Goal: Task Accomplishment & Management: Manage account settings

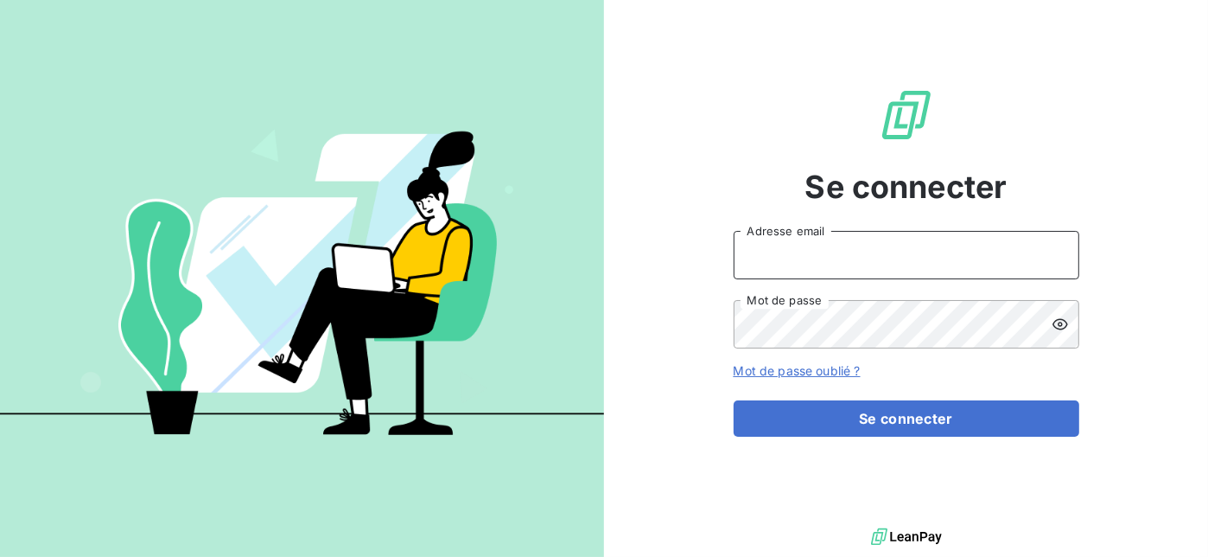
click at [907, 256] on input "Adresse email" at bounding box center [907, 255] width 346 height 48
type input "n.ly@salviadeveloppement.com"
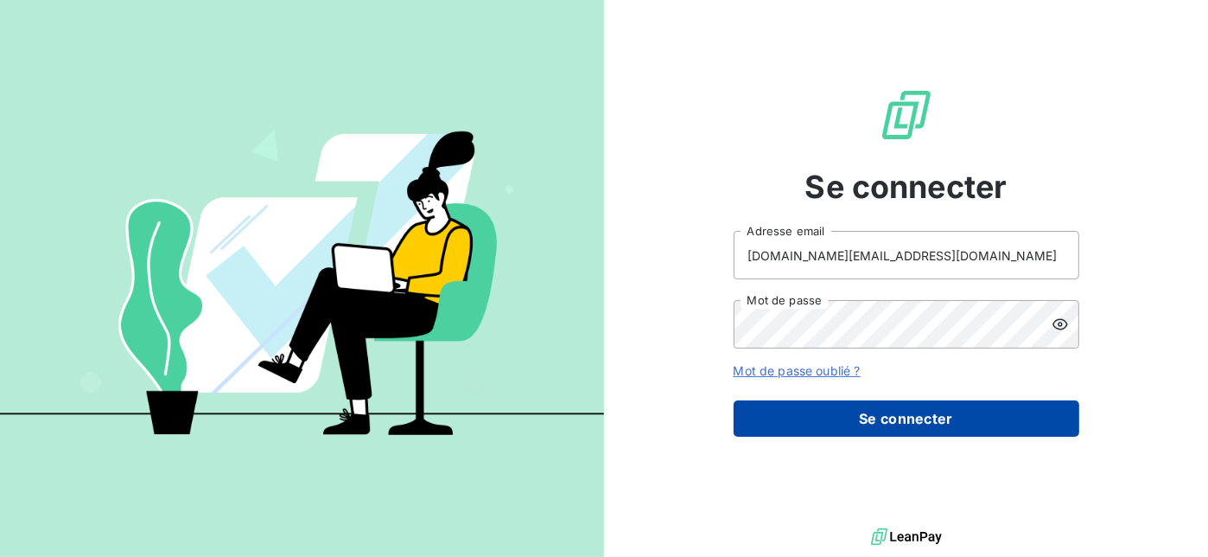
click at [892, 410] on button "Se connecter" at bounding box center [907, 418] width 346 height 36
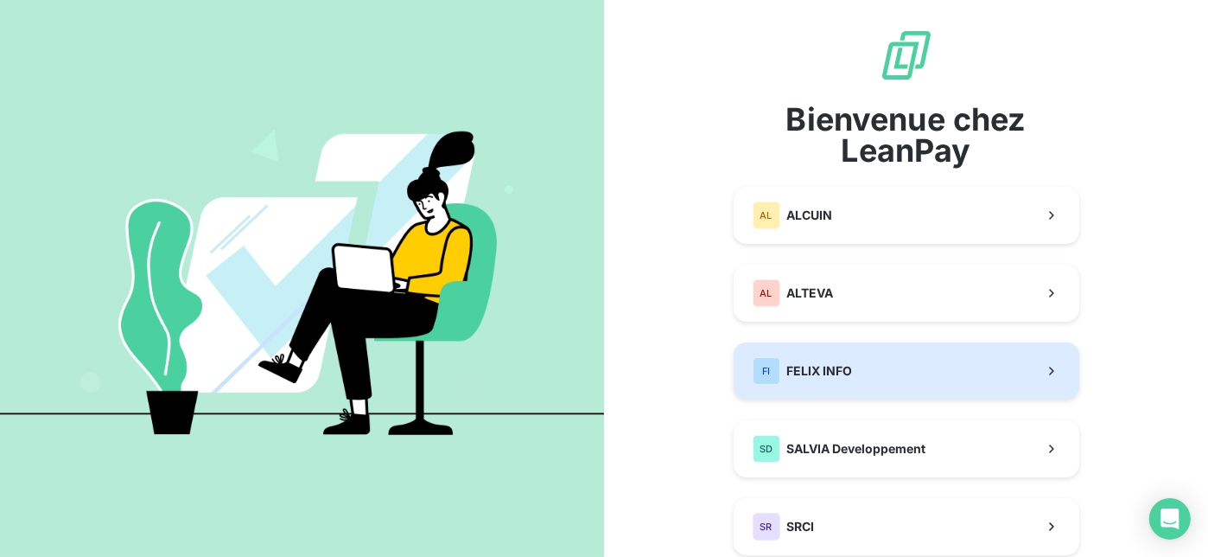
click at [849, 374] on button "FI FELIX INFO" at bounding box center [907, 370] width 346 height 57
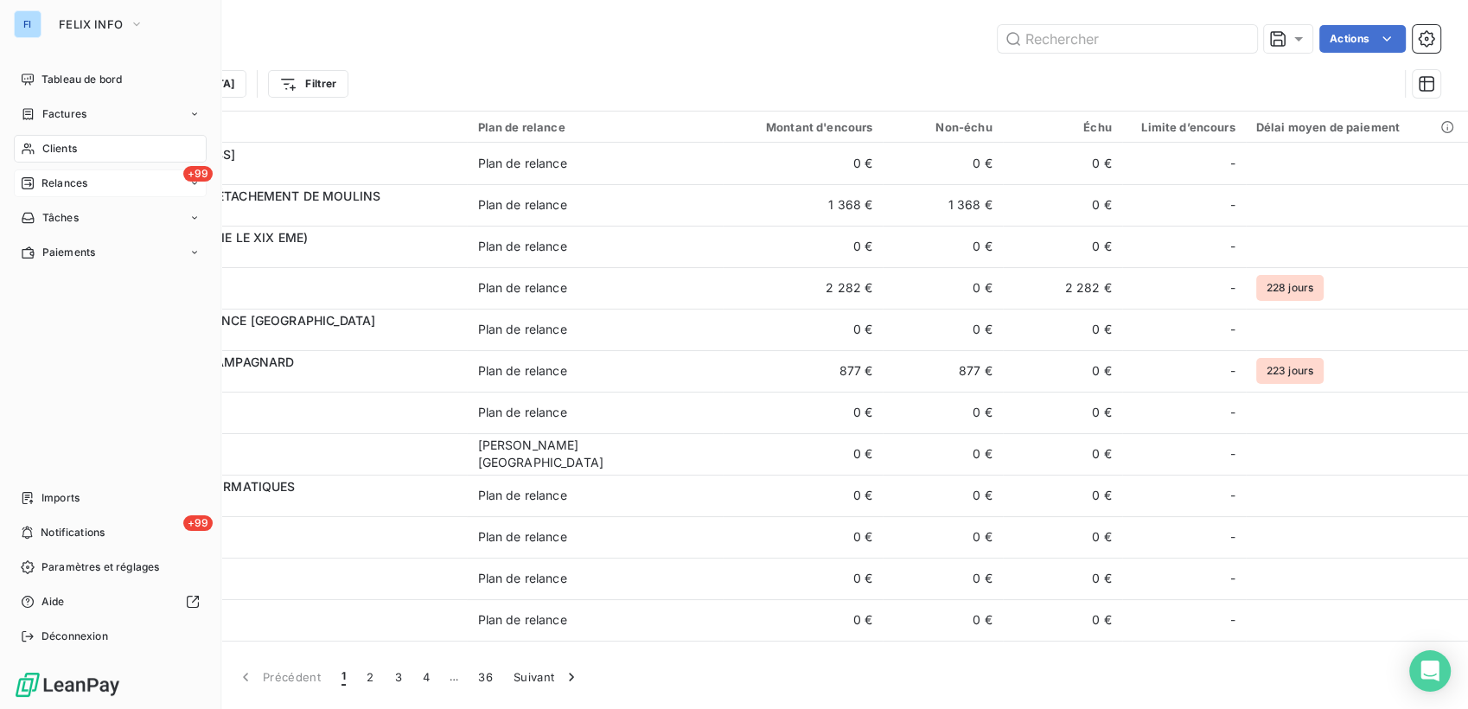
click at [63, 187] on span "Relances" at bounding box center [64, 183] width 46 height 16
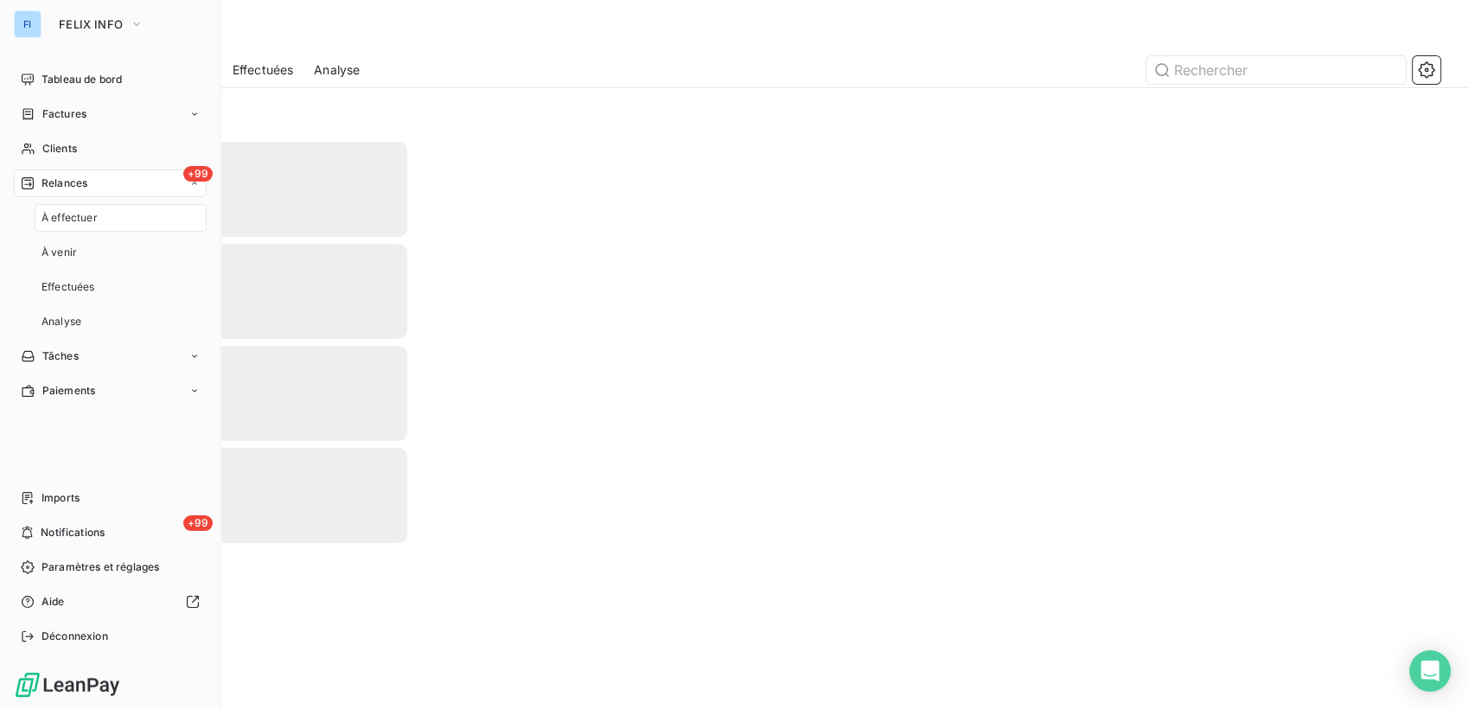
click at [69, 211] on span "À effectuer" at bounding box center [69, 218] width 56 height 16
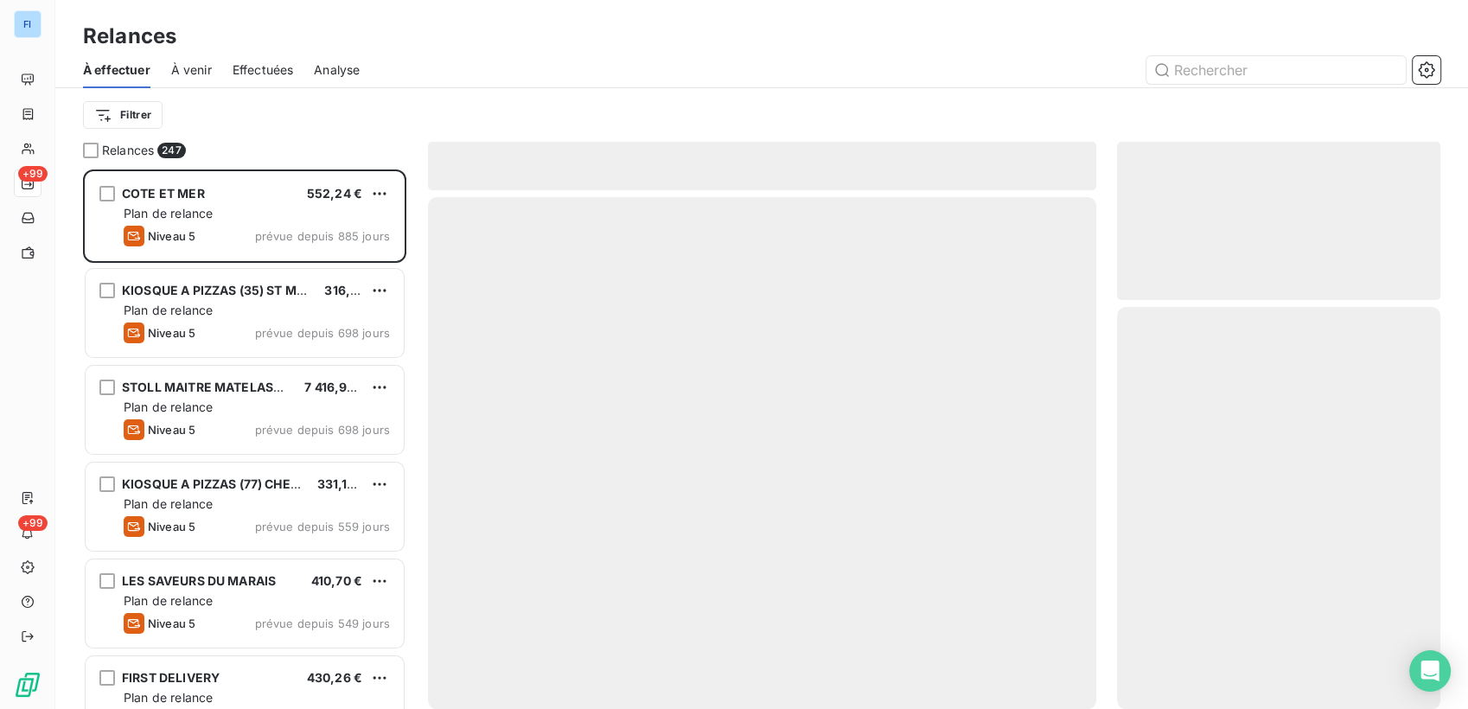
scroll to position [525, 309]
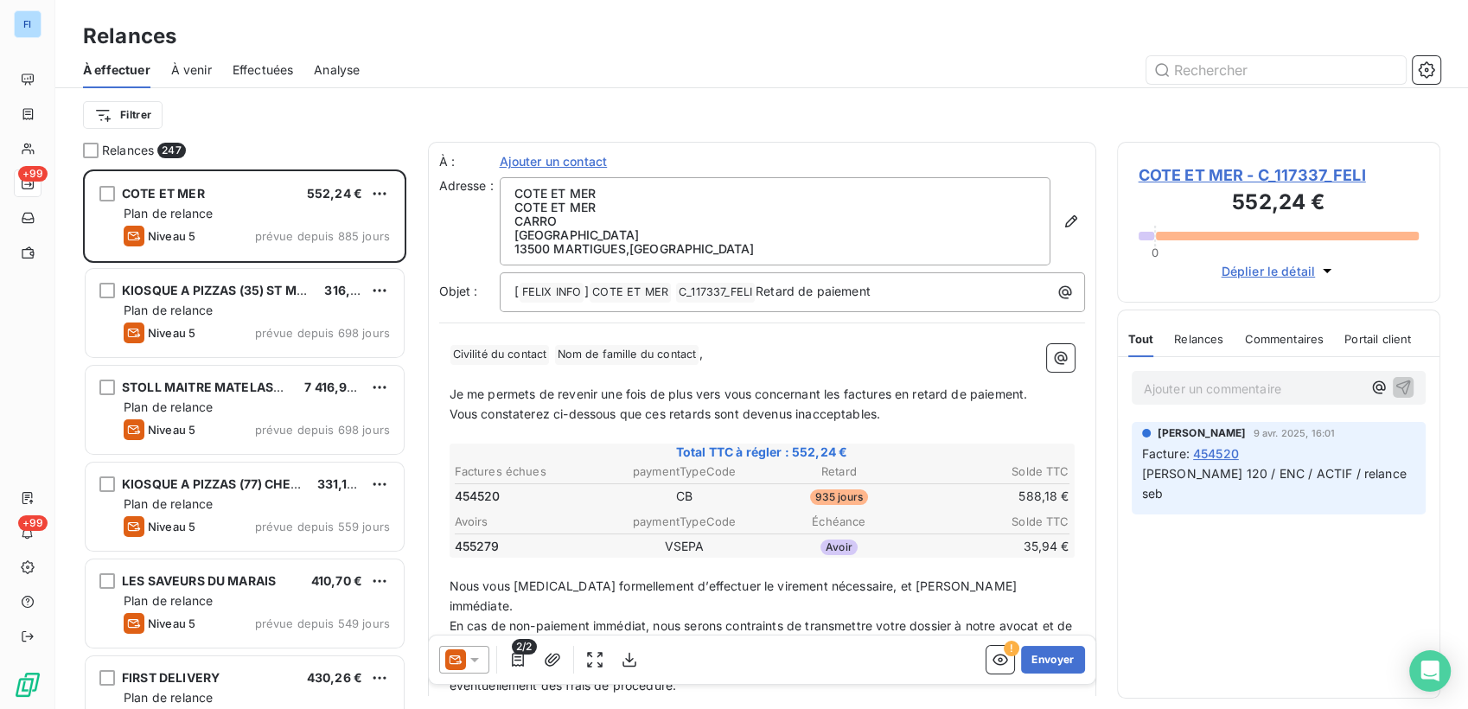
drag, startPoint x: 1257, startPoint y: 175, endPoint x: 1170, endPoint y: 169, distance: 87.5
click at [1170, 169] on span "COTE ET MER - C_117337_FELI" at bounding box center [1278, 174] width 281 height 23
click at [1221, 176] on span "COTE ET MER - C_117337_FELI" at bounding box center [1278, 174] width 281 height 23
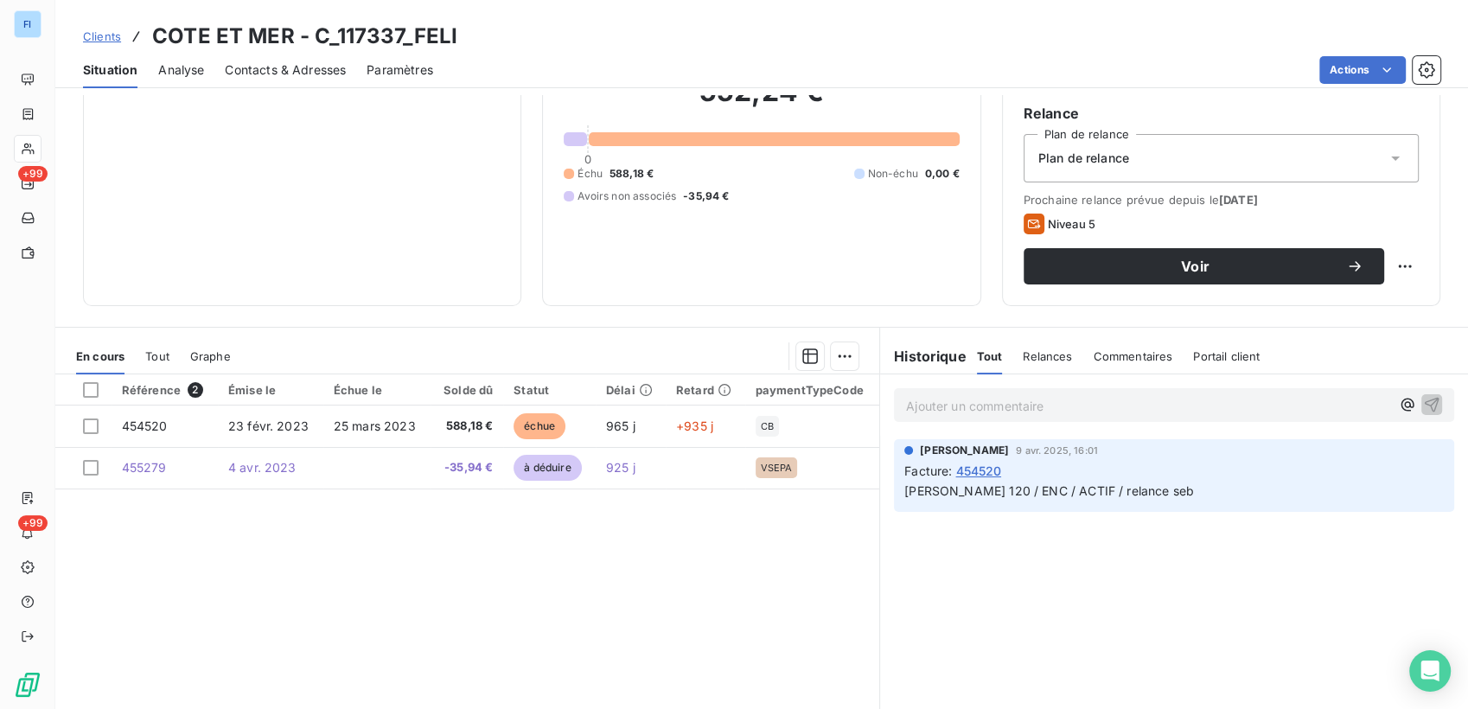
scroll to position [107, 0]
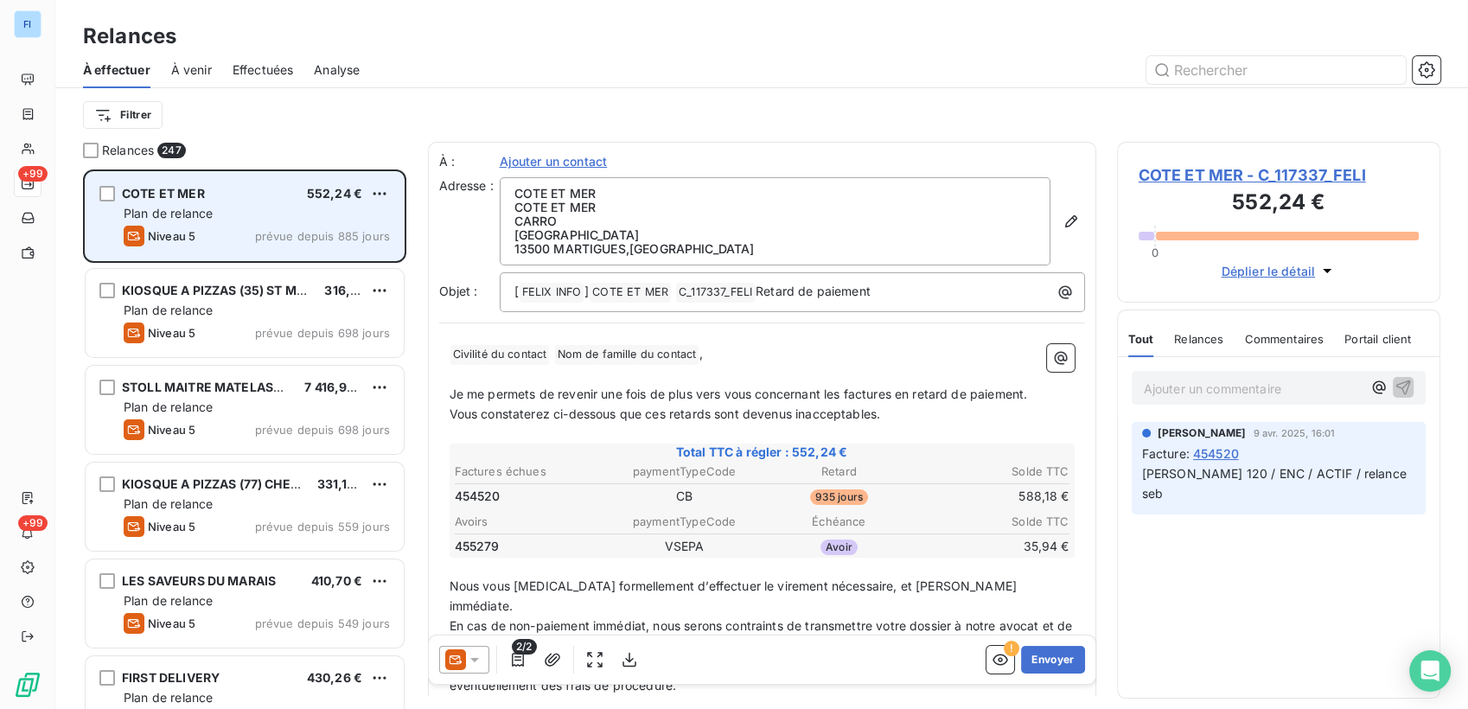
scroll to position [525, 309]
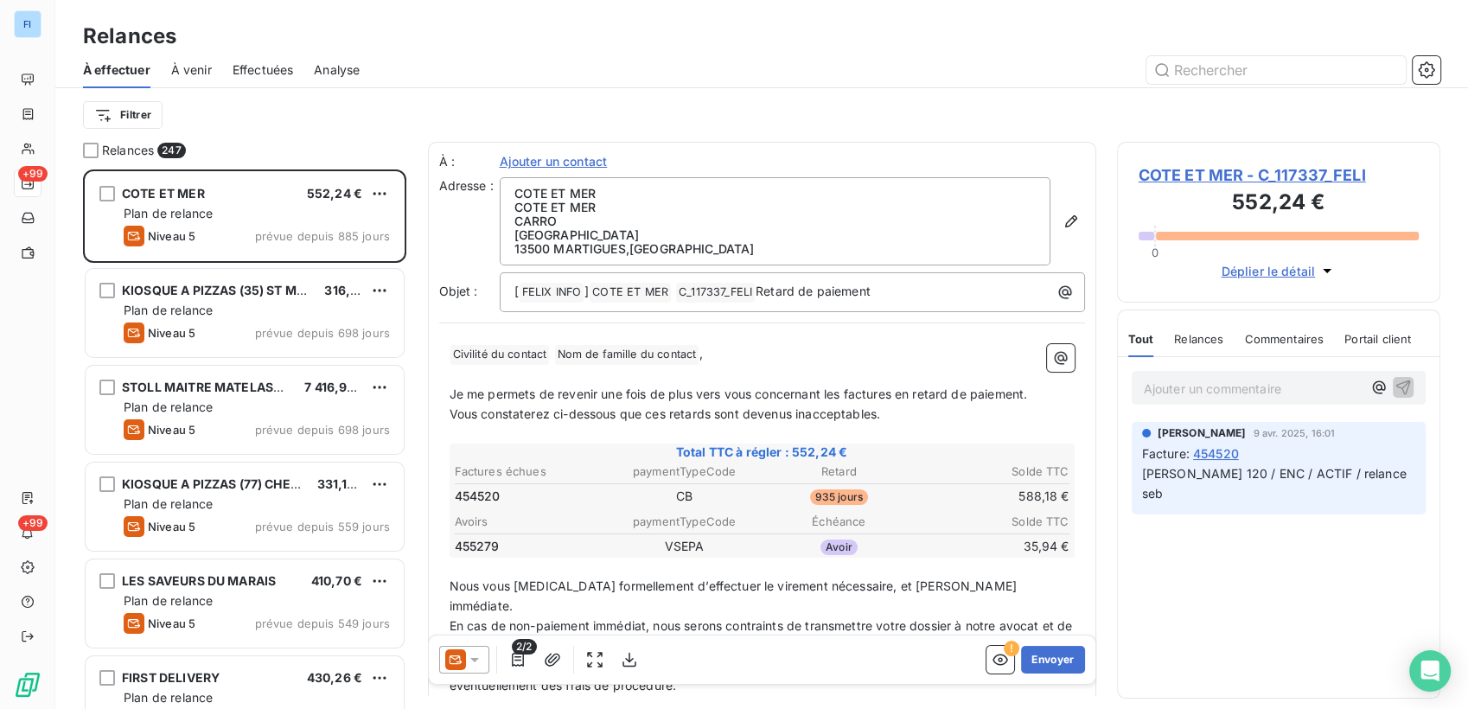
click at [477, 570] on icon at bounding box center [474, 659] width 17 height 17
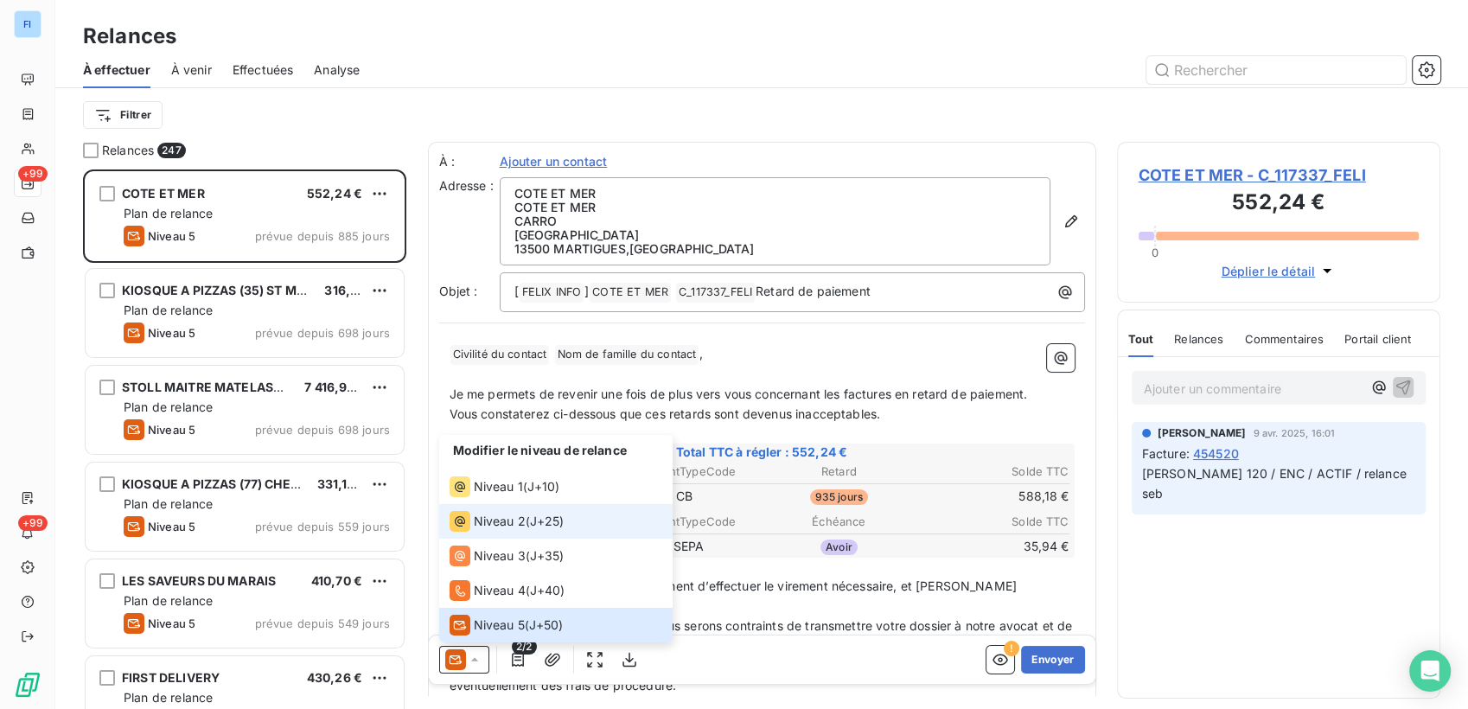
click at [568, 524] on li "Niveau 2 ( J+25 )" at bounding box center [555, 521] width 233 height 35
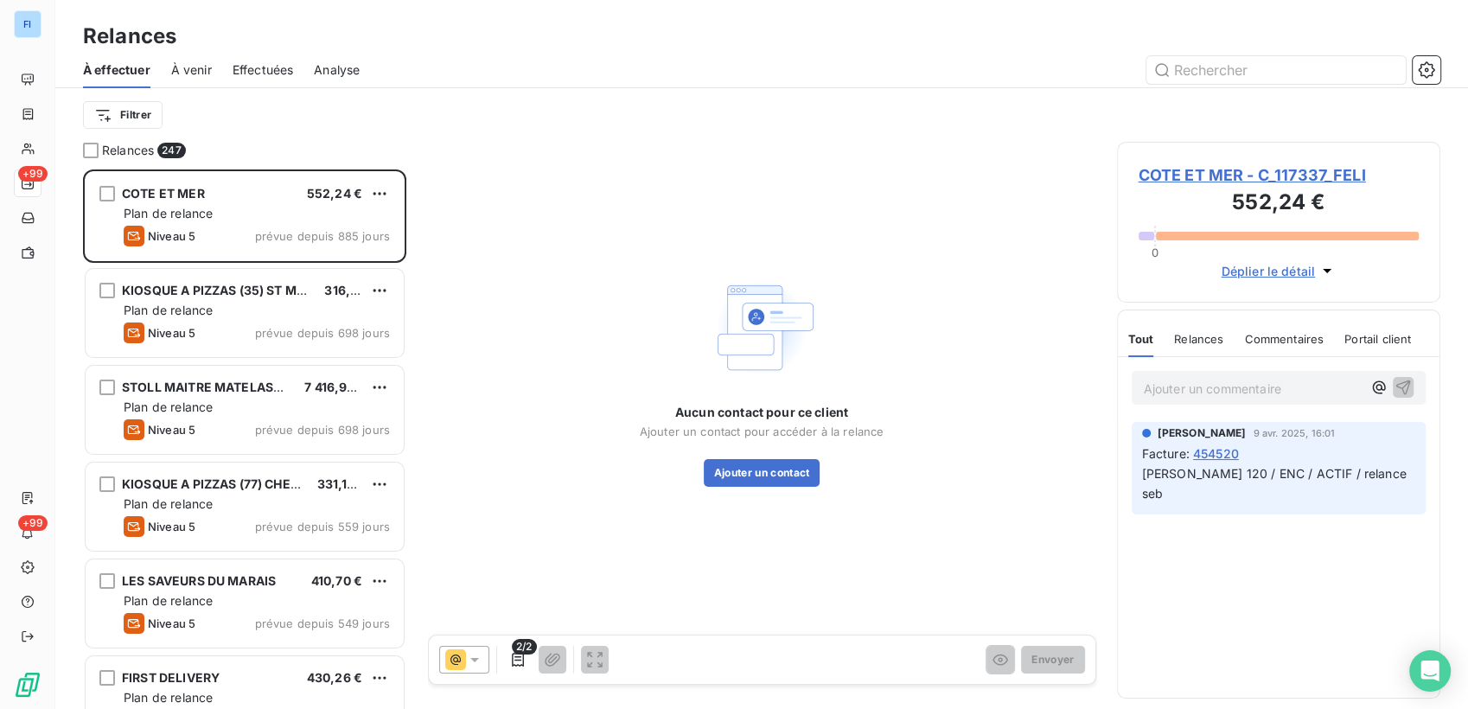
click at [1221, 175] on span "COTE ET MER - C_117337_FELI" at bounding box center [1278, 174] width 281 height 23
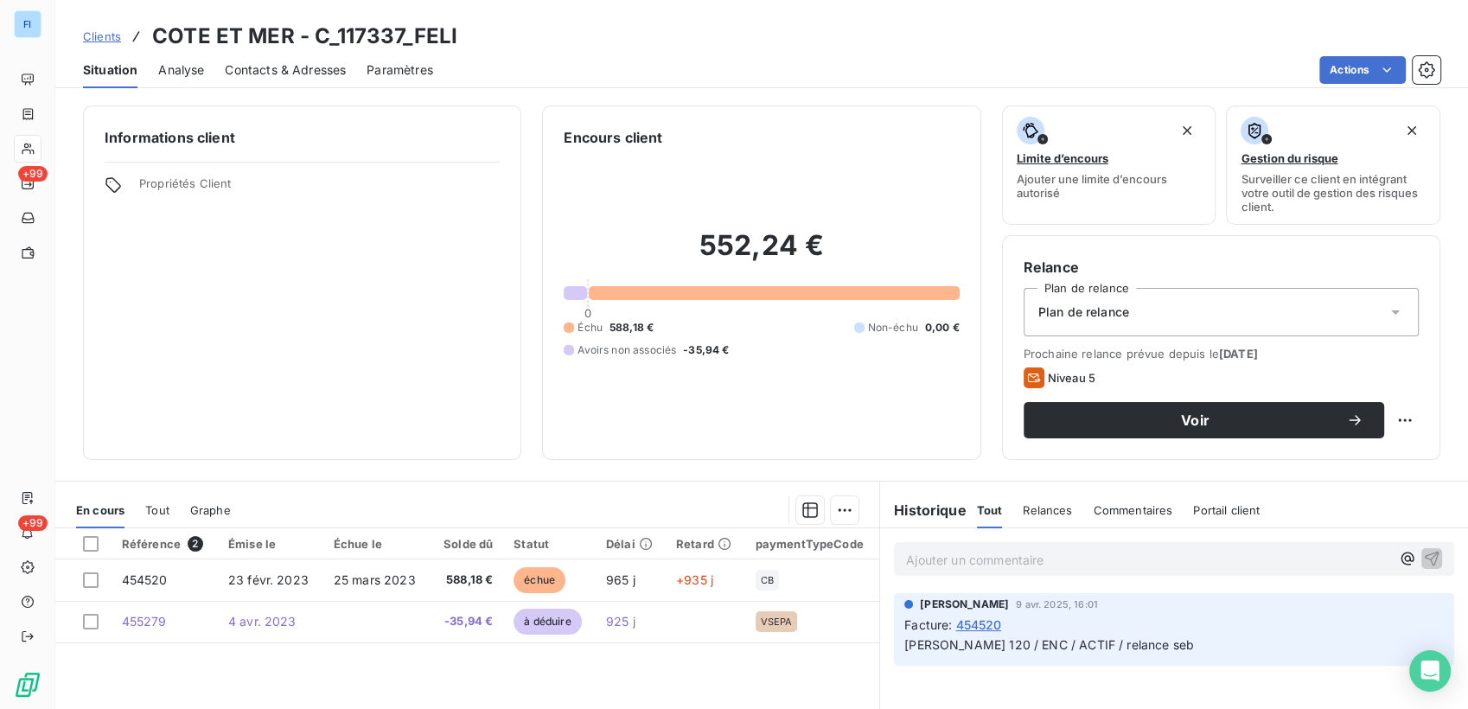
click at [299, 72] on span "Contacts & Adresses" at bounding box center [285, 69] width 121 height 17
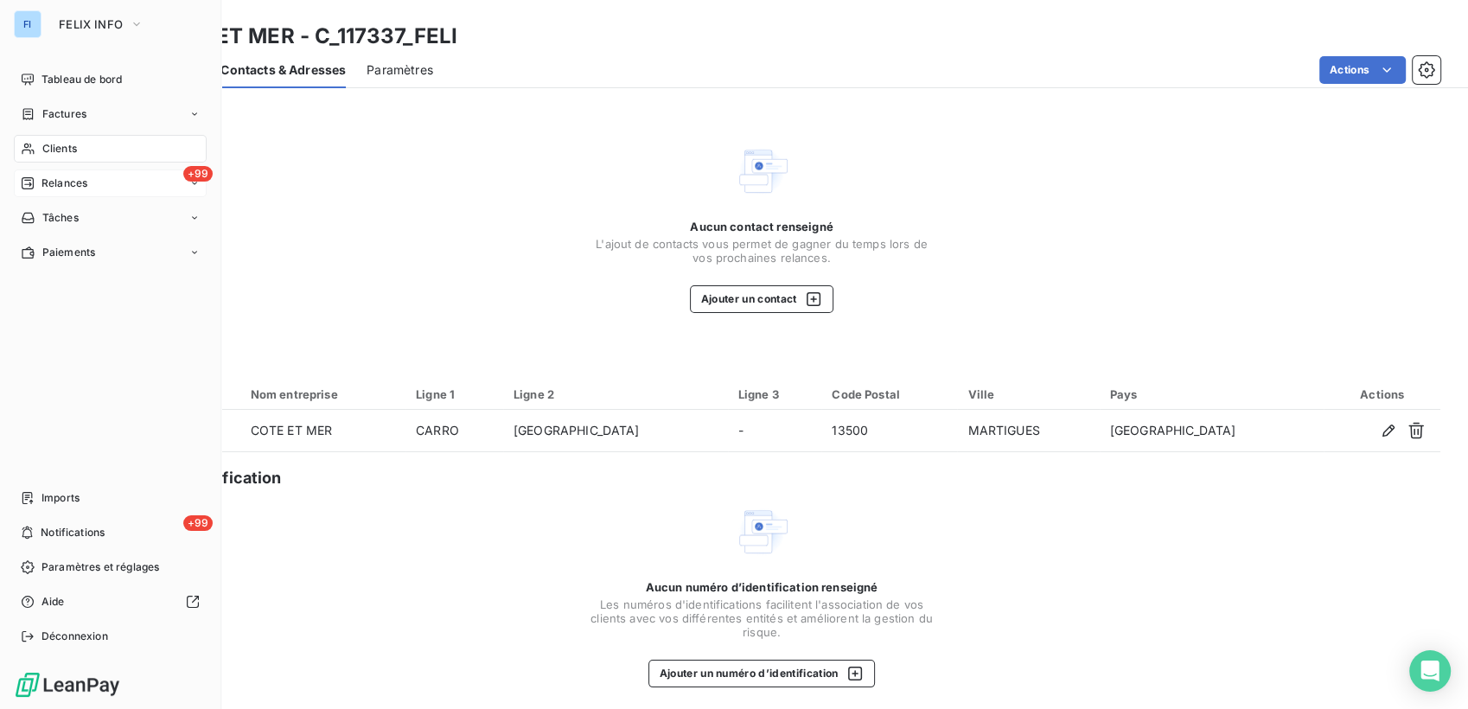
click at [93, 183] on div "+99 Relances" at bounding box center [110, 183] width 193 height 28
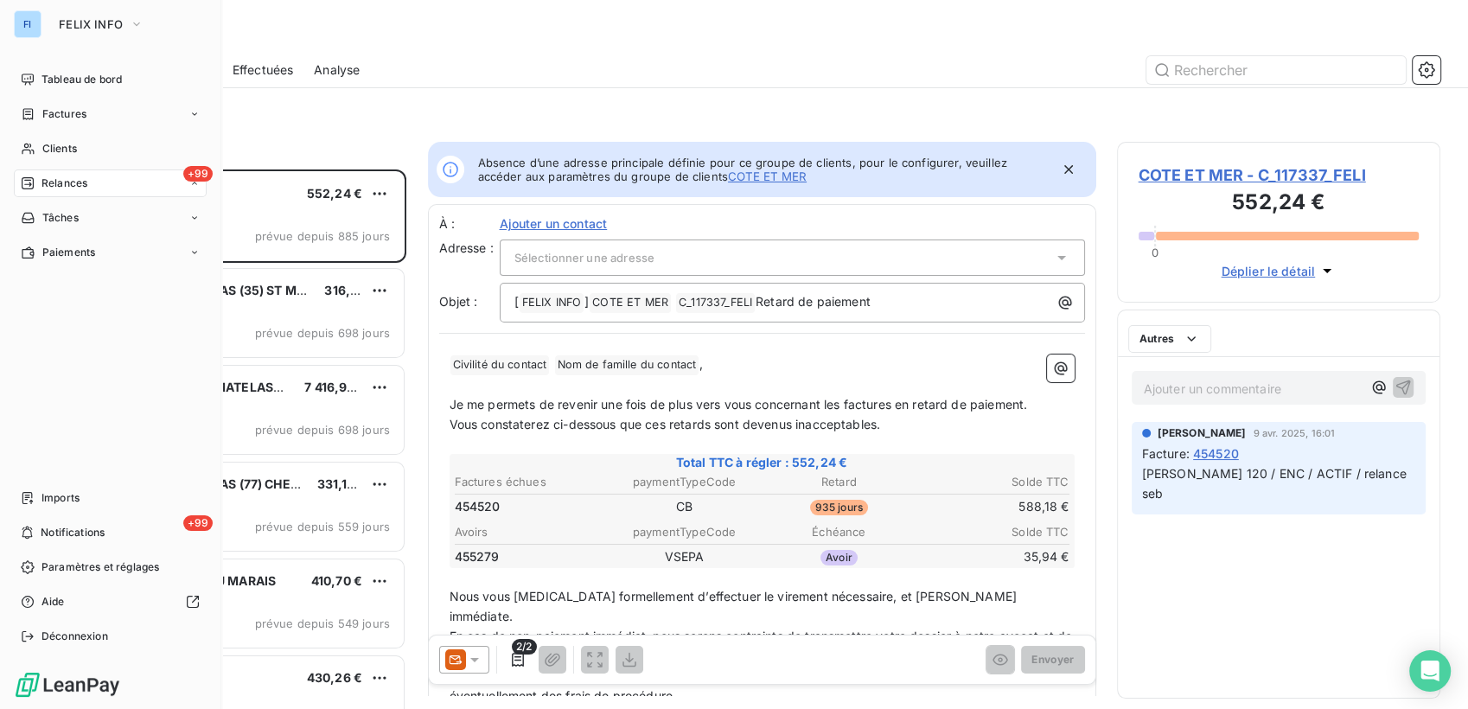
scroll to position [525, 309]
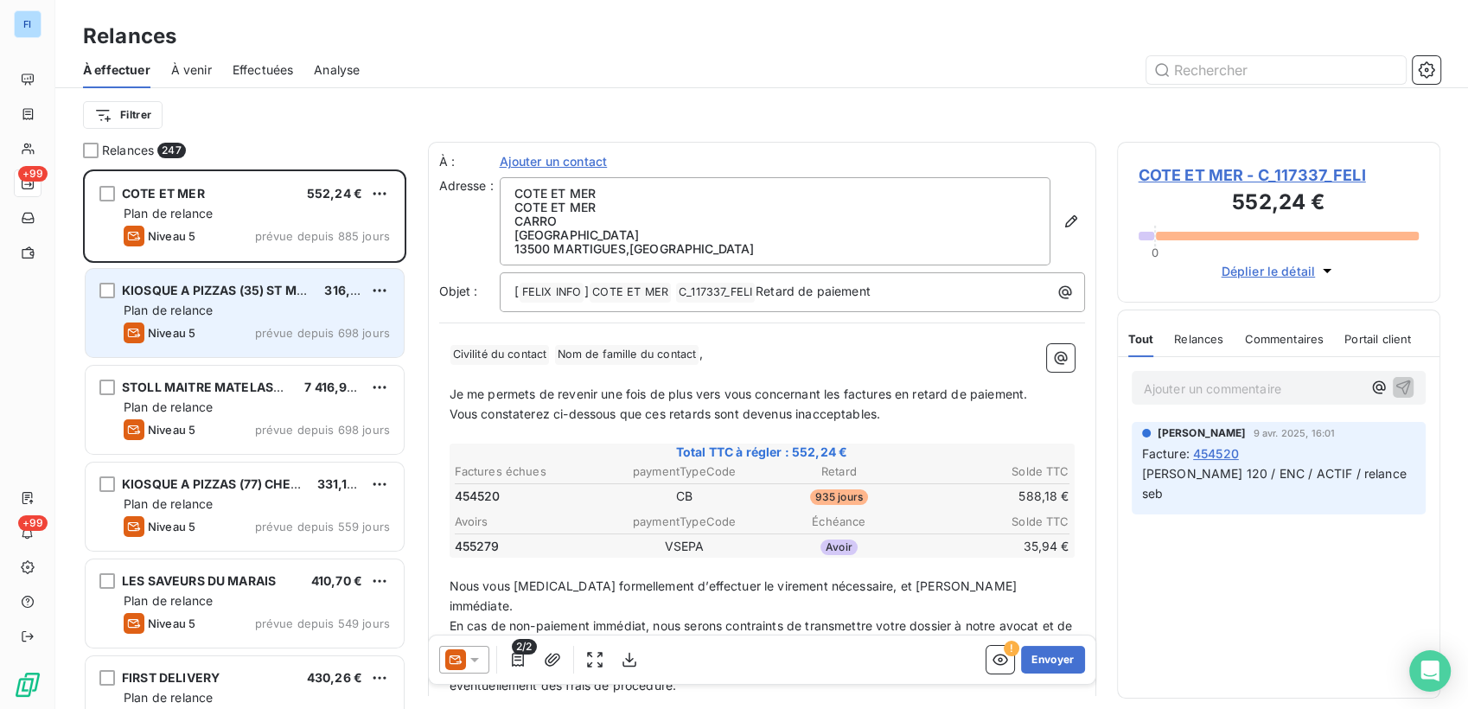
click at [245, 322] on div "Niveau 5 prévue depuis 698 jours" at bounding box center [257, 332] width 266 height 21
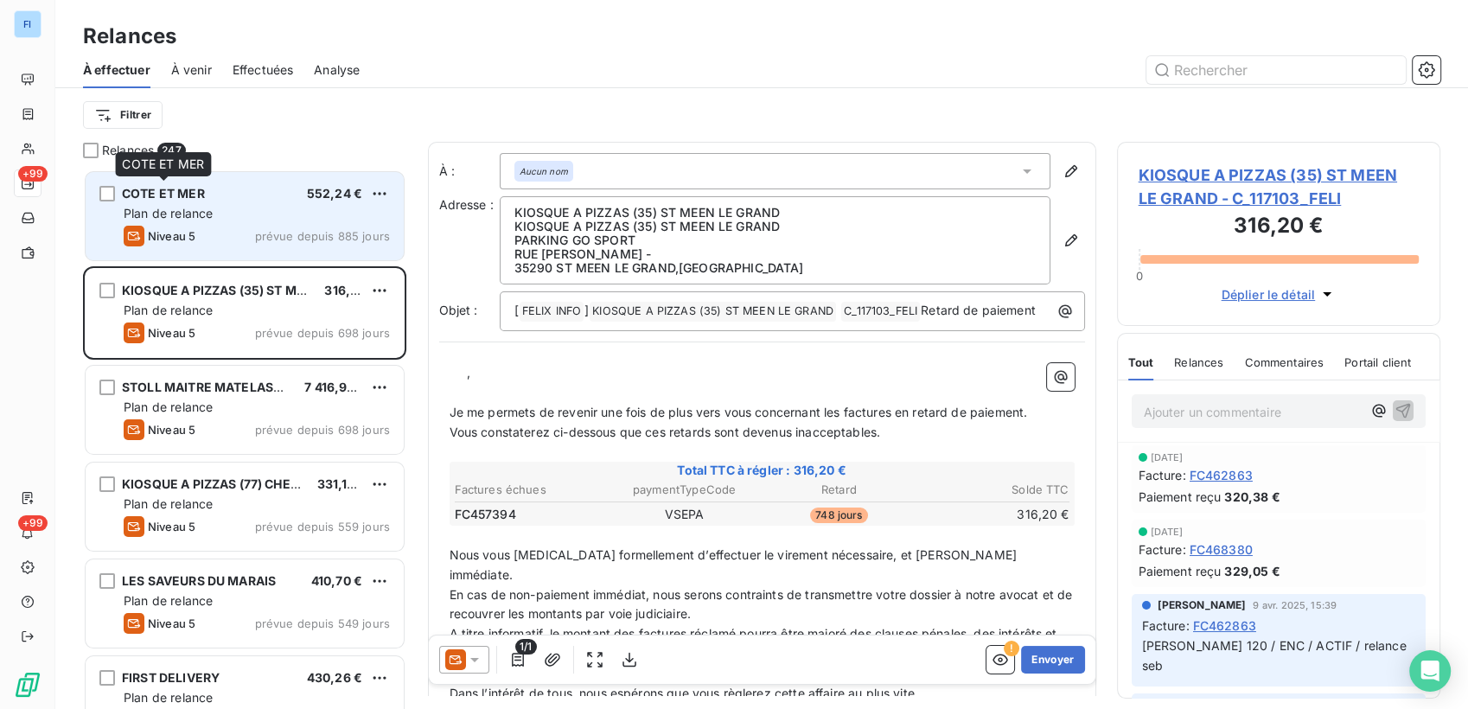
click at [204, 190] on div "COTE ET MER 552,24 €" at bounding box center [257, 194] width 266 height 16
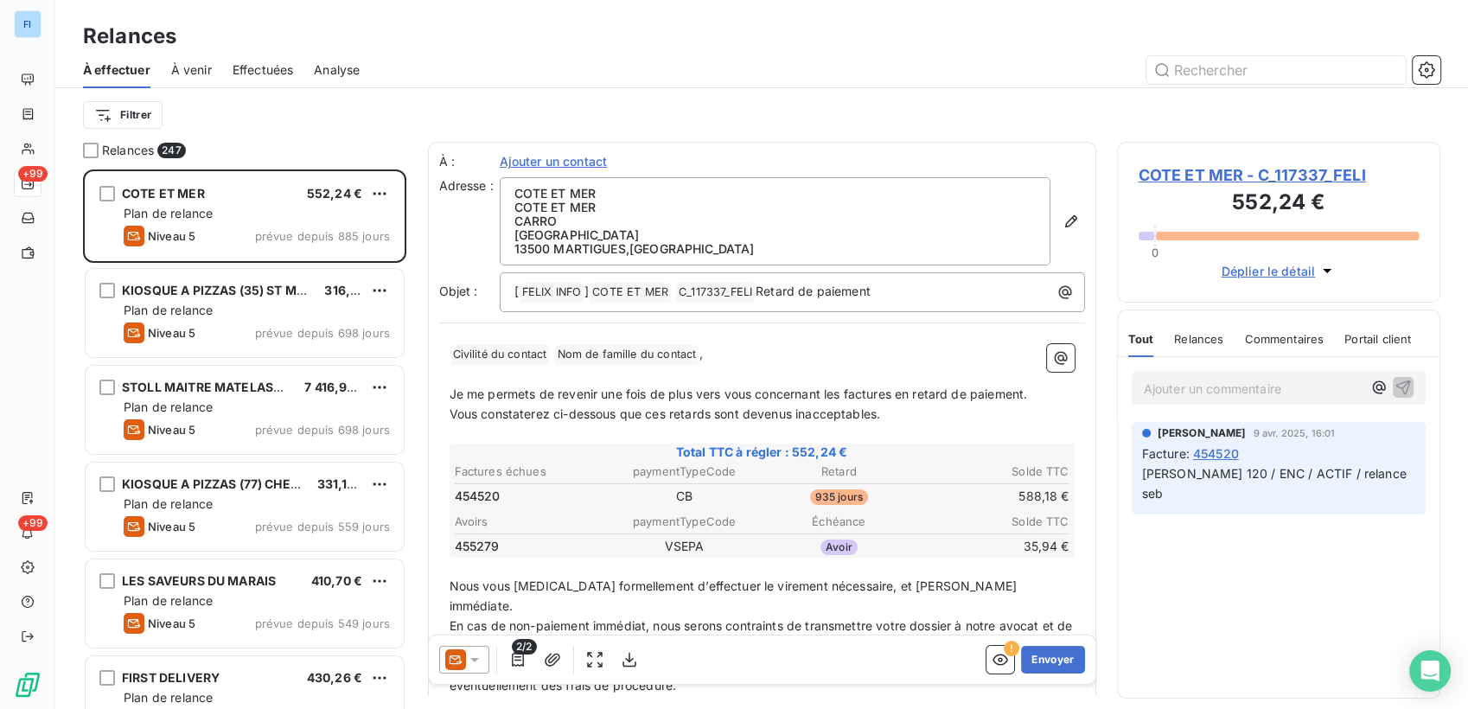
click at [1221, 175] on span "COTE ET MER - C_117337_FELI" at bounding box center [1278, 174] width 281 height 23
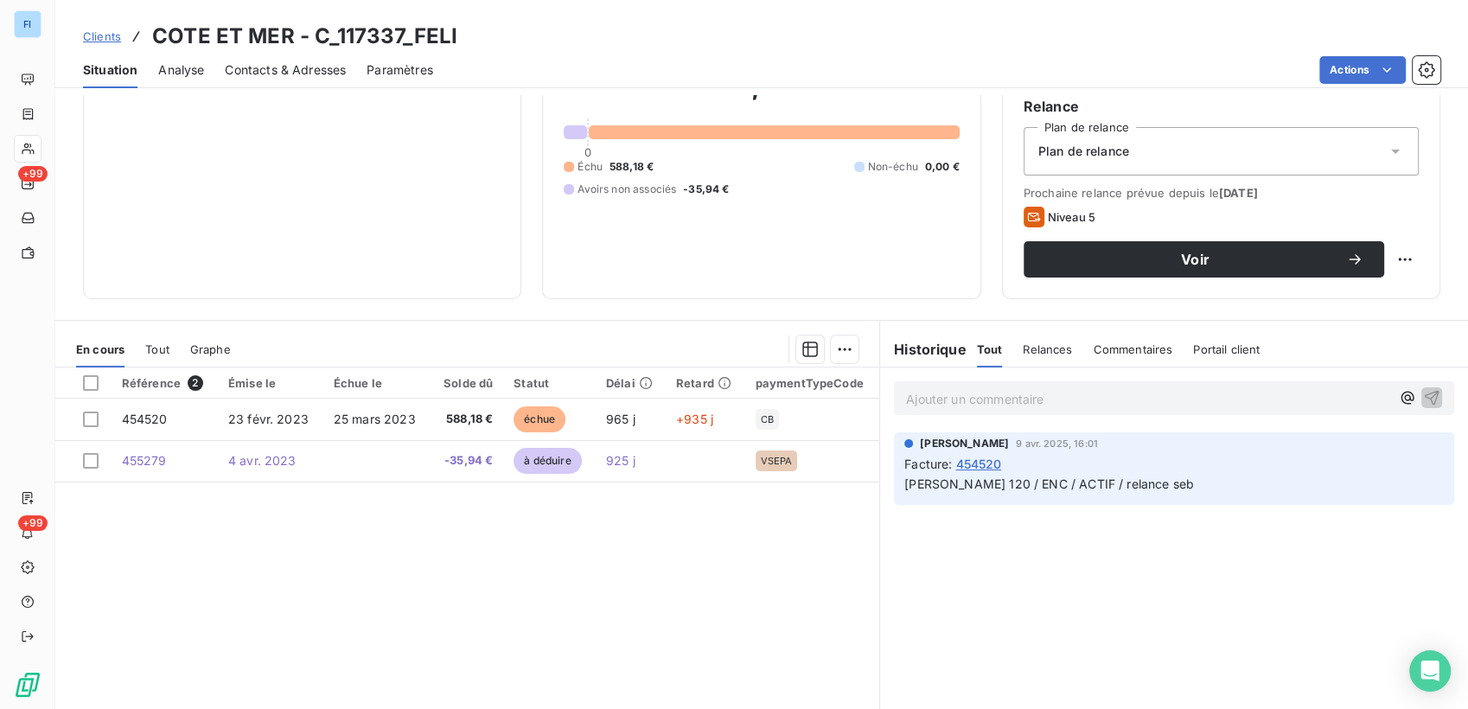
scroll to position [192, 0]
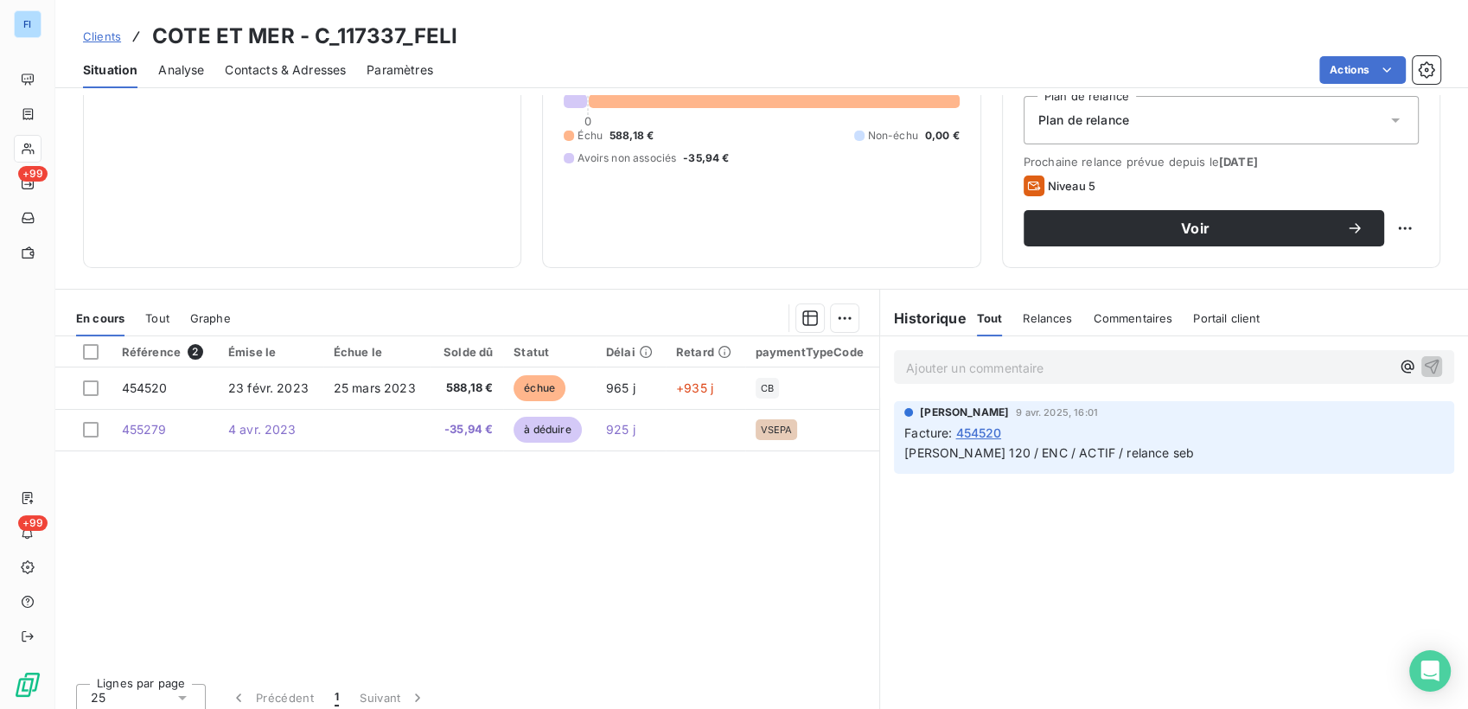
click at [168, 322] on span "Tout" at bounding box center [157, 318] width 24 height 14
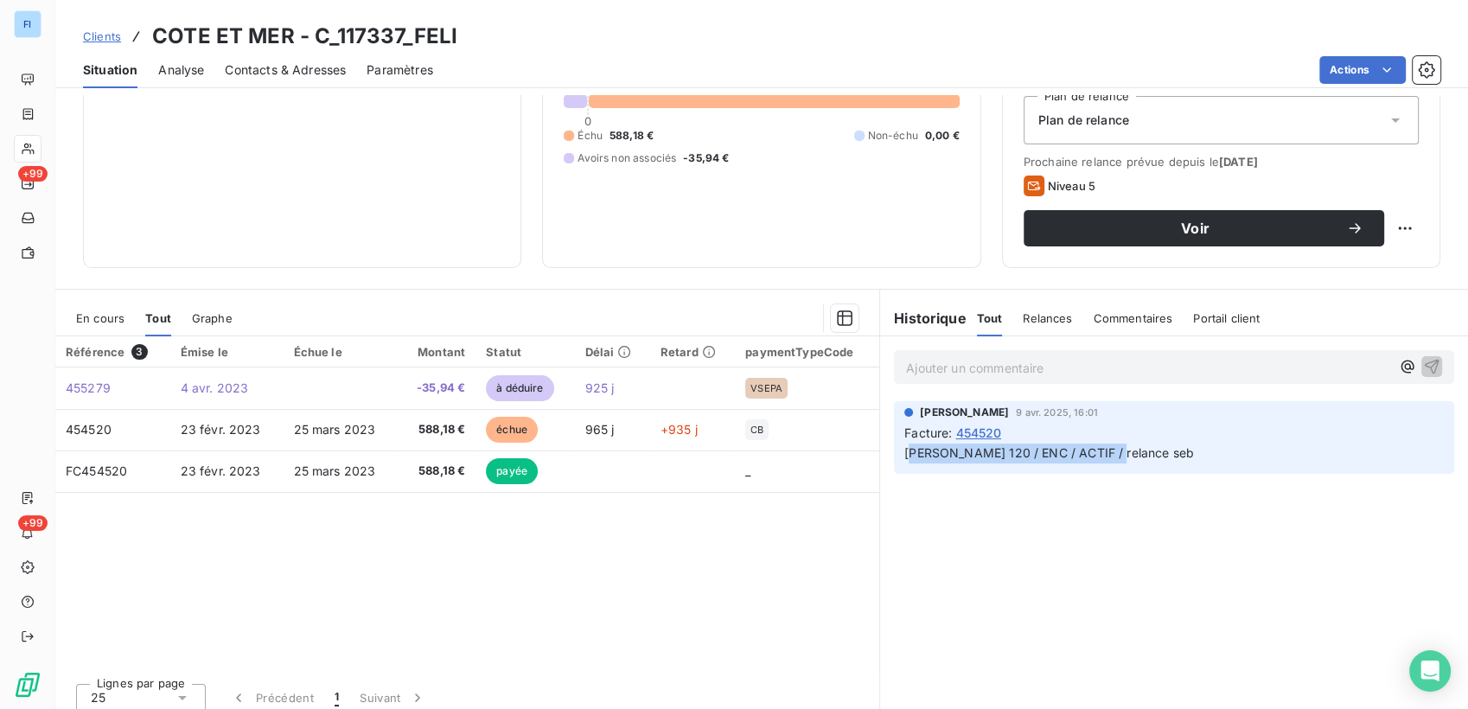
drag, startPoint x: 1093, startPoint y: 446, endPoint x: 908, endPoint y: 452, distance: 185.1
click at [908, 452] on span "Emilie 120 / ENC / ACTIF / relance seb" at bounding box center [1049, 452] width 290 height 15
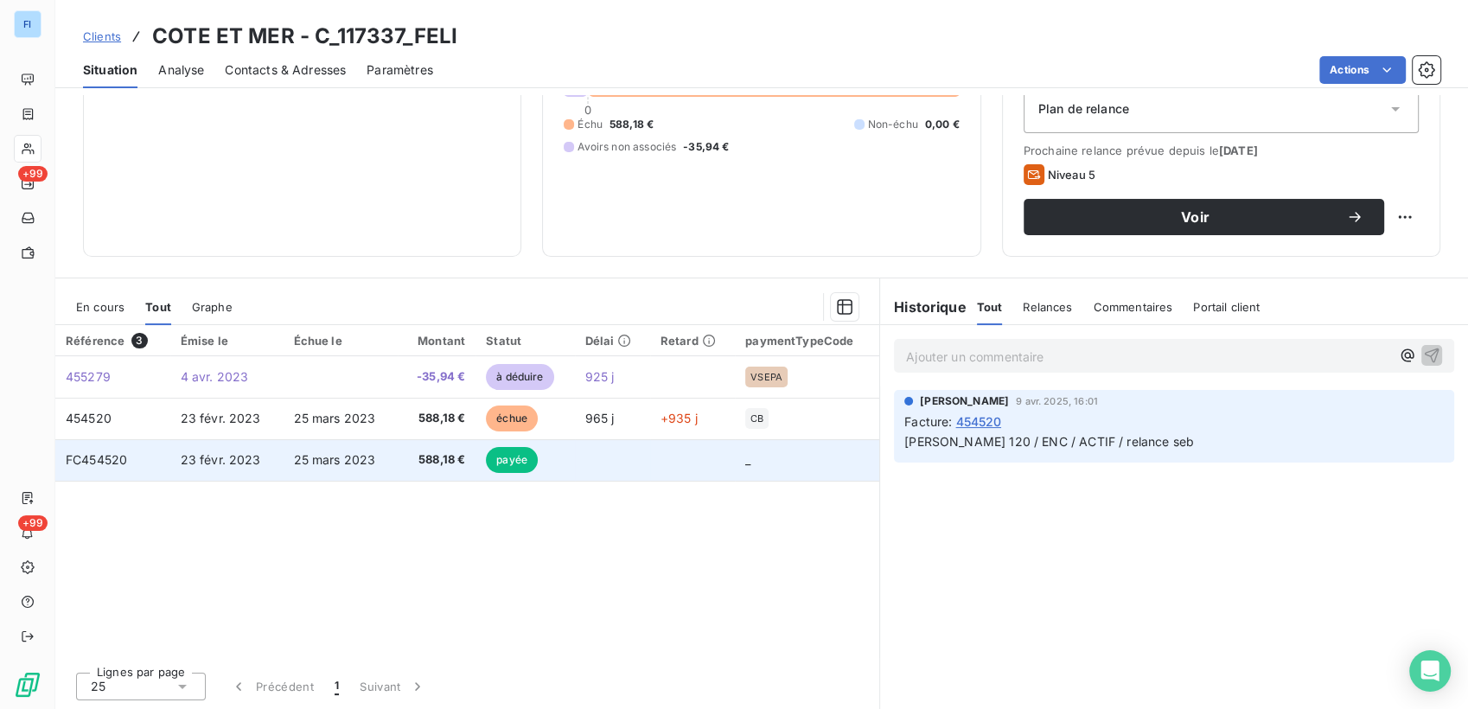
click at [414, 451] on span "588,18 €" at bounding box center [436, 459] width 57 height 17
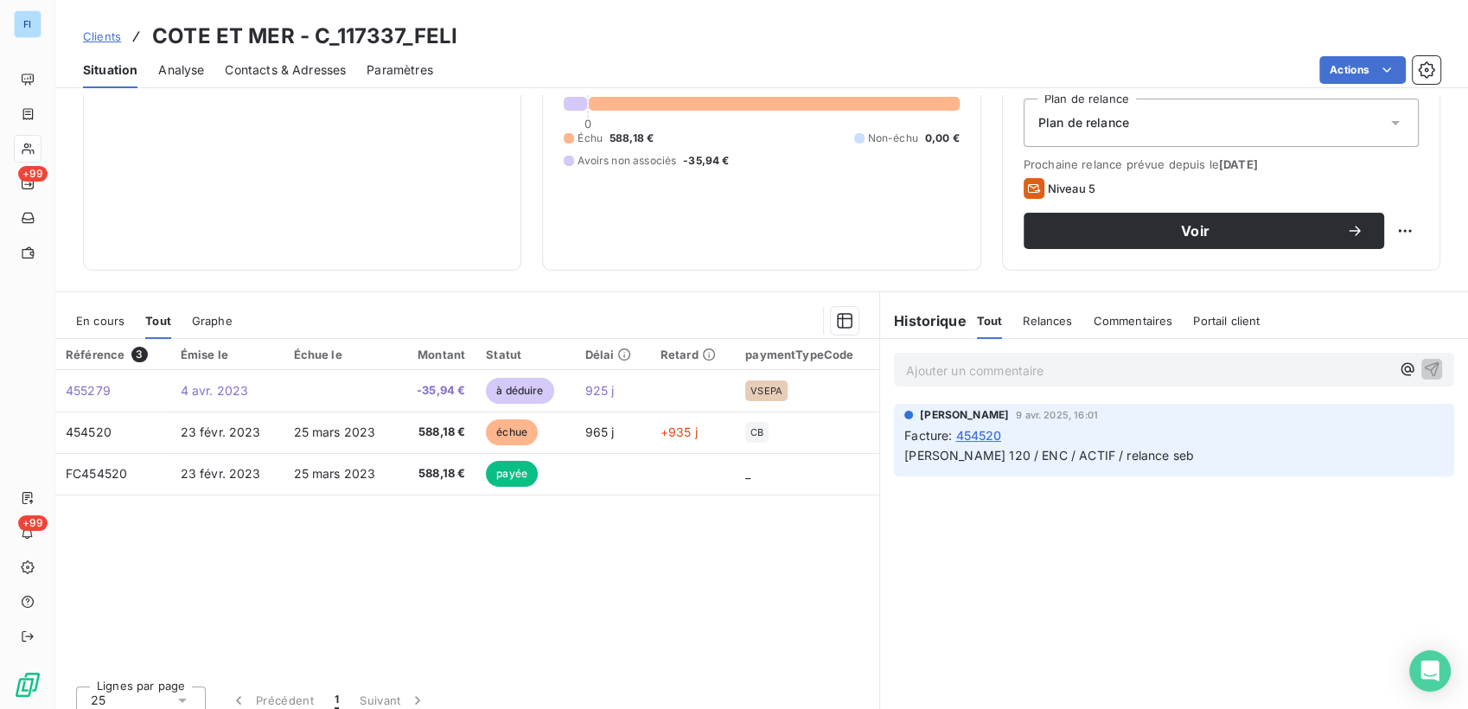
scroll to position [203, 0]
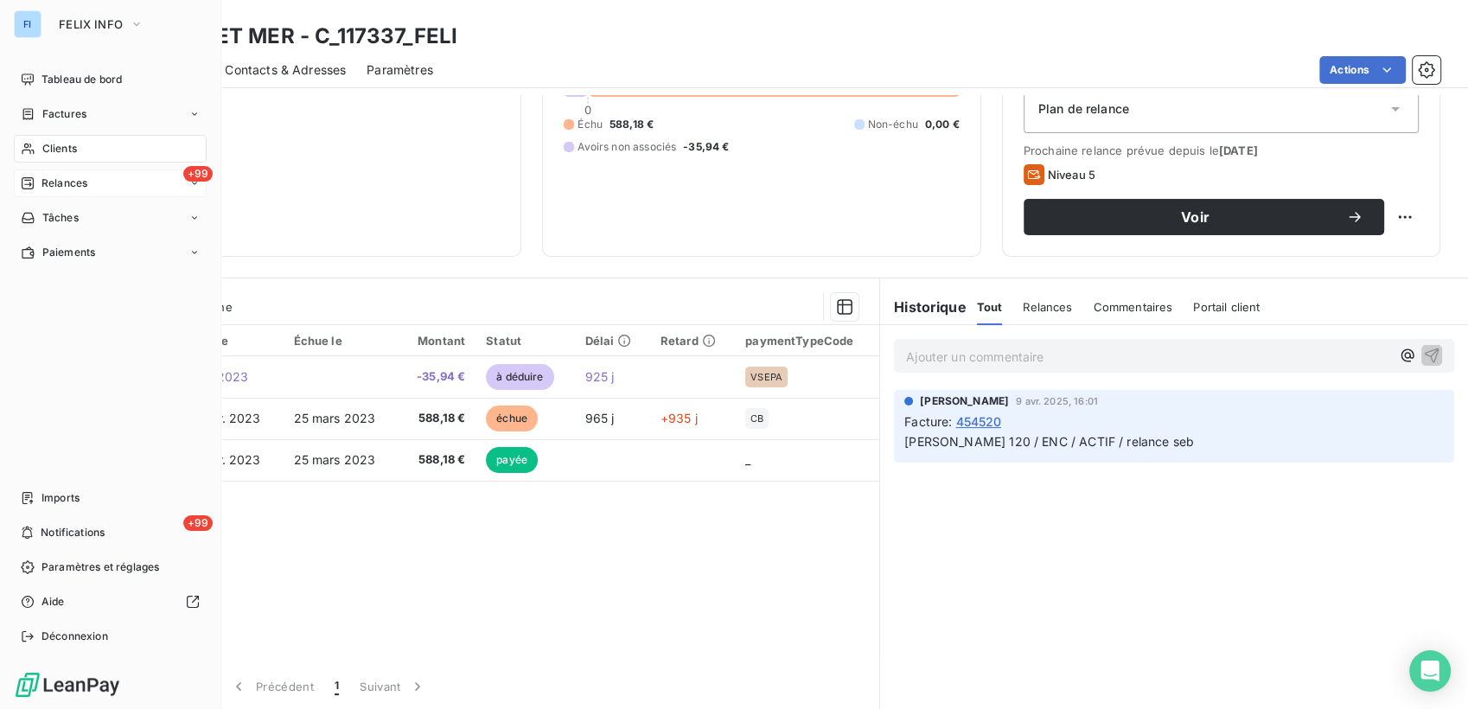
click at [35, 177] on div "Relances" at bounding box center [54, 183] width 67 height 16
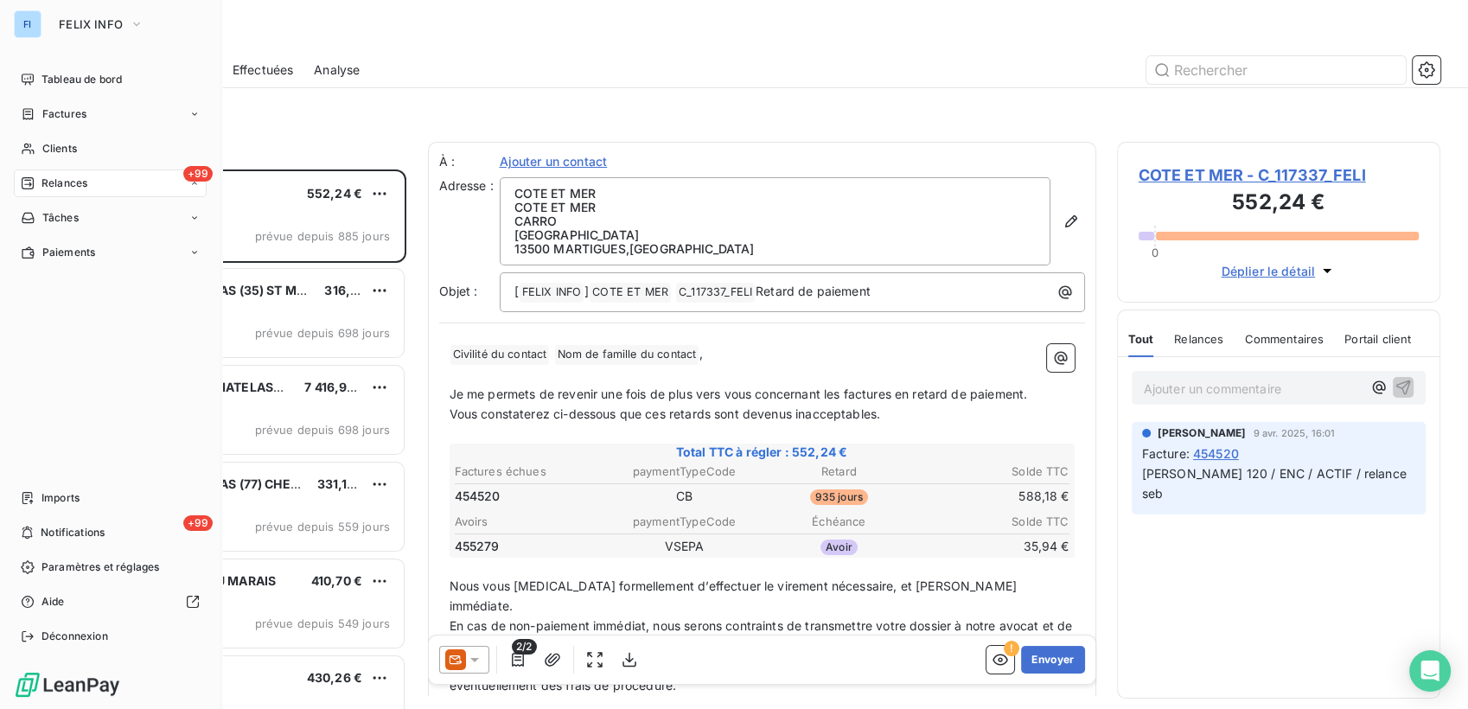
scroll to position [525, 309]
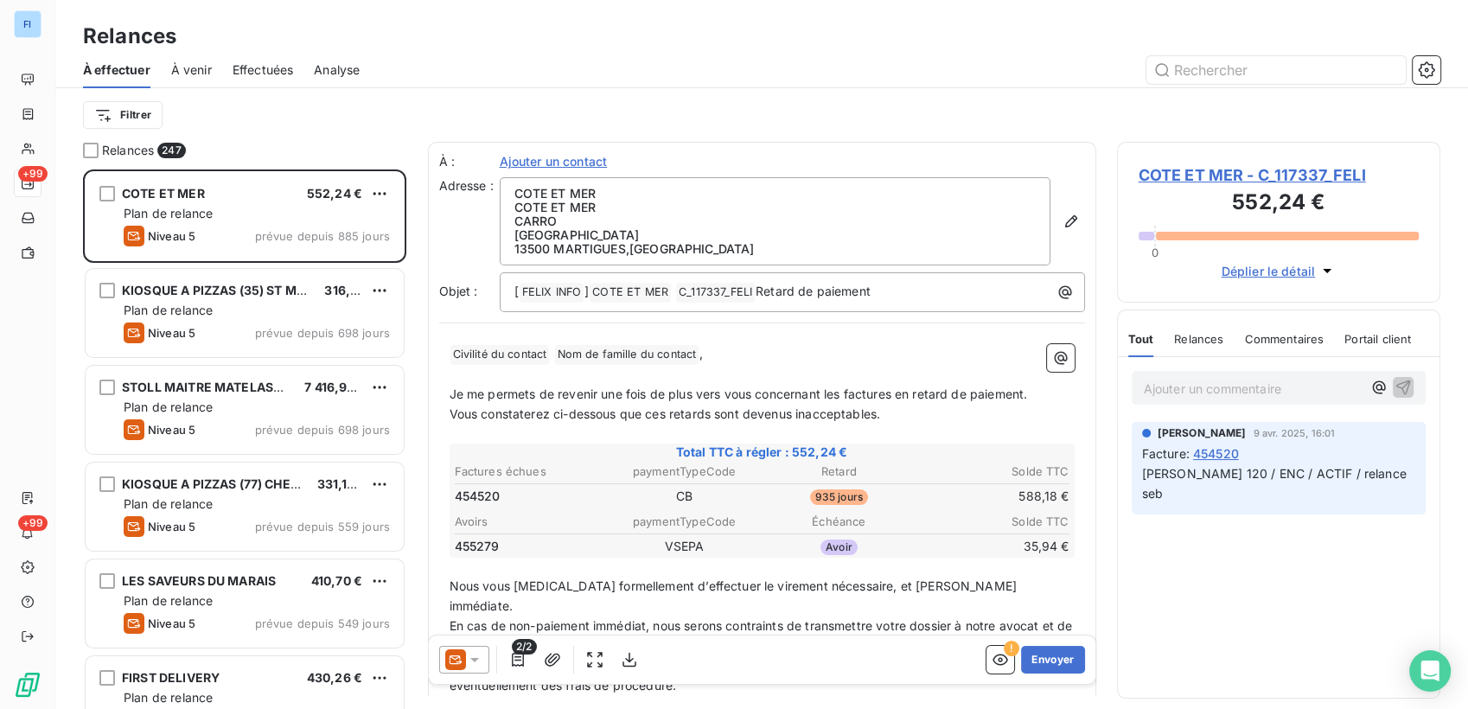
click at [1221, 180] on span "COTE ET MER - C_117337_FELI" at bounding box center [1278, 174] width 281 height 23
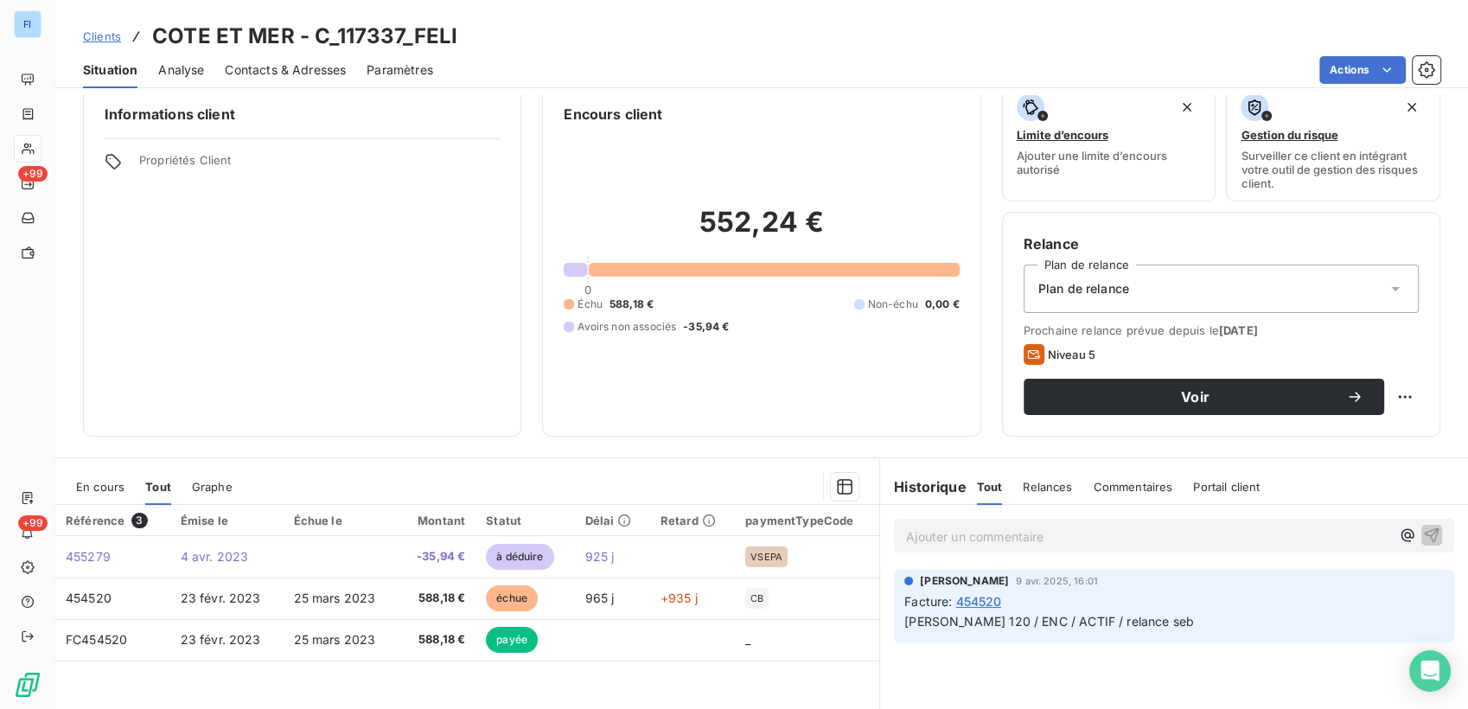
scroll to position [11, 0]
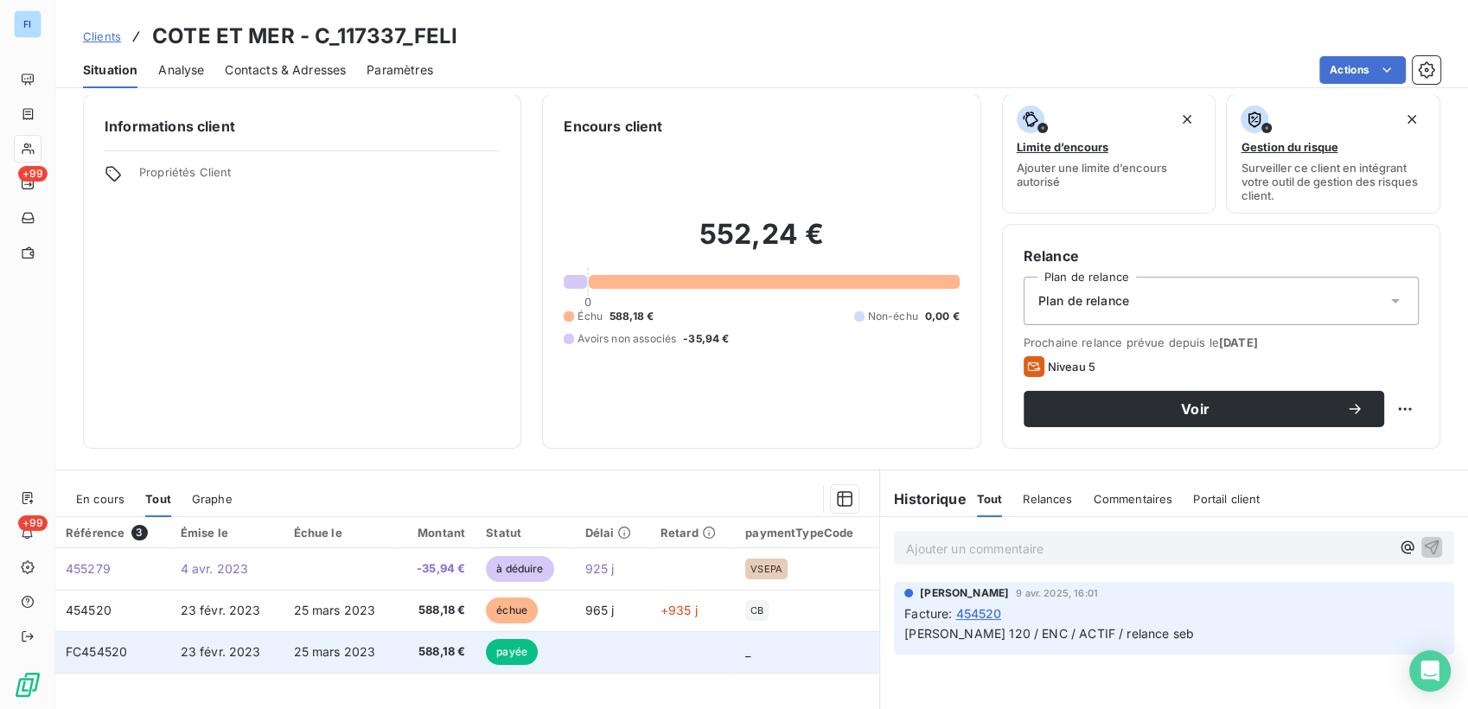
click at [398, 570] on td "588,18 €" at bounding box center [437, 651] width 78 height 41
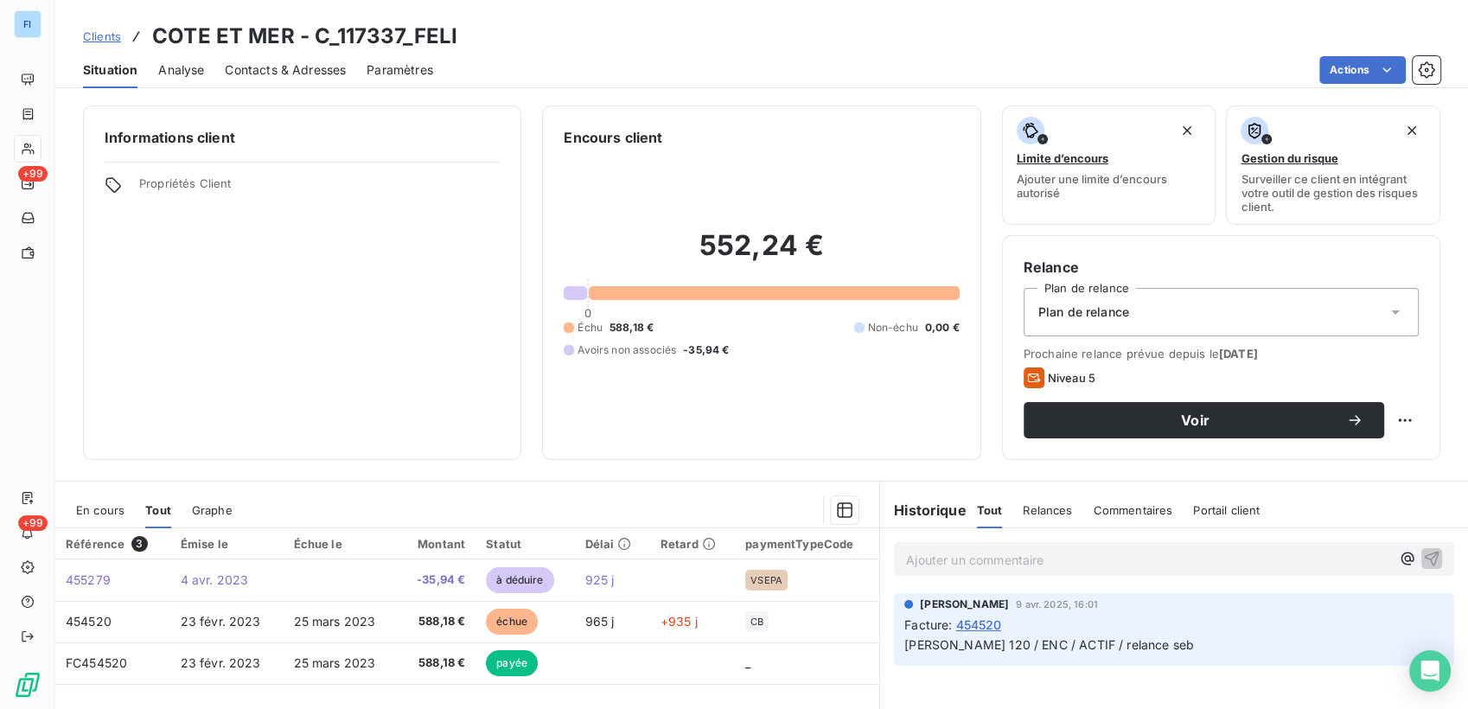
click at [100, 37] on span "Clients" at bounding box center [102, 36] width 38 height 14
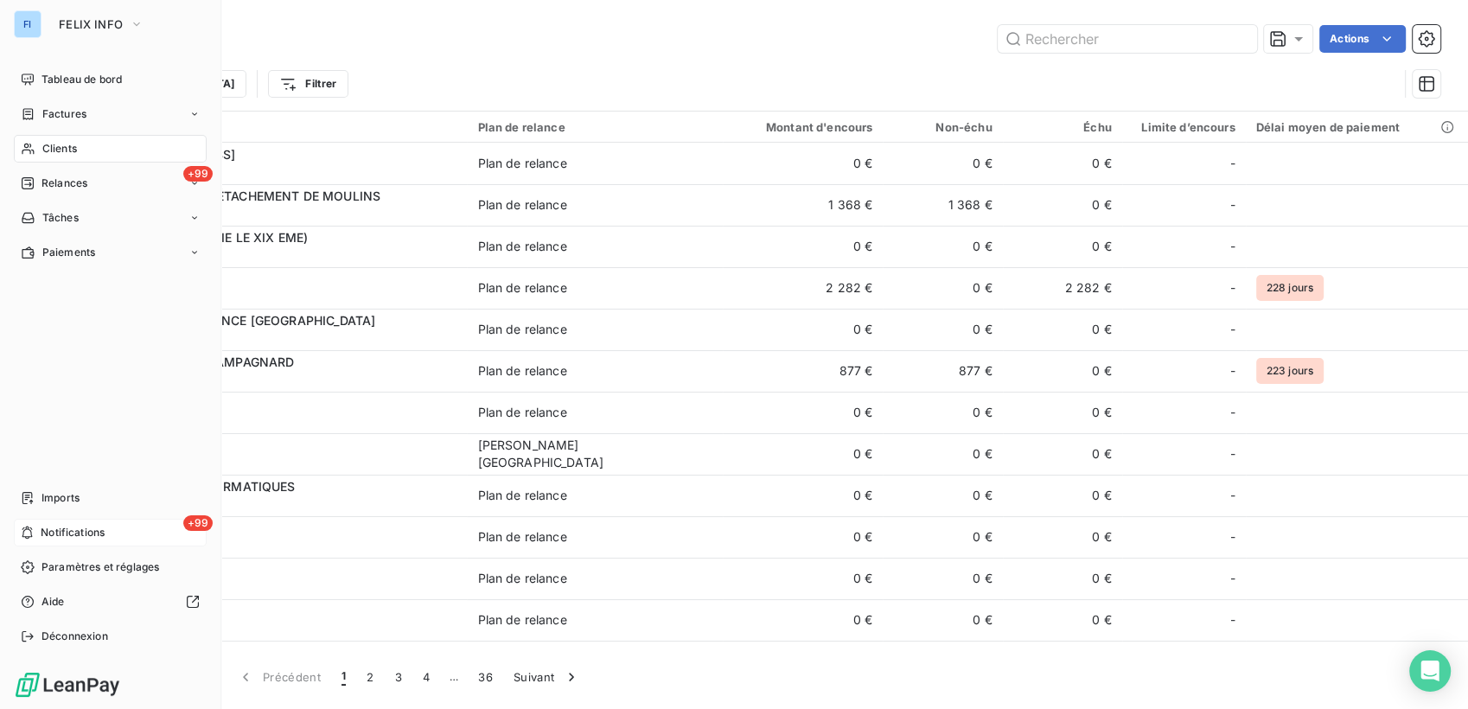
click at [54, 542] on div "+99 Notifications" at bounding box center [110, 533] width 193 height 28
click at [79, 191] on div "+99 Relances" at bounding box center [110, 183] width 193 height 28
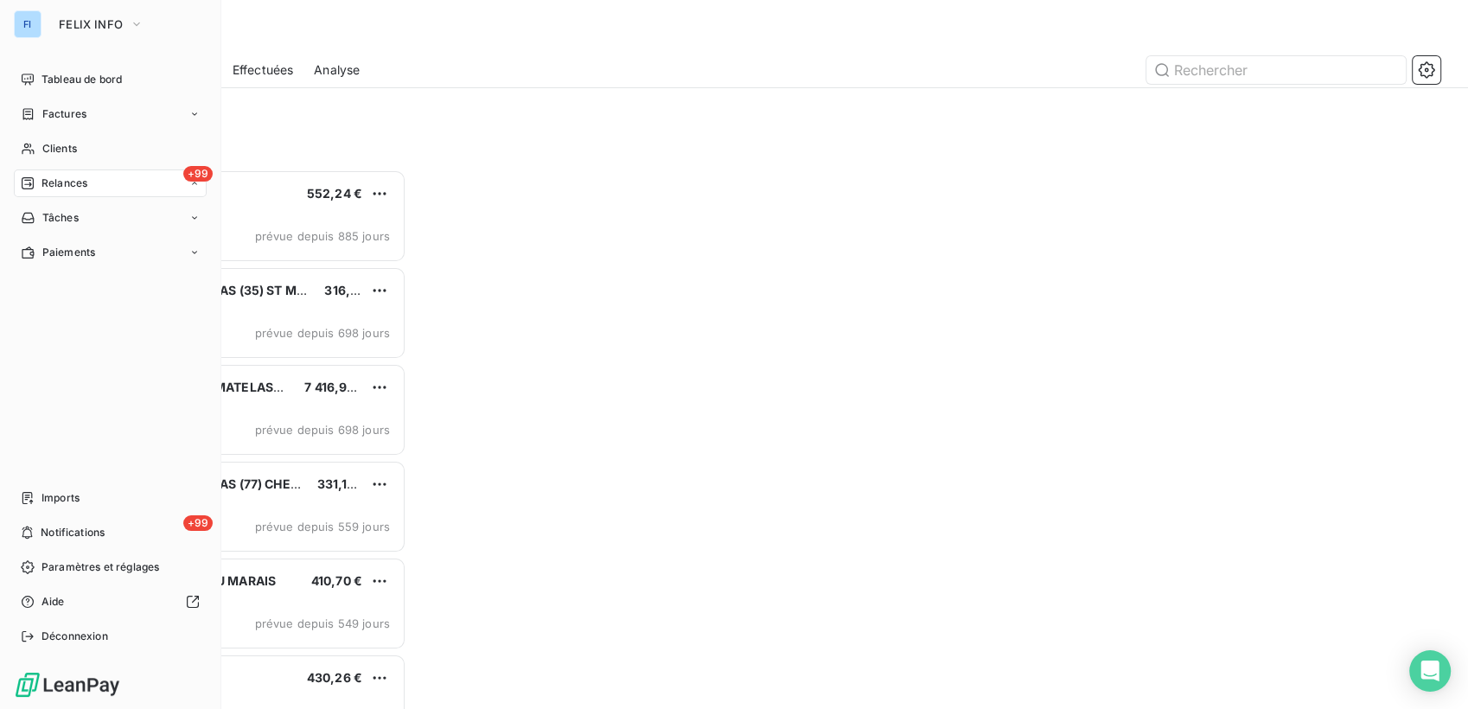
scroll to position [525, 309]
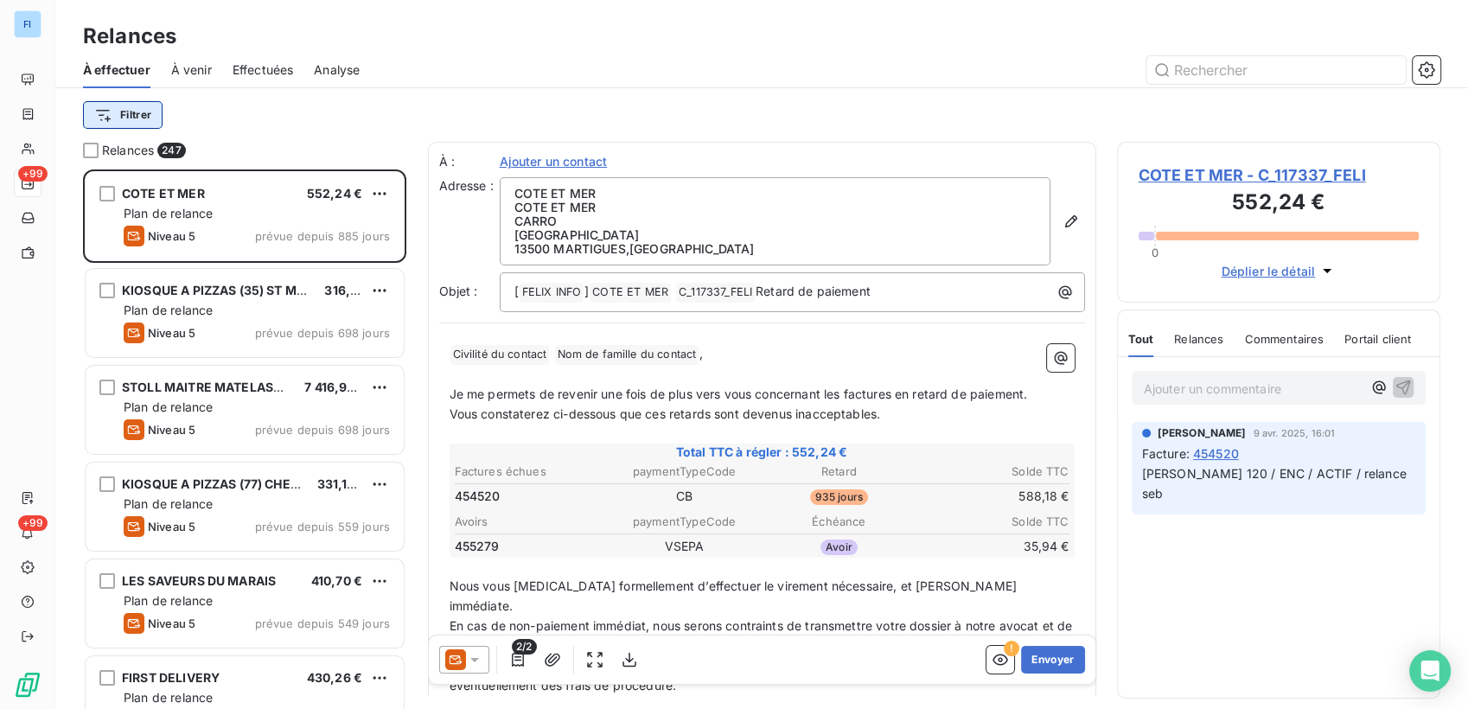
click at [153, 112] on html "FI +99 +99 Relances À effectuer À venir Effectuées Analyse Filtrer Relances 247…" at bounding box center [734, 354] width 1468 height 709
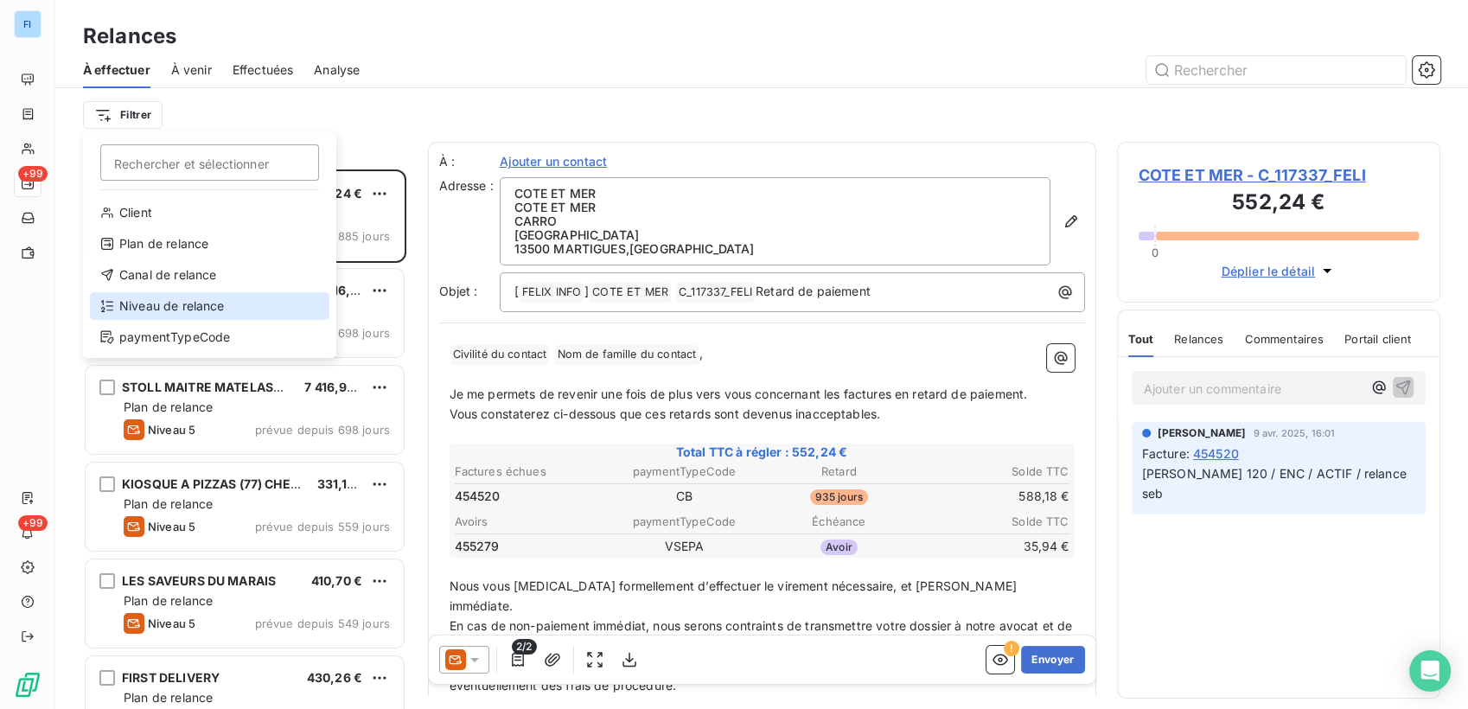
click at [194, 307] on div "Niveau de relance" at bounding box center [209, 306] width 239 height 28
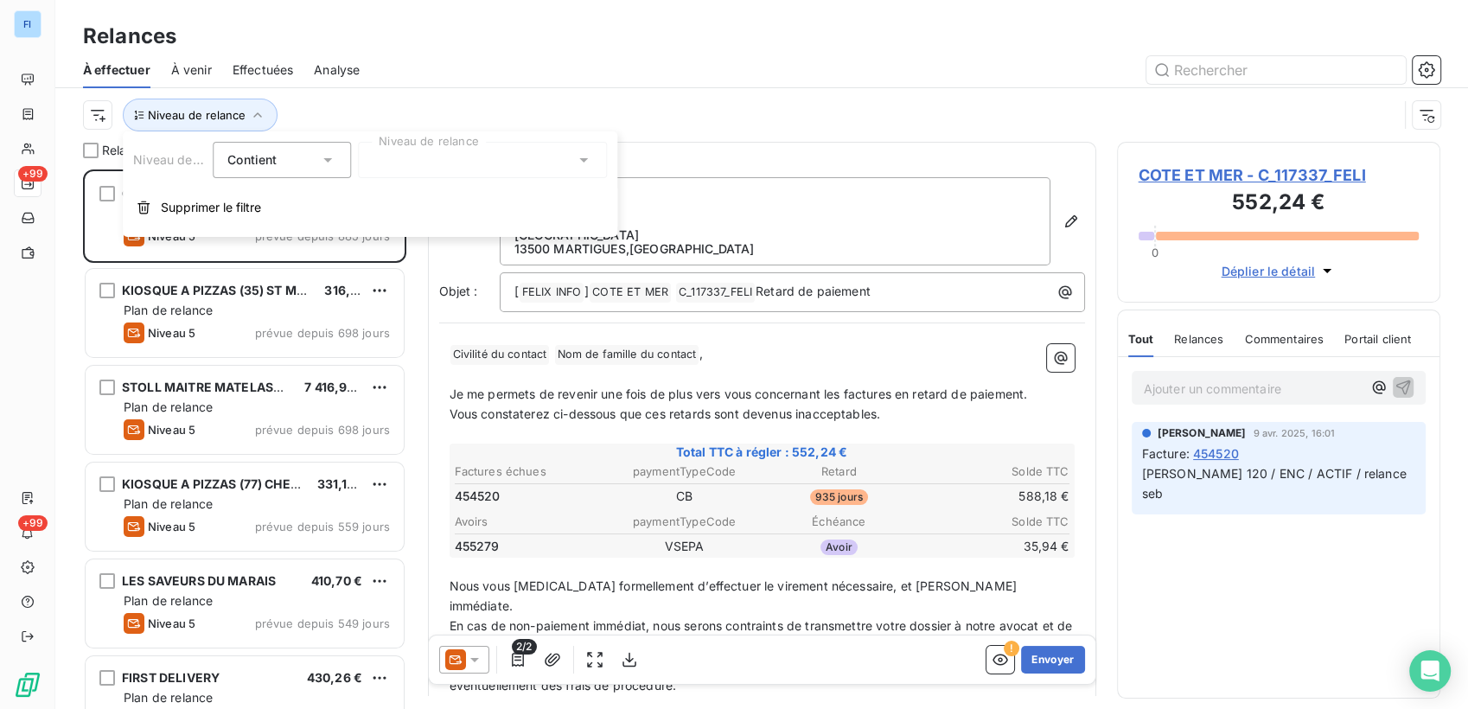
click at [293, 146] on div "Contient is" at bounding box center [282, 160] width 138 height 36
click at [364, 162] on div at bounding box center [482, 160] width 249 height 36
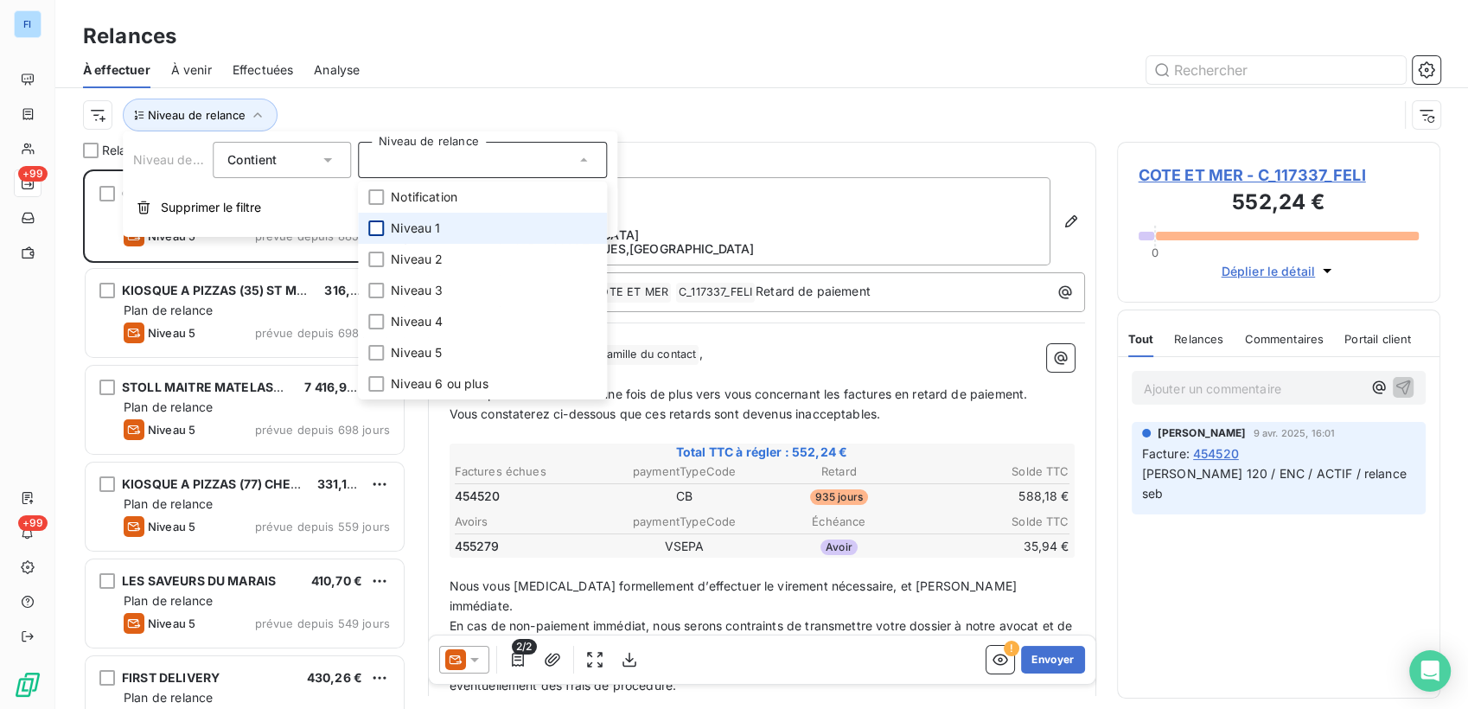
click at [378, 227] on div at bounding box center [376, 228] width 16 height 16
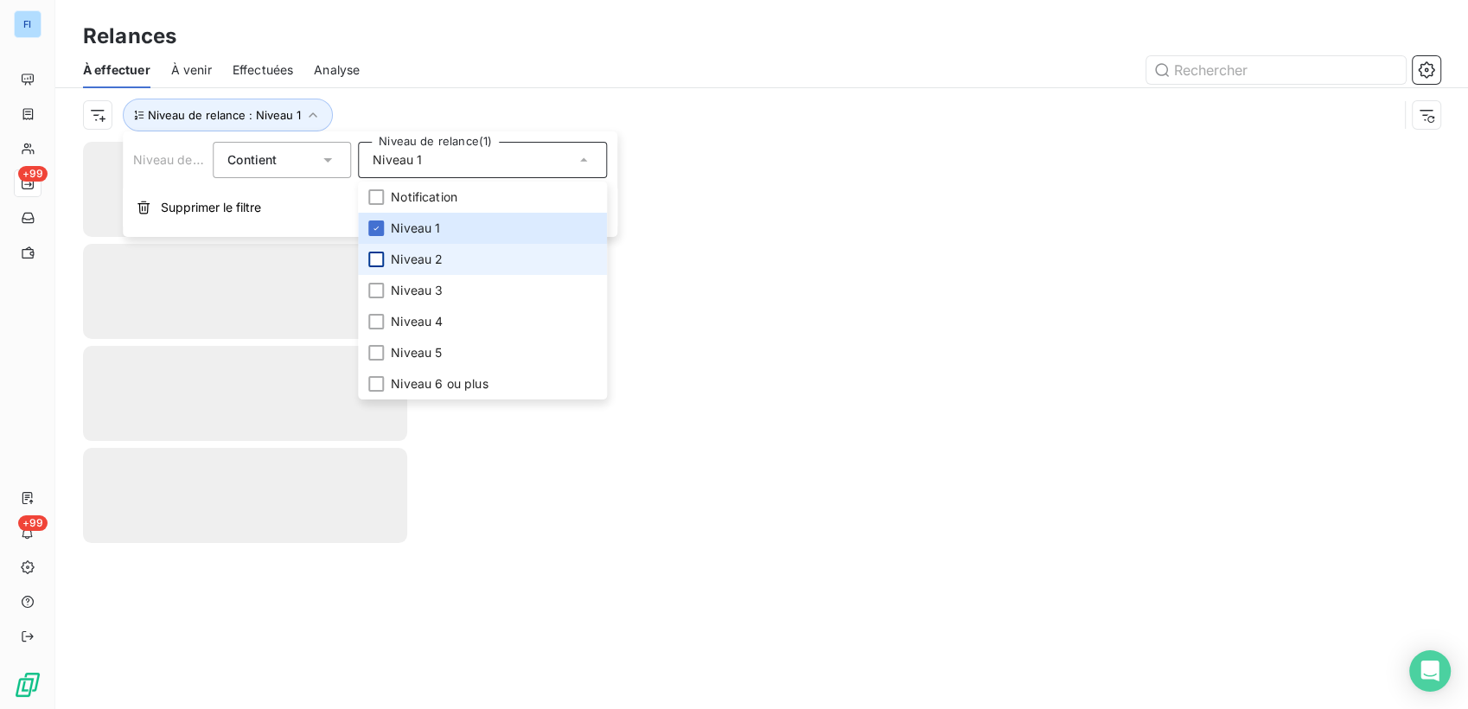
click at [372, 257] on div at bounding box center [376, 260] width 16 height 16
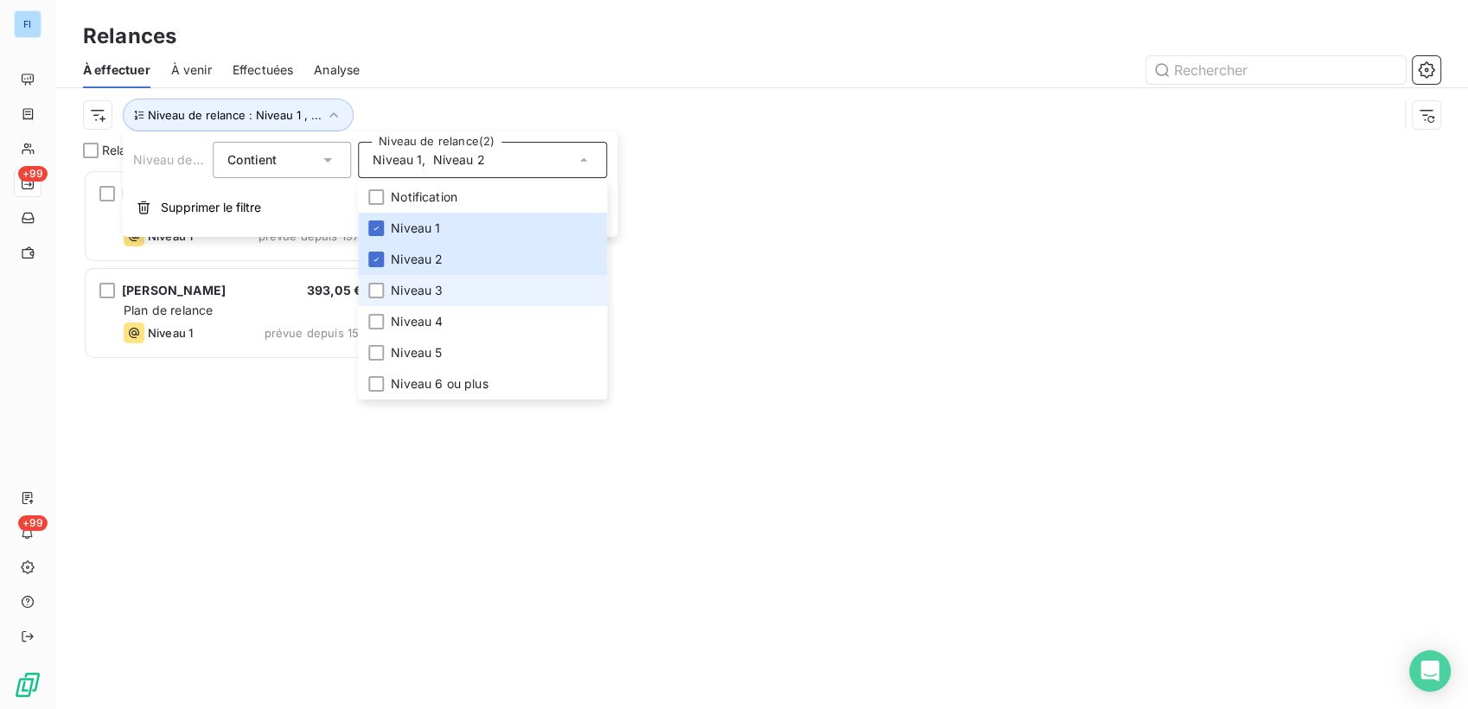
scroll to position [525, 309]
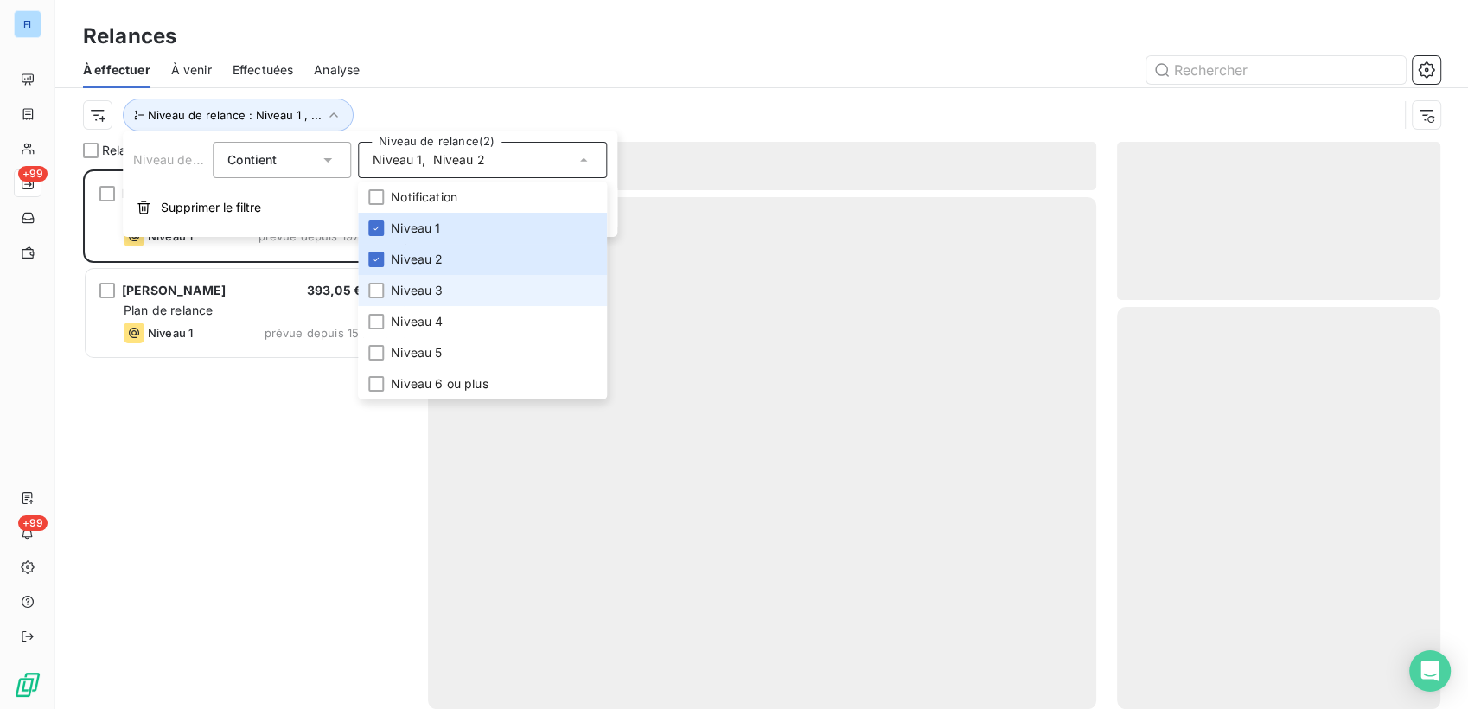
click at [380, 298] on li "Niveau 3" at bounding box center [482, 290] width 249 height 31
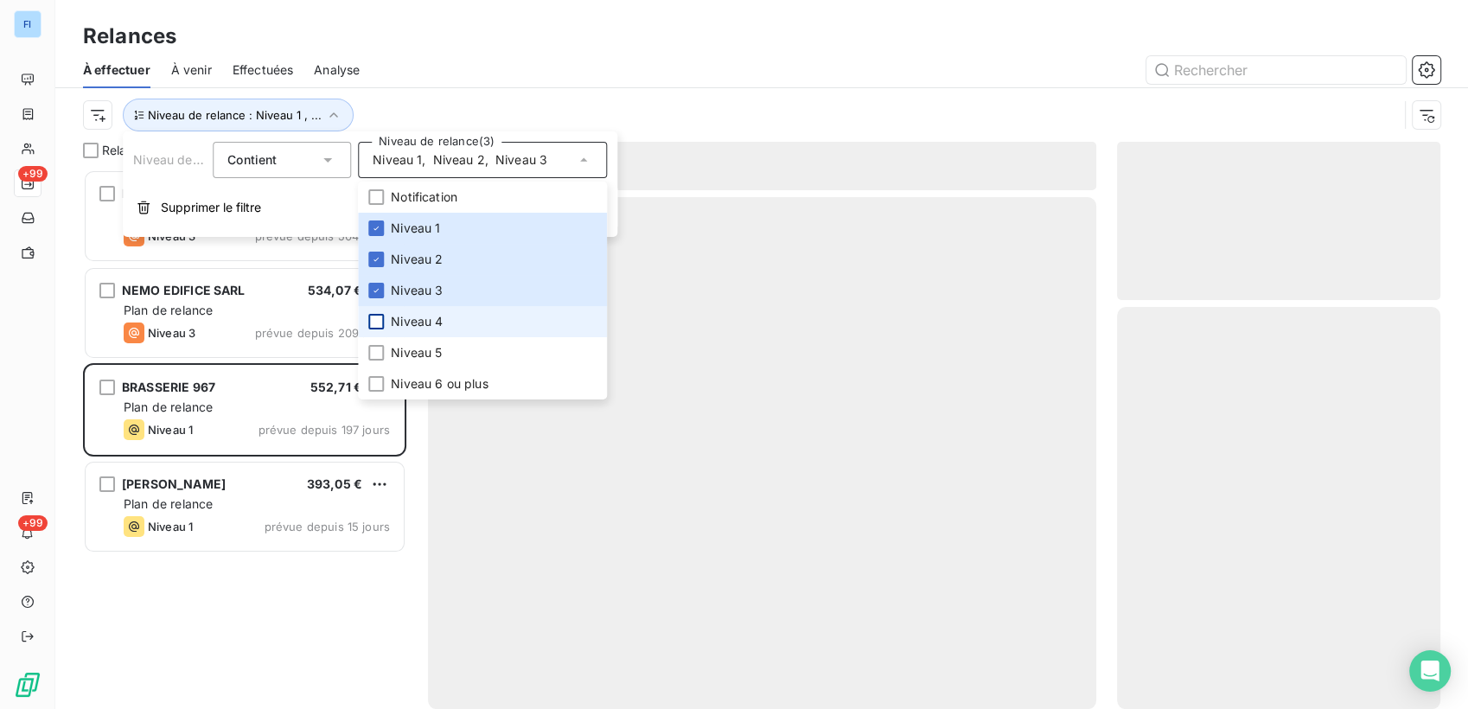
click at [381, 322] on div at bounding box center [376, 322] width 16 height 16
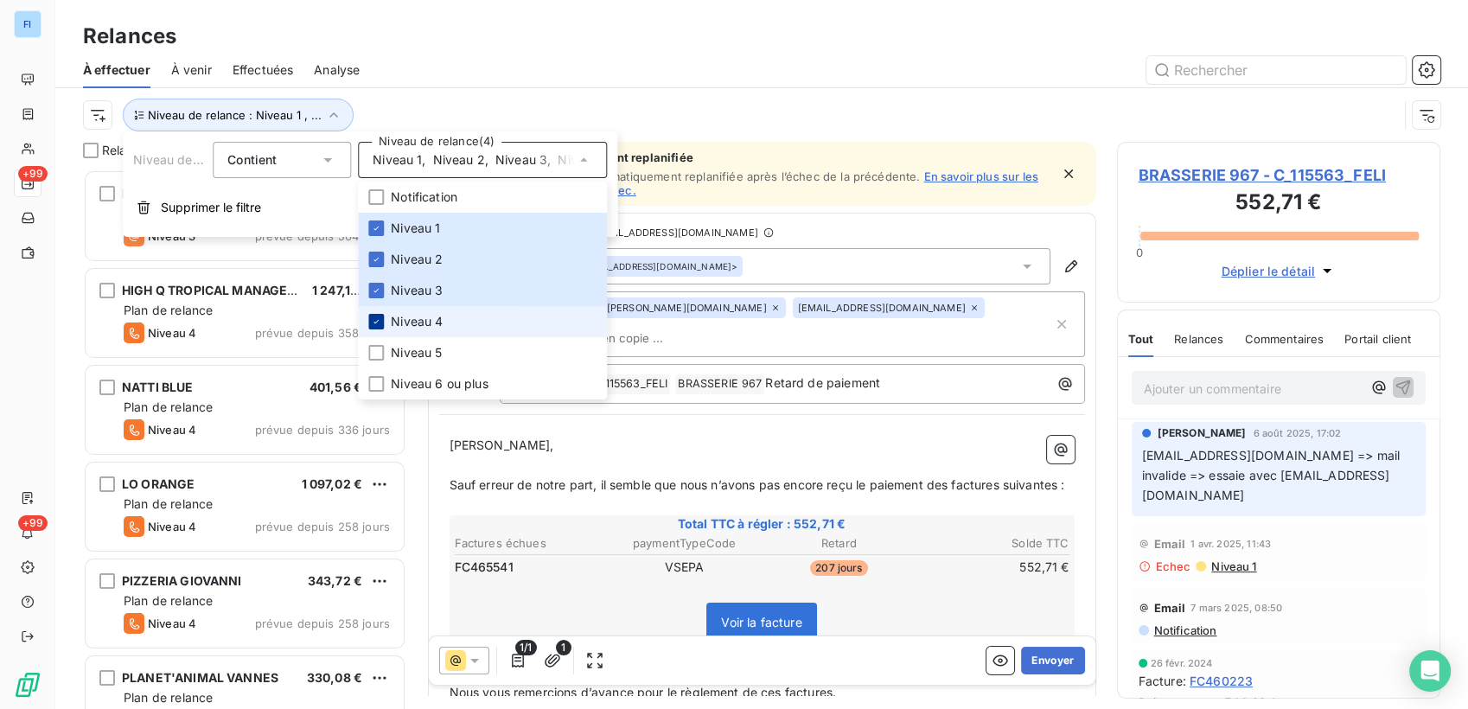
click at [373, 320] on icon at bounding box center [376, 321] width 10 height 10
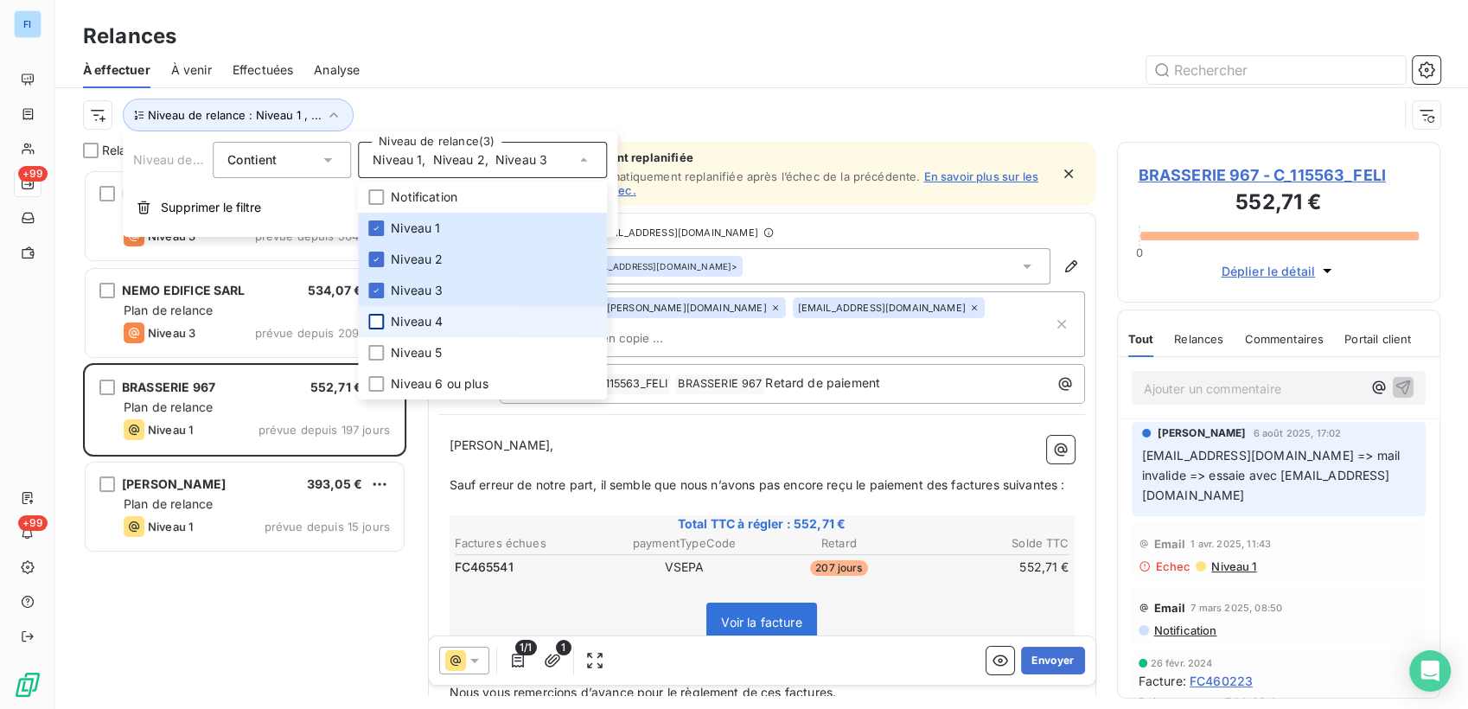
click at [611, 71] on div at bounding box center [910, 70] width 1060 height 28
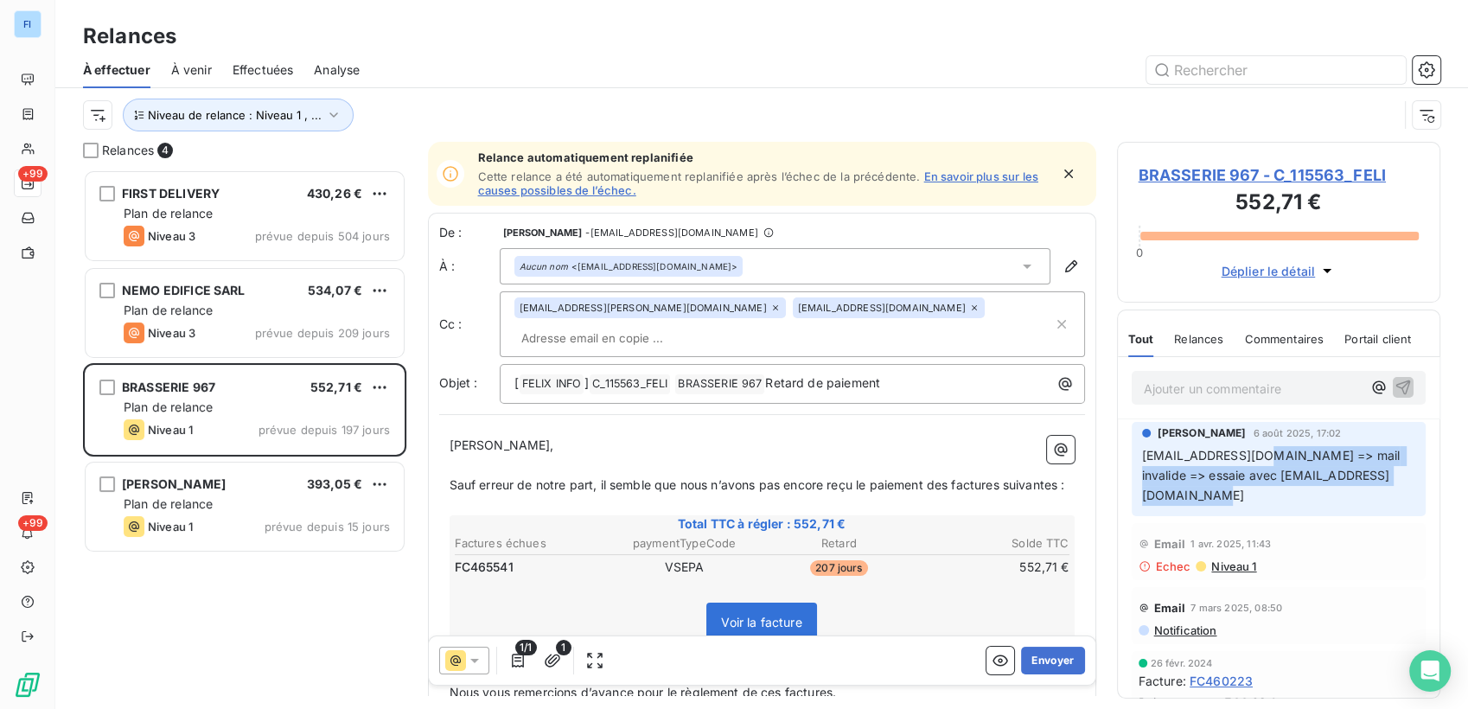
drag, startPoint x: 1253, startPoint y: 456, endPoint x: 1286, endPoint y: 490, distance: 47.1
click at [1221, 490] on p "direction967@bistrotdecharenton.fr => mail invalide => essaie avec brasserie@ba…" at bounding box center [1279, 476] width 274 height 60
drag, startPoint x: 1286, startPoint y: 490, endPoint x: 1261, endPoint y: 495, distance: 25.6
click at [1221, 495] on span "direction967@bistrotdecharenton.fr => mail invalide => essaie avec brasserie@ba…" at bounding box center [1273, 475] width 262 height 54
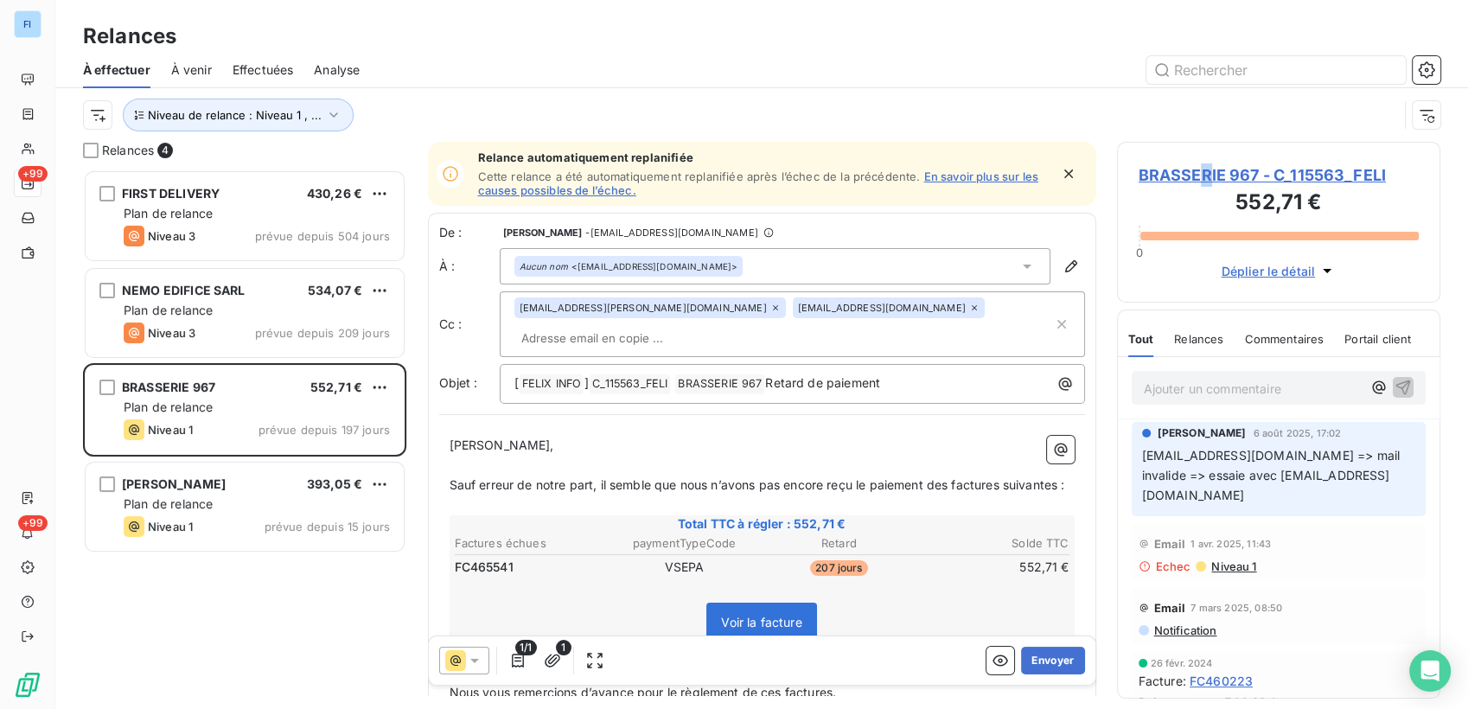
drag, startPoint x: 1222, startPoint y: 175, endPoint x: 1206, endPoint y: 169, distance: 17.8
click at [1206, 169] on span "BRASSERIE 967 - C_115563_FELI" at bounding box center [1278, 174] width 281 height 23
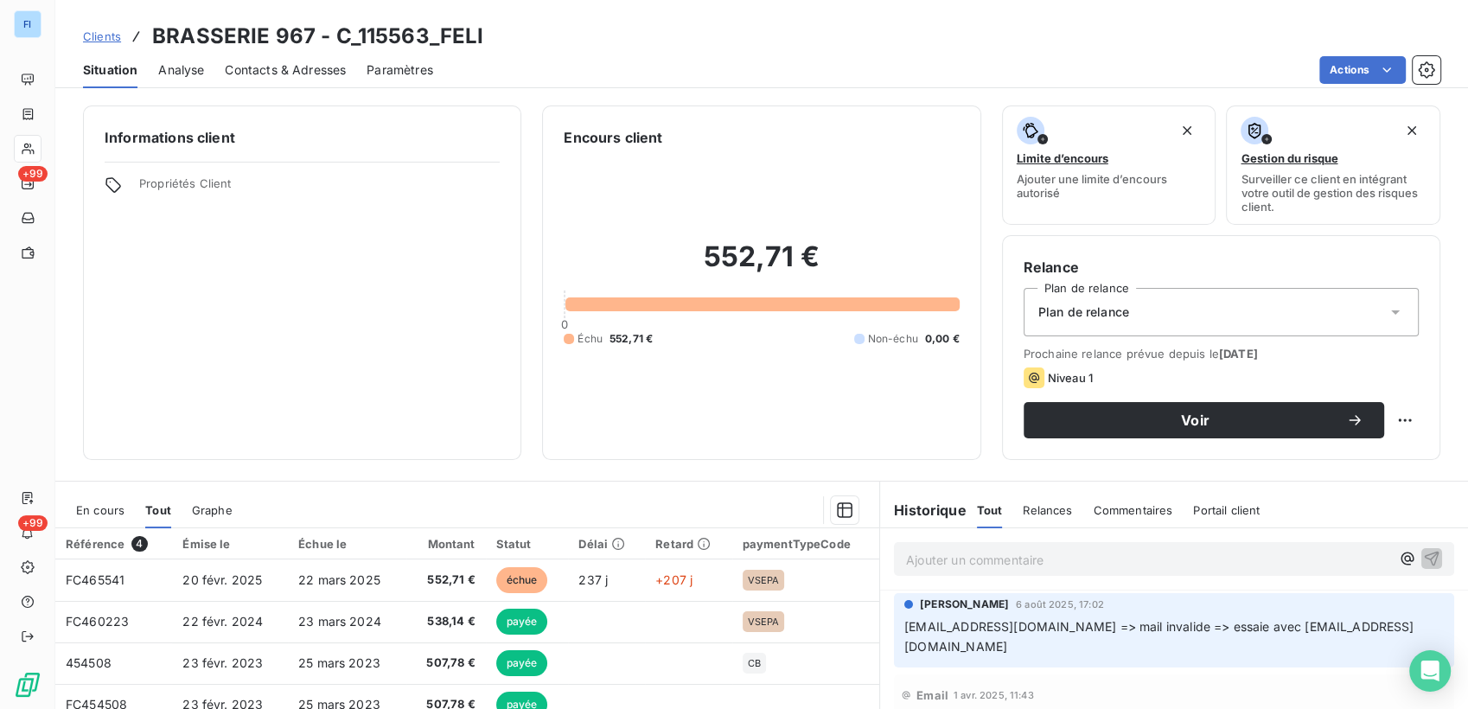
click at [324, 67] on span "Contacts & Adresses" at bounding box center [285, 69] width 121 height 17
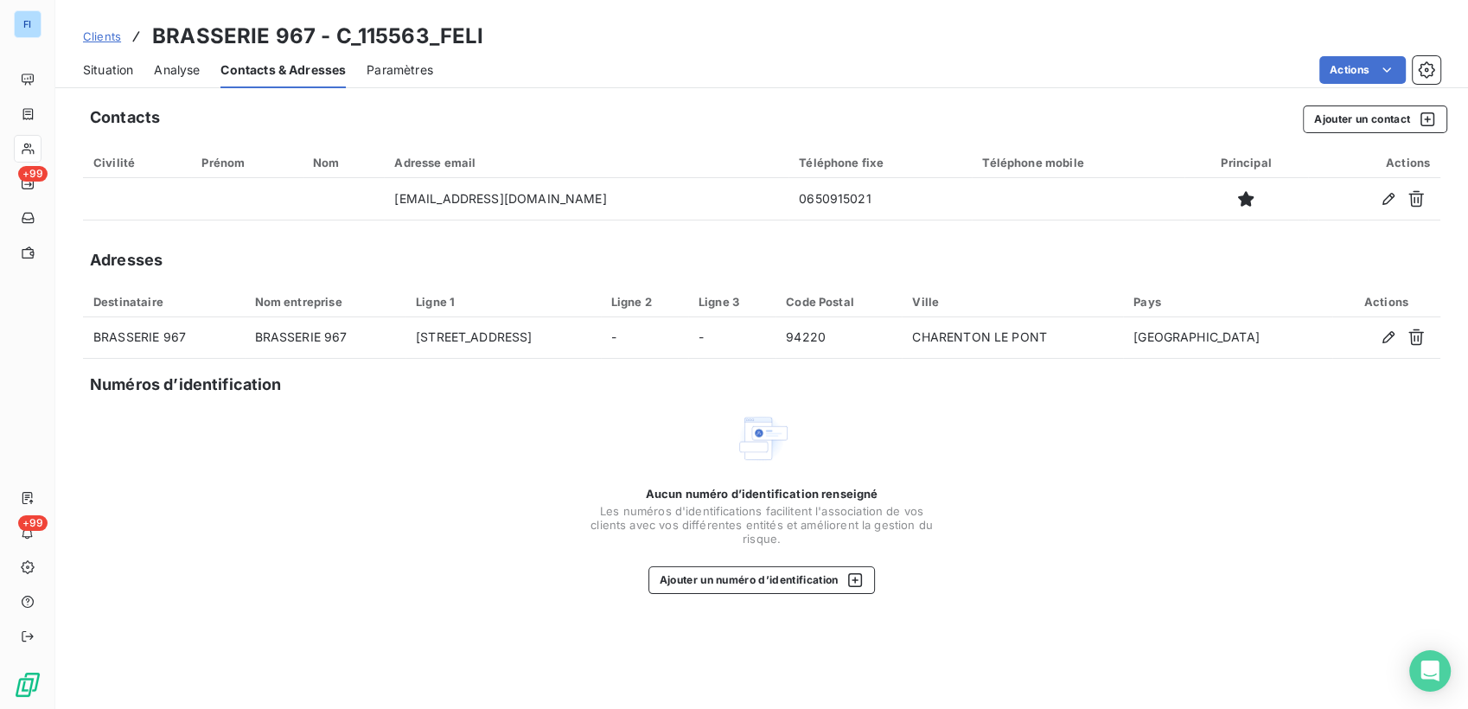
click at [130, 70] on span "Situation" at bounding box center [108, 69] width 50 height 17
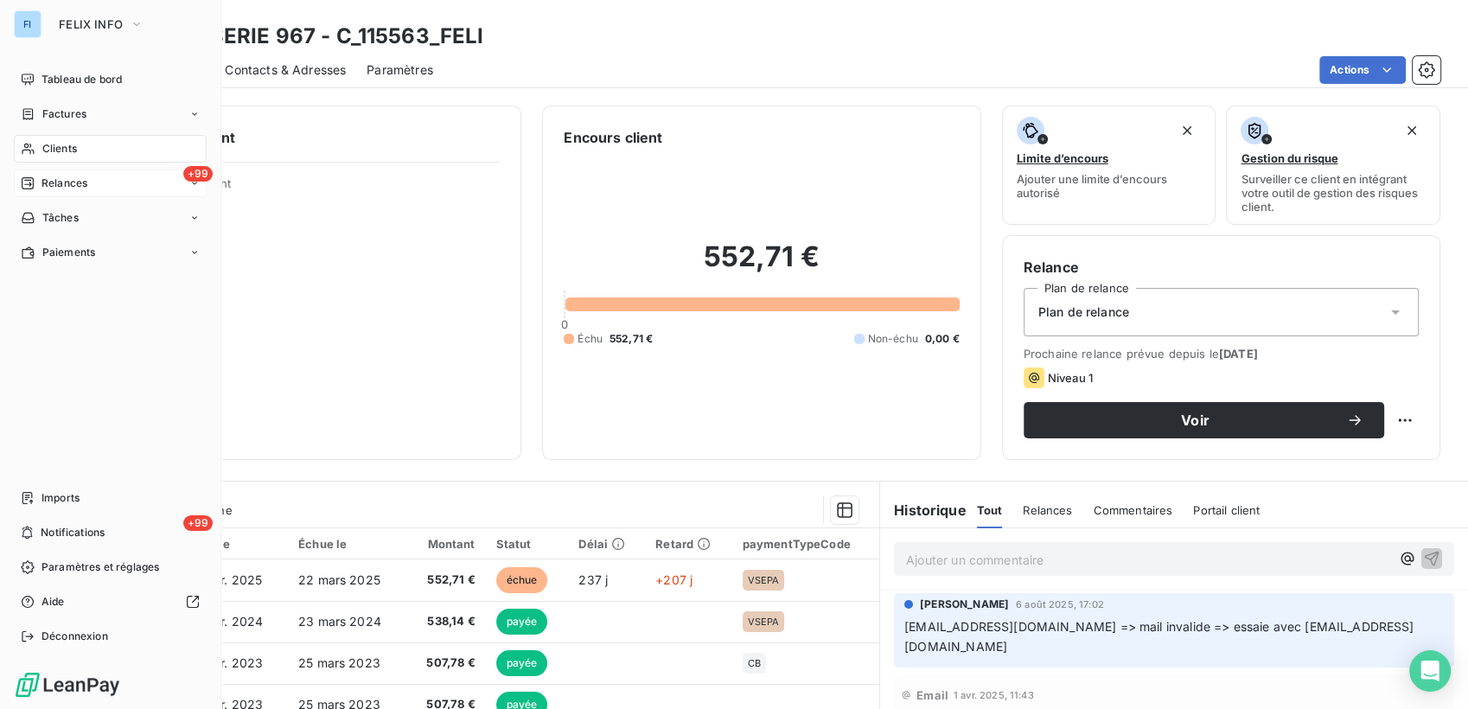
click at [37, 180] on div "Relances" at bounding box center [54, 183] width 67 height 16
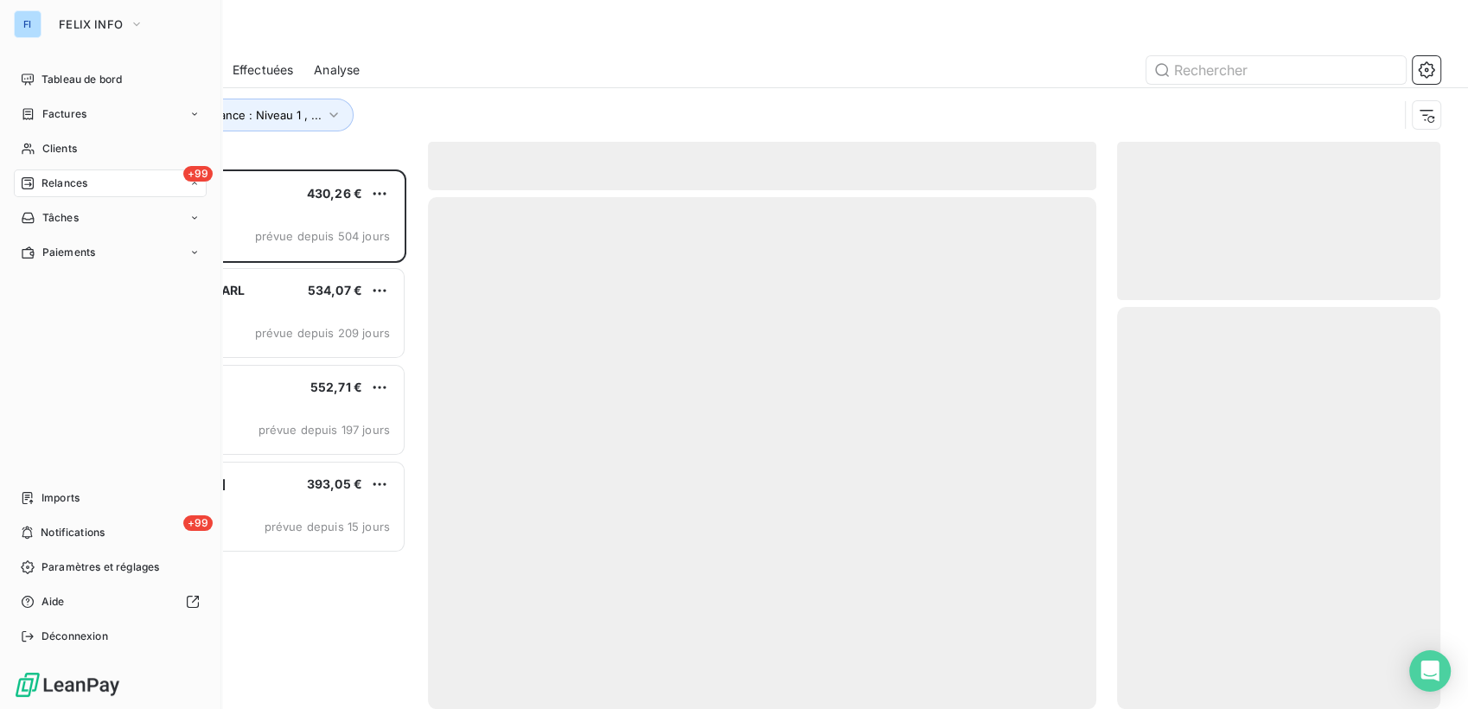
scroll to position [525, 309]
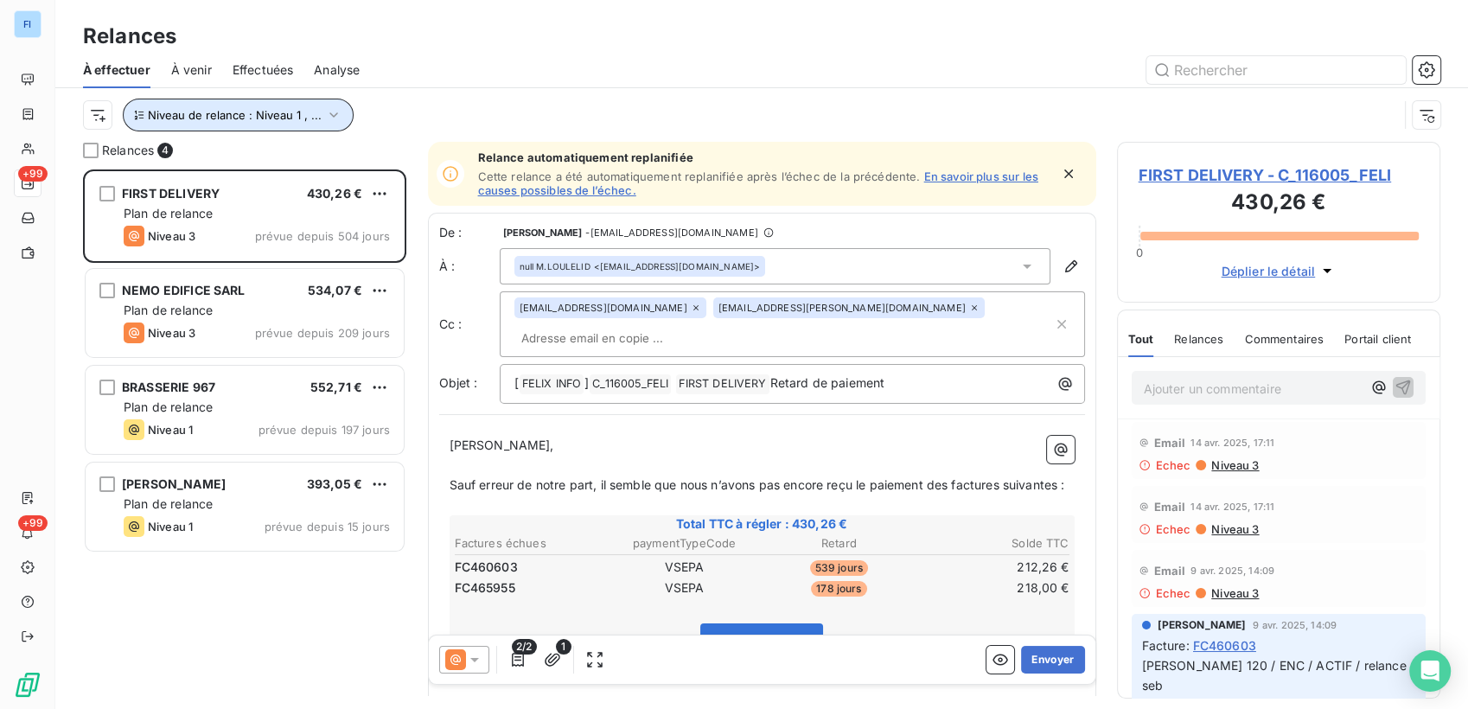
click at [292, 119] on span "Niveau de relance : Niveau 1 , ..." at bounding box center [235, 115] width 174 height 14
click at [542, 103] on div "Niveau de relance : Niveau 1 , ..." at bounding box center [740, 115] width 1315 height 33
click at [295, 121] on span "Niveau de relance : Niveau 1 , ..." at bounding box center [235, 115] width 174 height 14
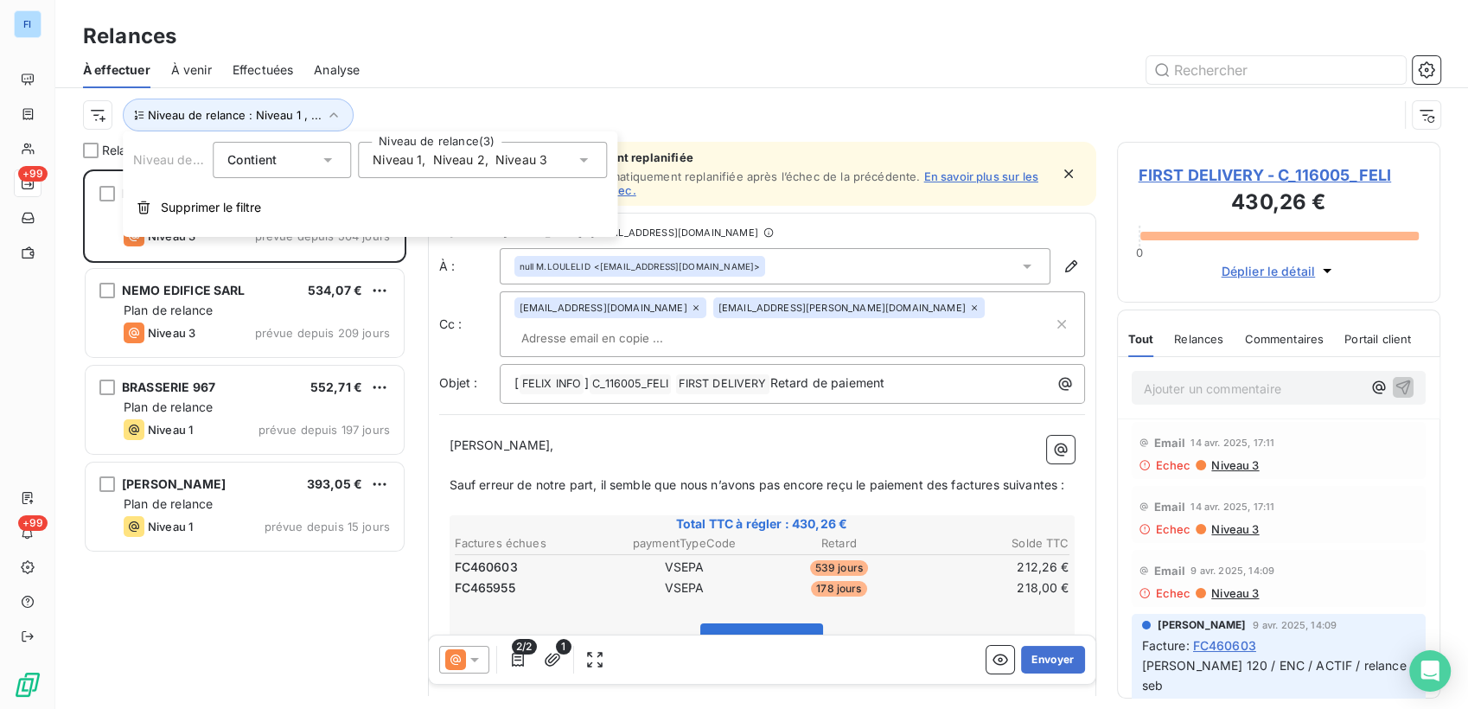
click at [469, 164] on span "Niveau 2" at bounding box center [459, 159] width 52 height 17
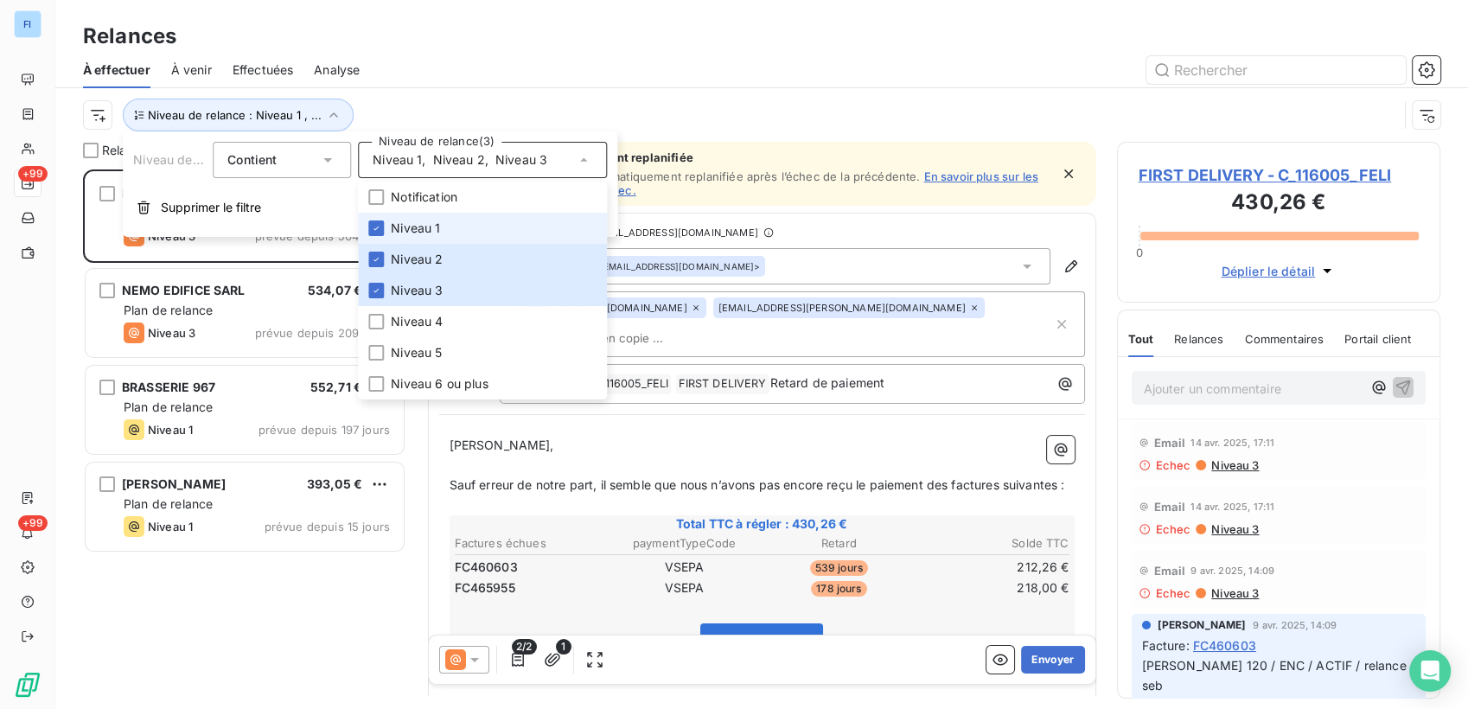
click at [387, 235] on li "Niveau 1" at bounding box center [482, 228] width 249 height 31
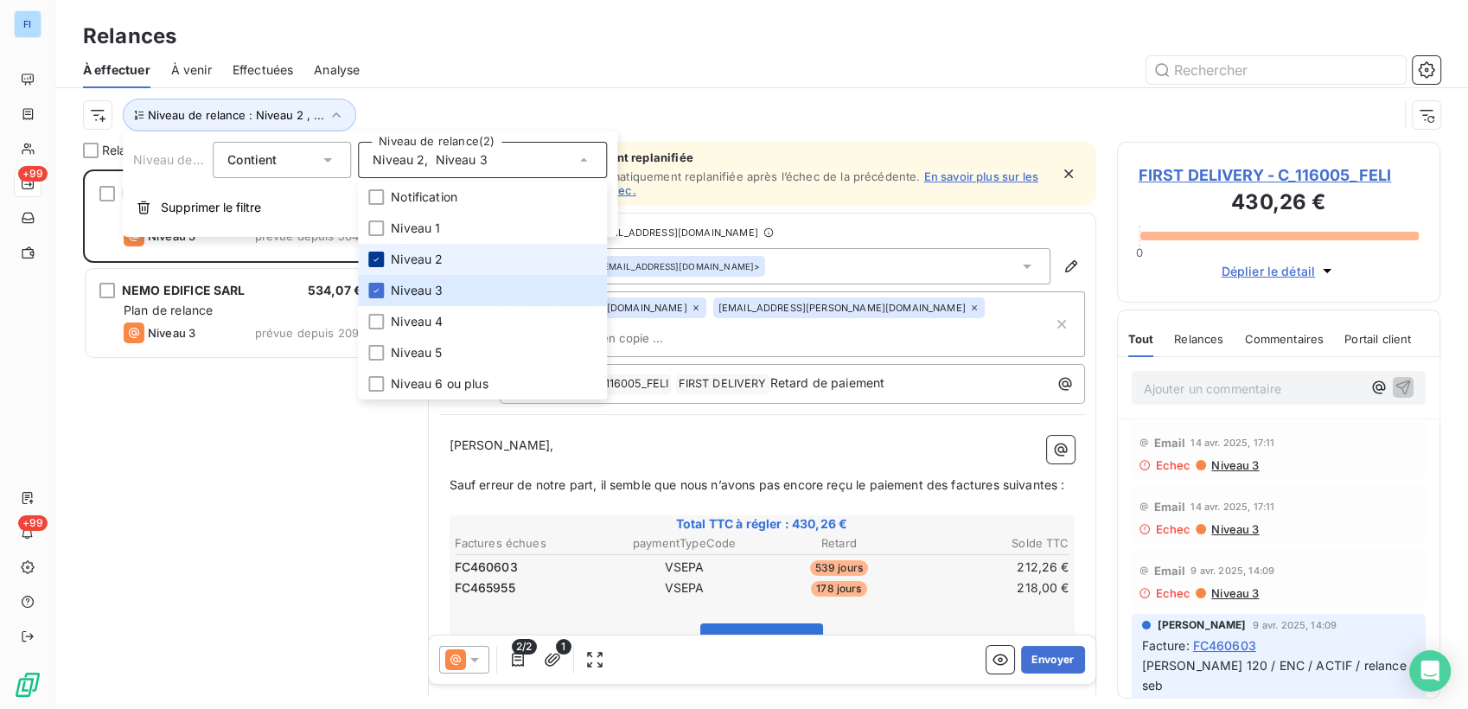
click at [382, 259] on div at bounding box center [376, 260] width 16 height 16
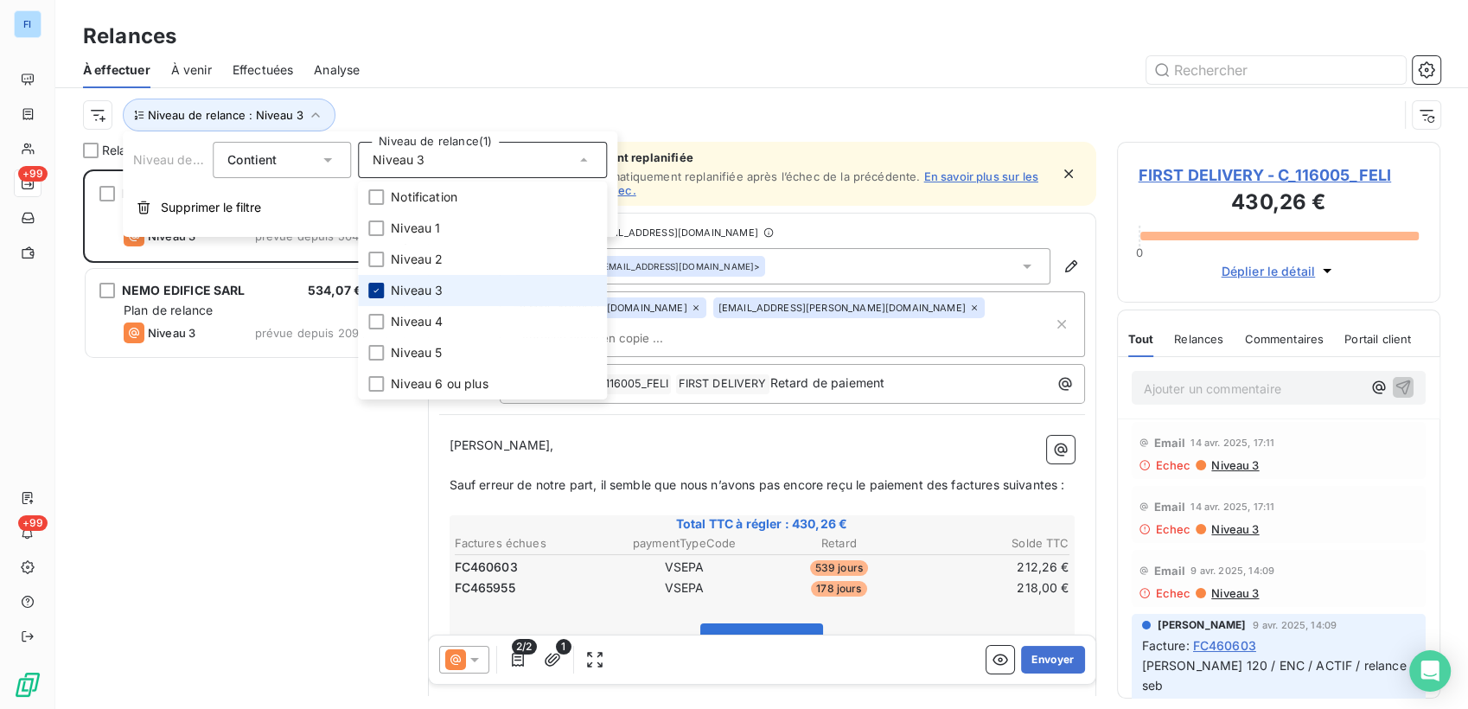
click at [371, 295] on icon at bounding box center [376, 290] width 10 height 10
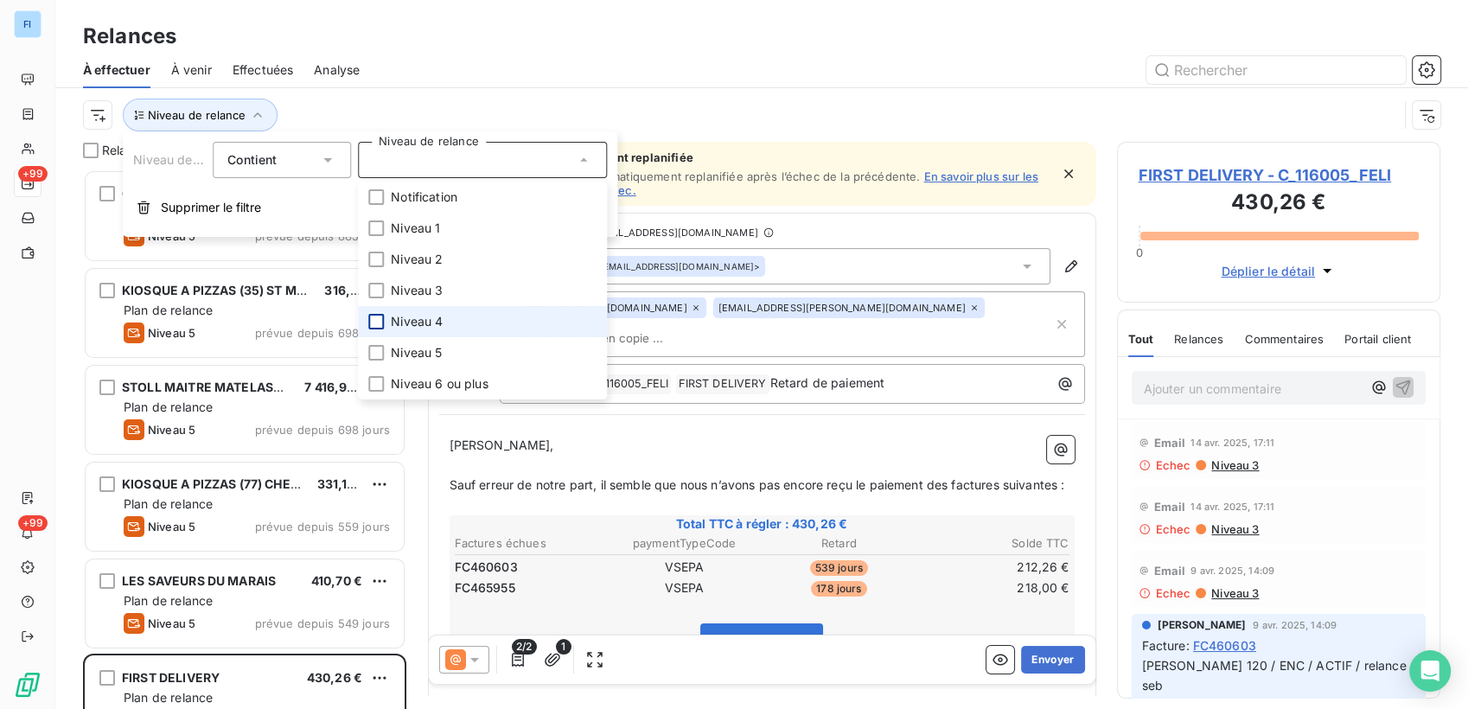
click at [375, 319] on div at bounding box center [376, 322] width 16 height 16
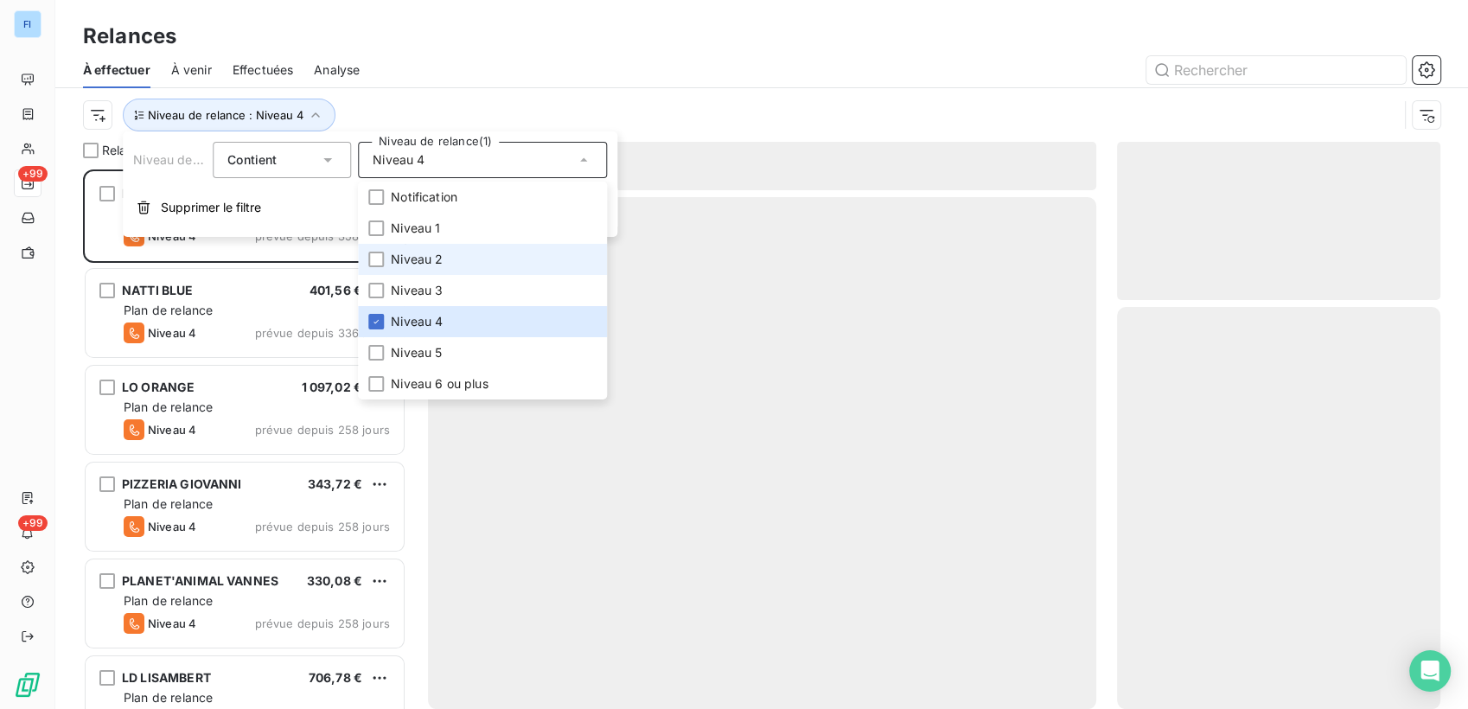
scroll to position [525, 309]
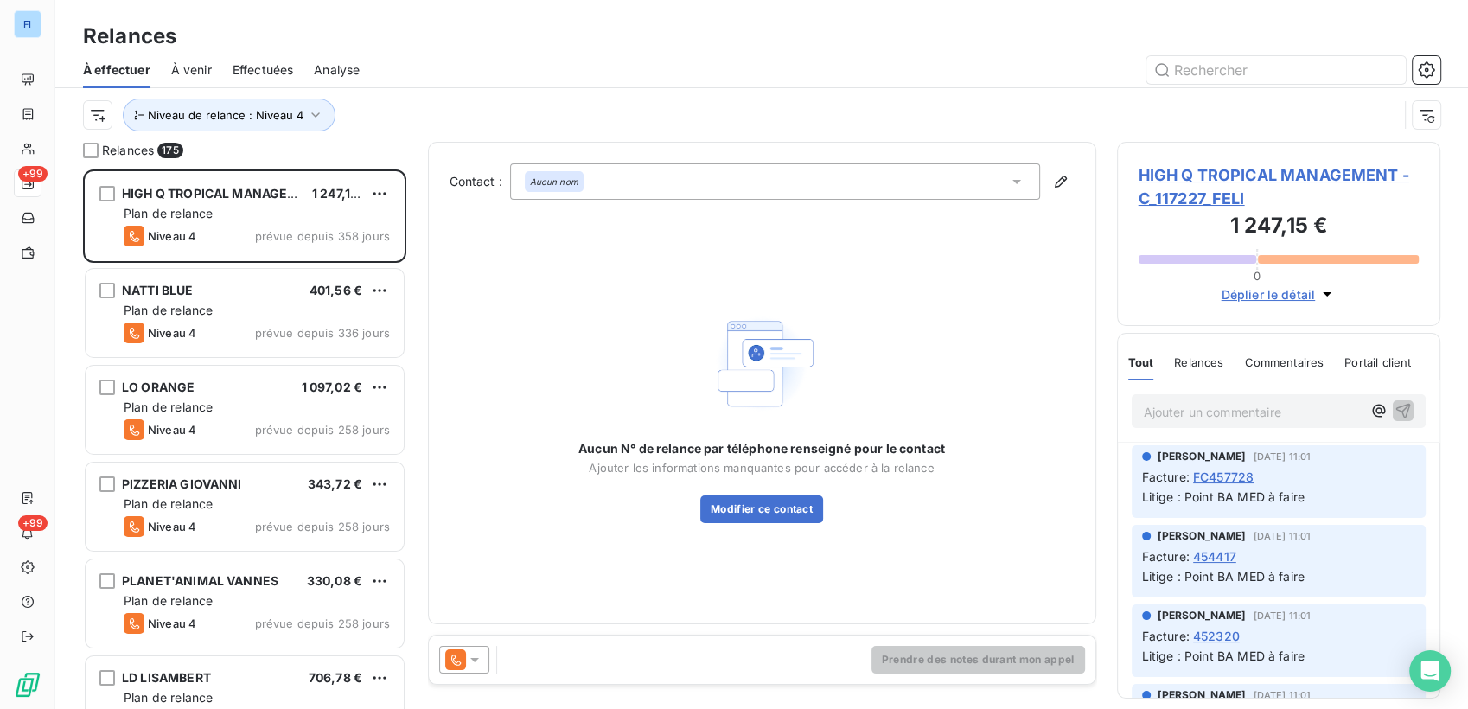
click at [569, 88] on div "Niveau de relance : Niveau 4" at bounding box center [761, 115] width 1357 height 54
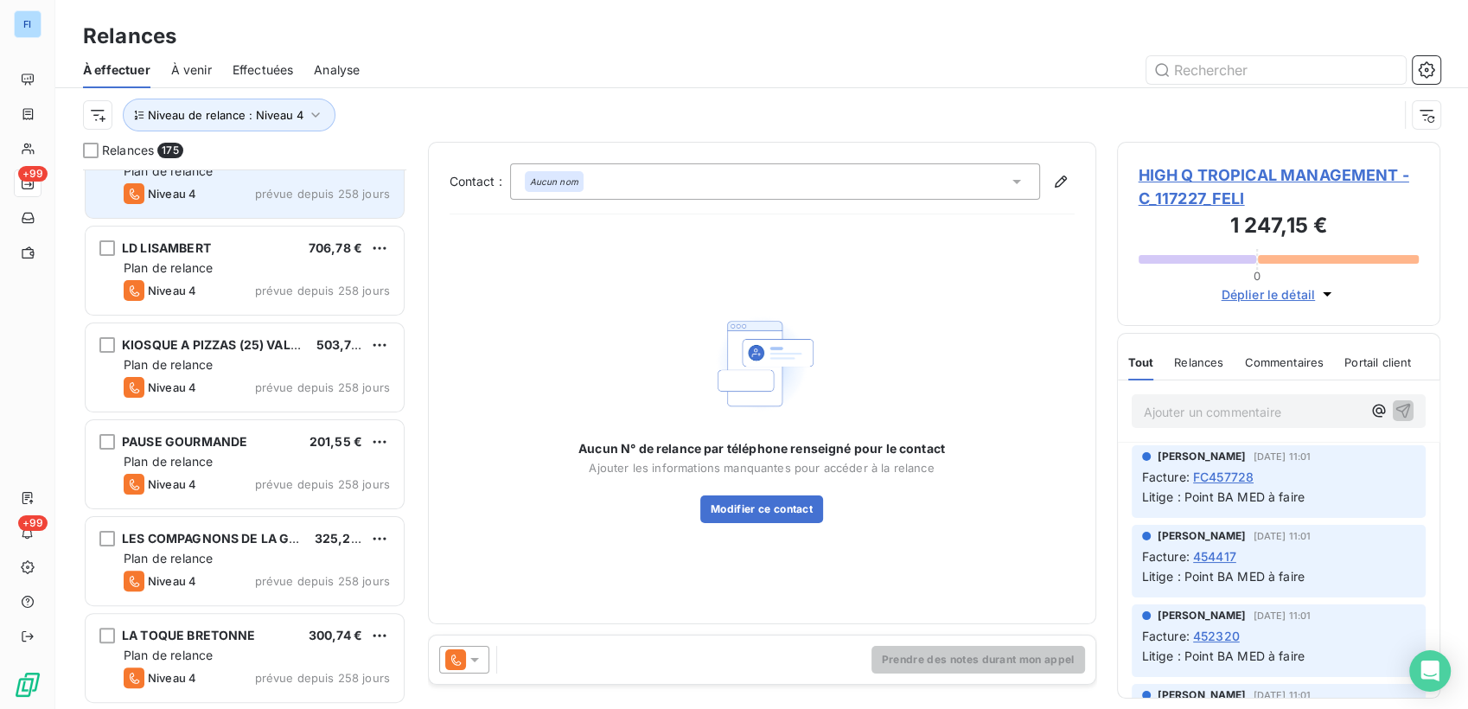
scroll to position [481, 0]
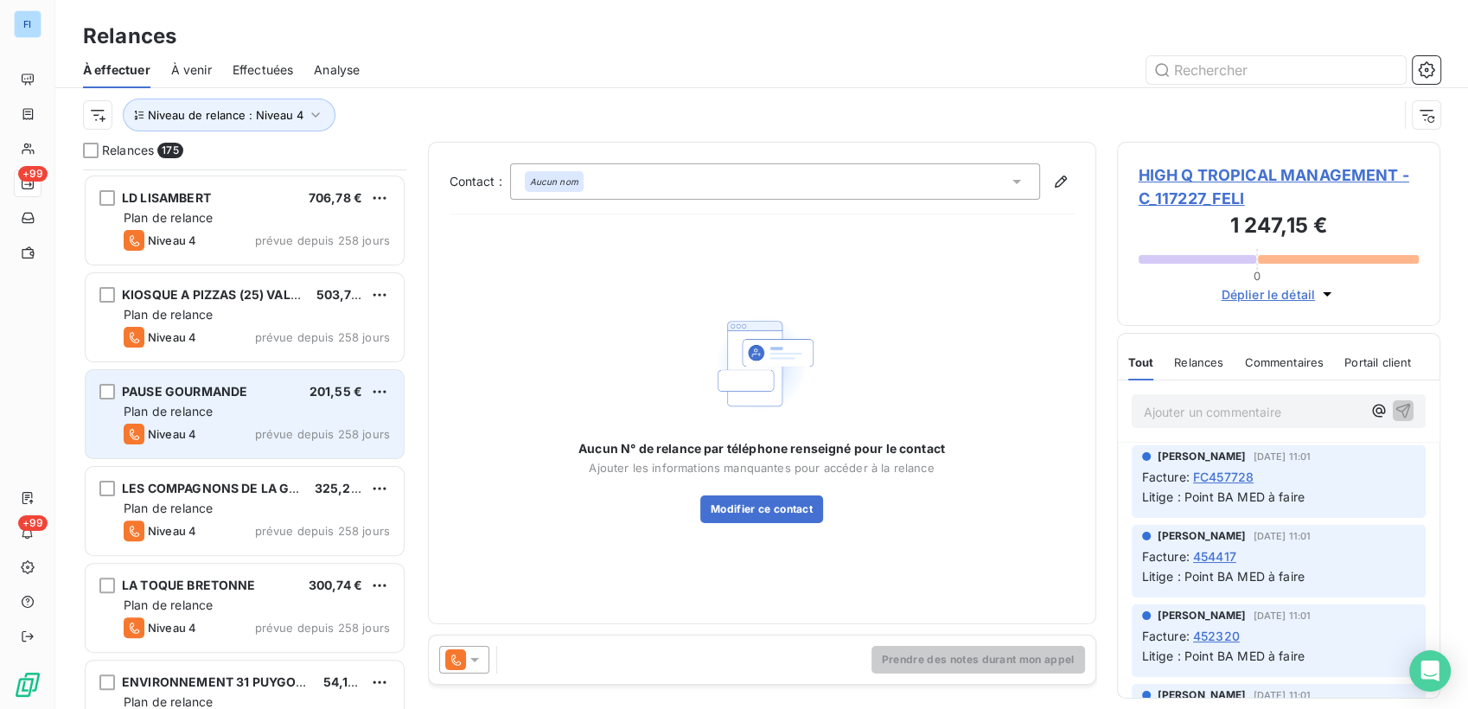
click at [303, 437] on span "prévue depuis 258 jours" at bounding box center [322, 434] width 135 height 14
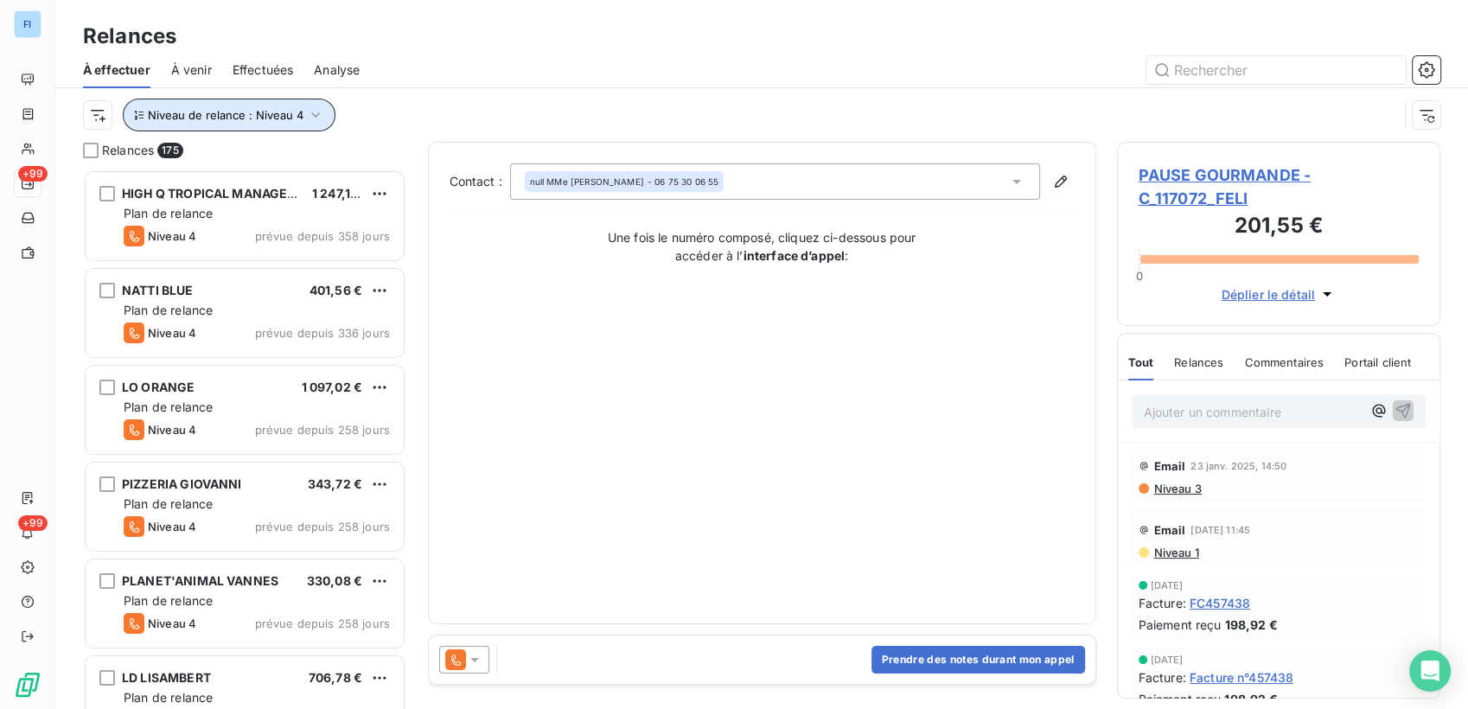
click at [308, 122] on icon "button" at bounding box center [315, 114] width 17 height 17
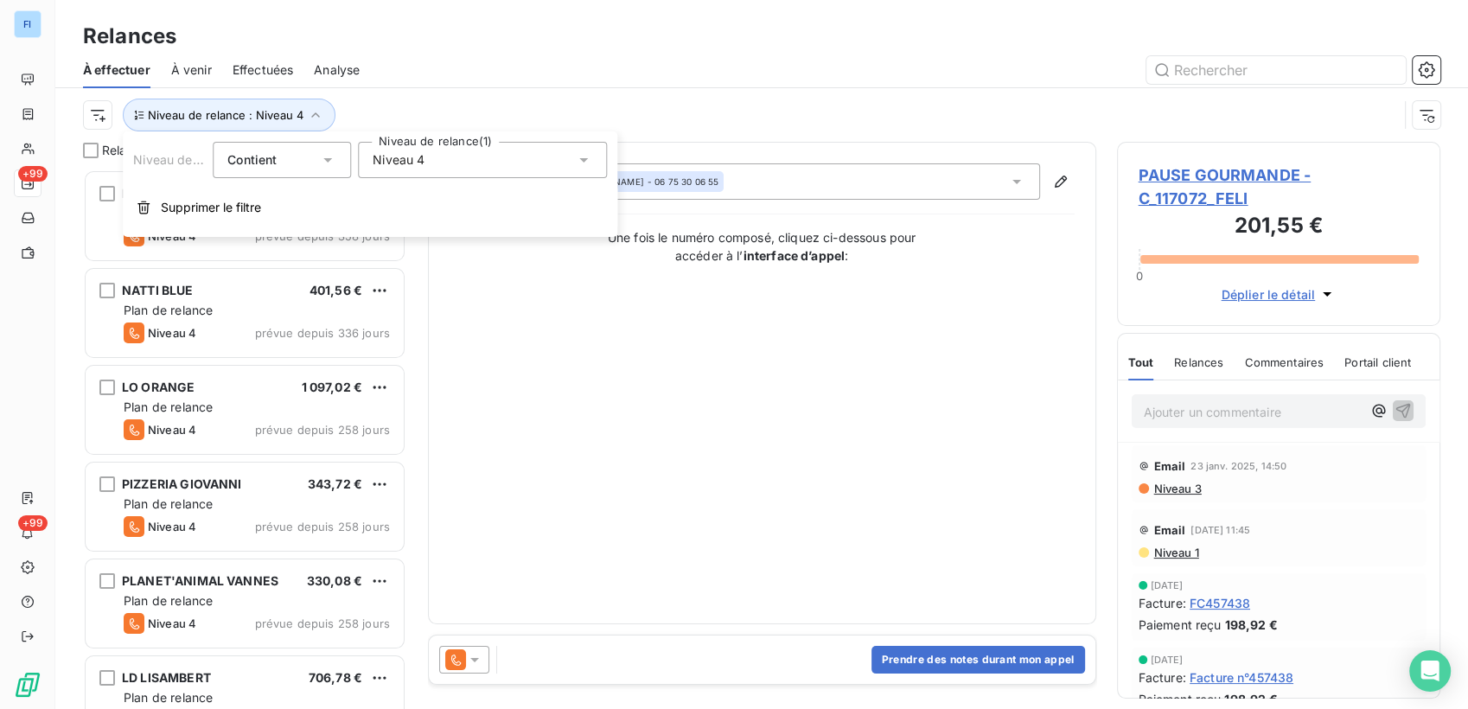
click at [483, 159] on div "Niveau 4" at bounding box center [482, 160] width 249 height 36
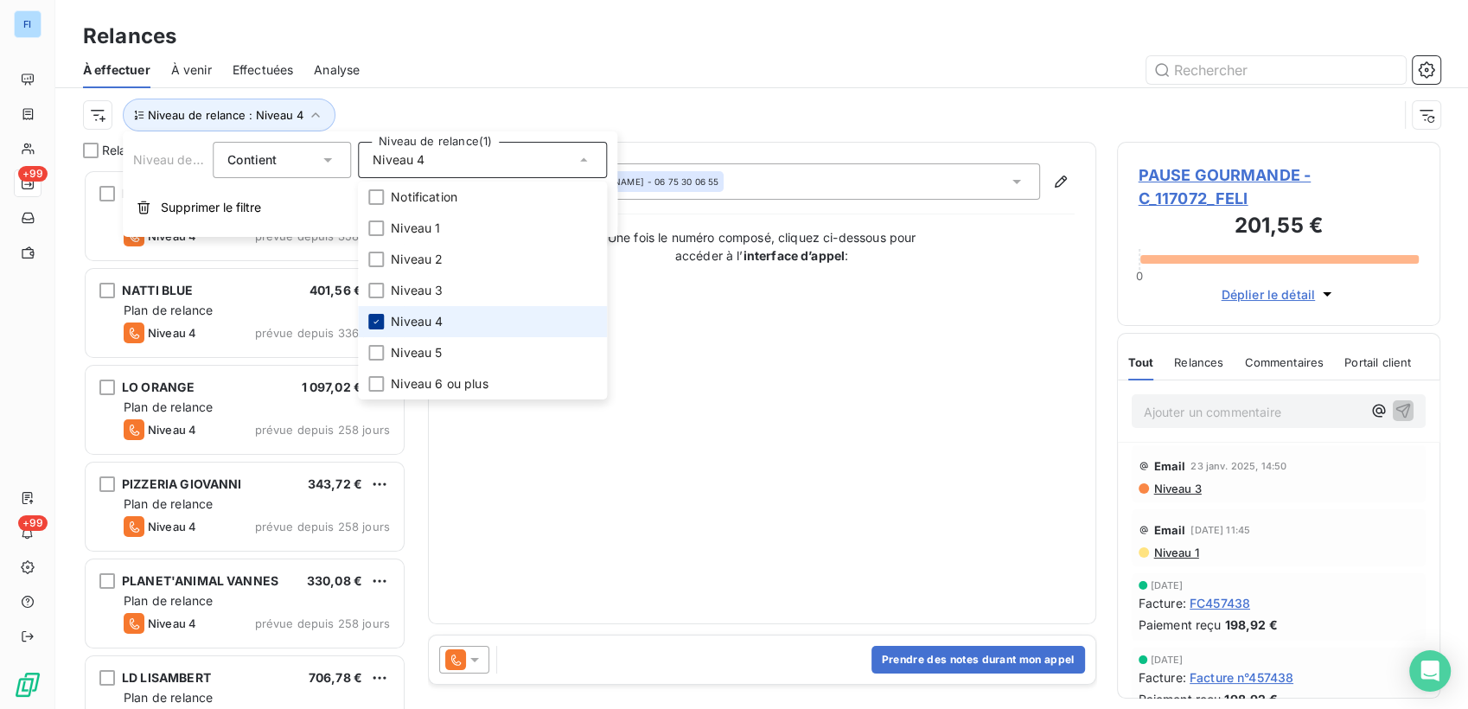
click at [378, 327] on div at bounding box center [376, 322] width 16 height 16
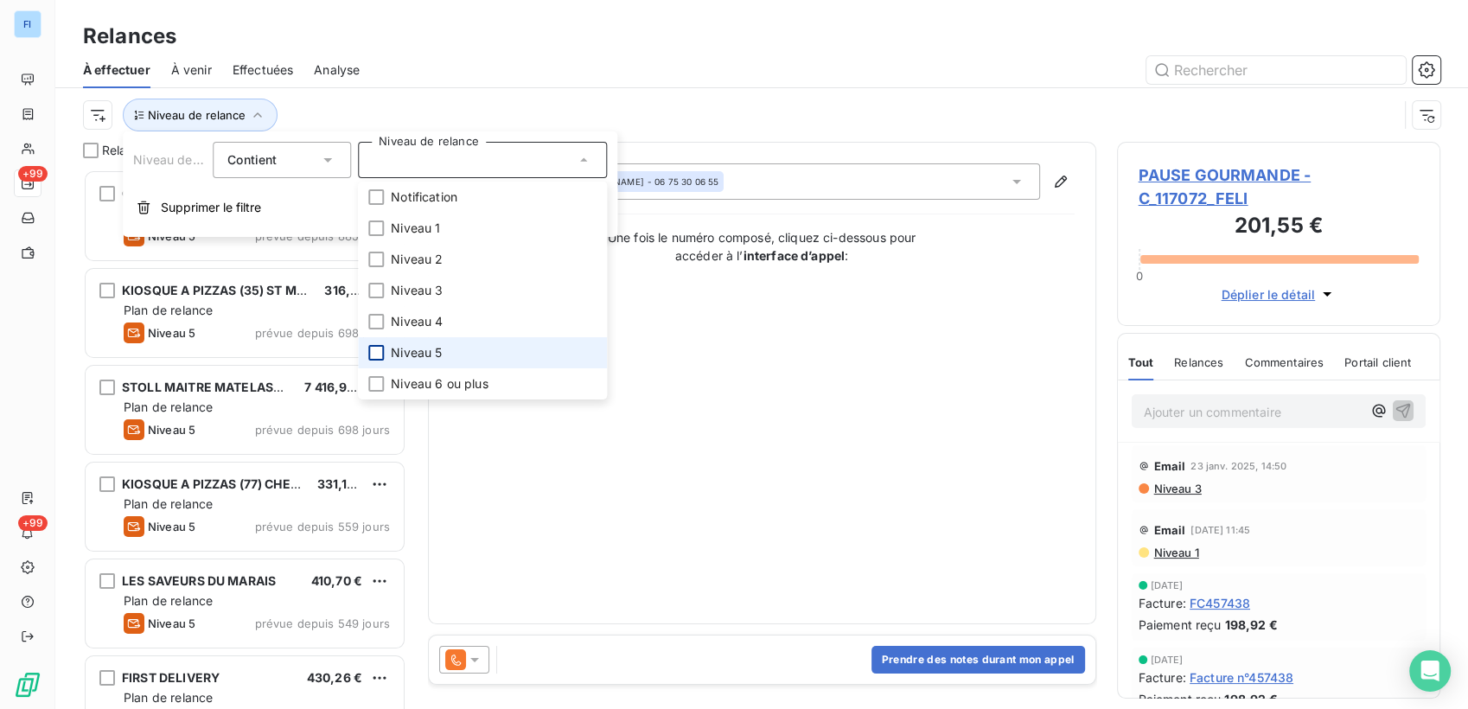
click at [380, 349] on div at bounding box center [376, 353] width 16 height 16
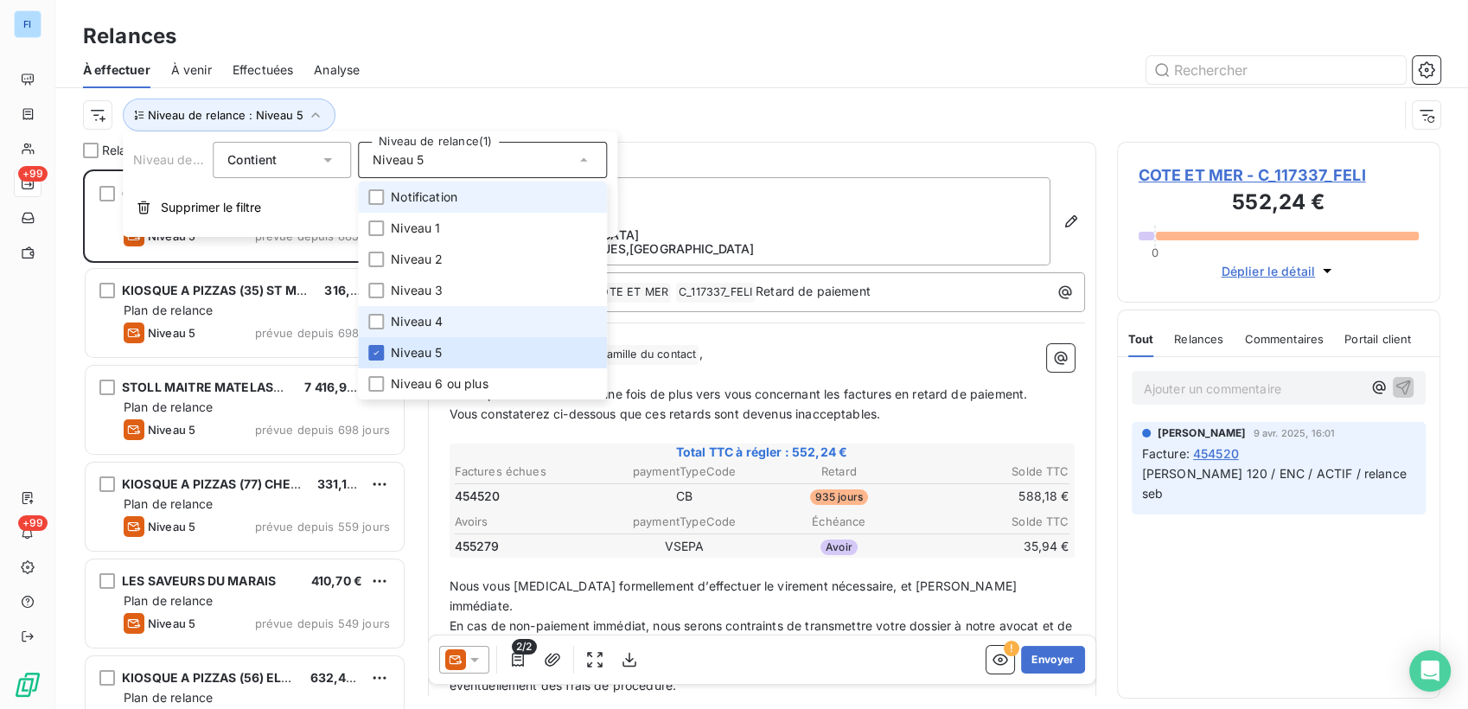
scroll to position [525, 309]
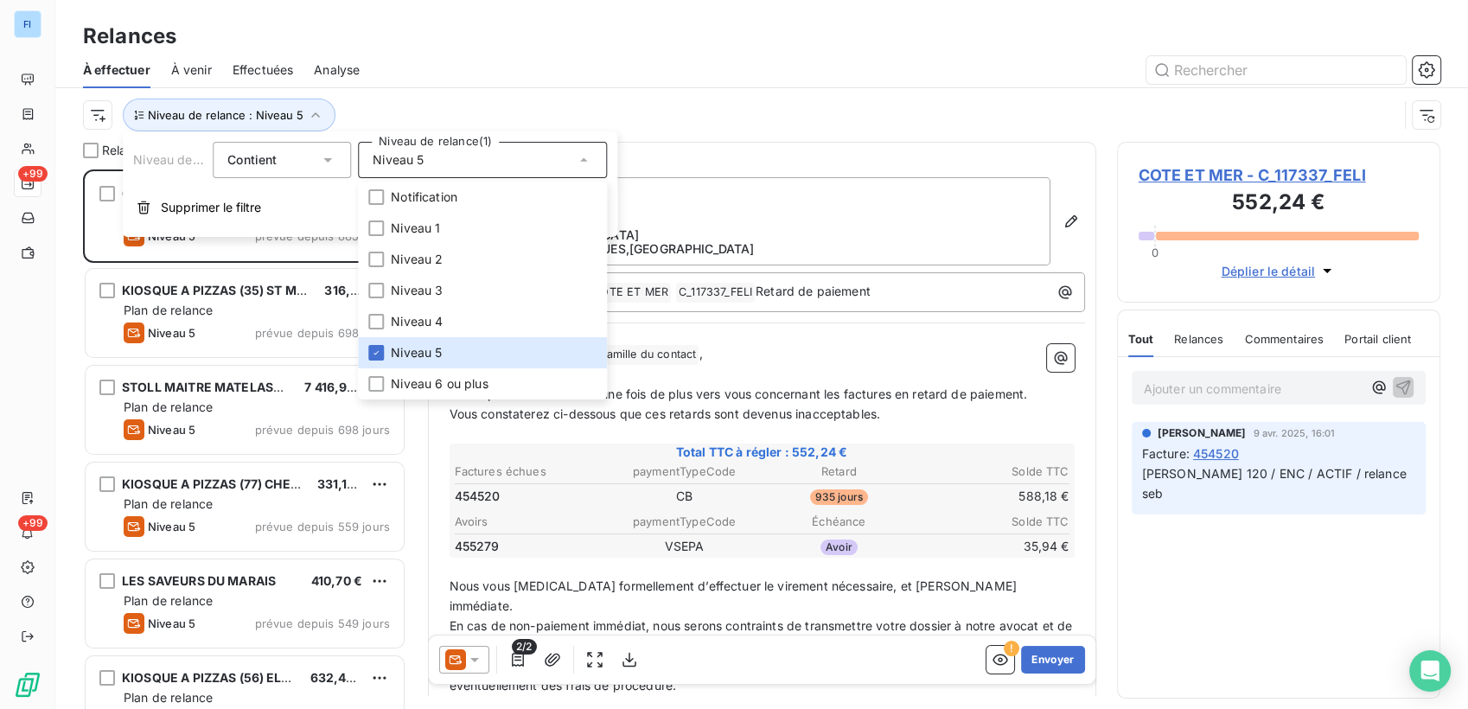
click at [458, 61] on div at bounding box center [910, 70] width 1060 height 28
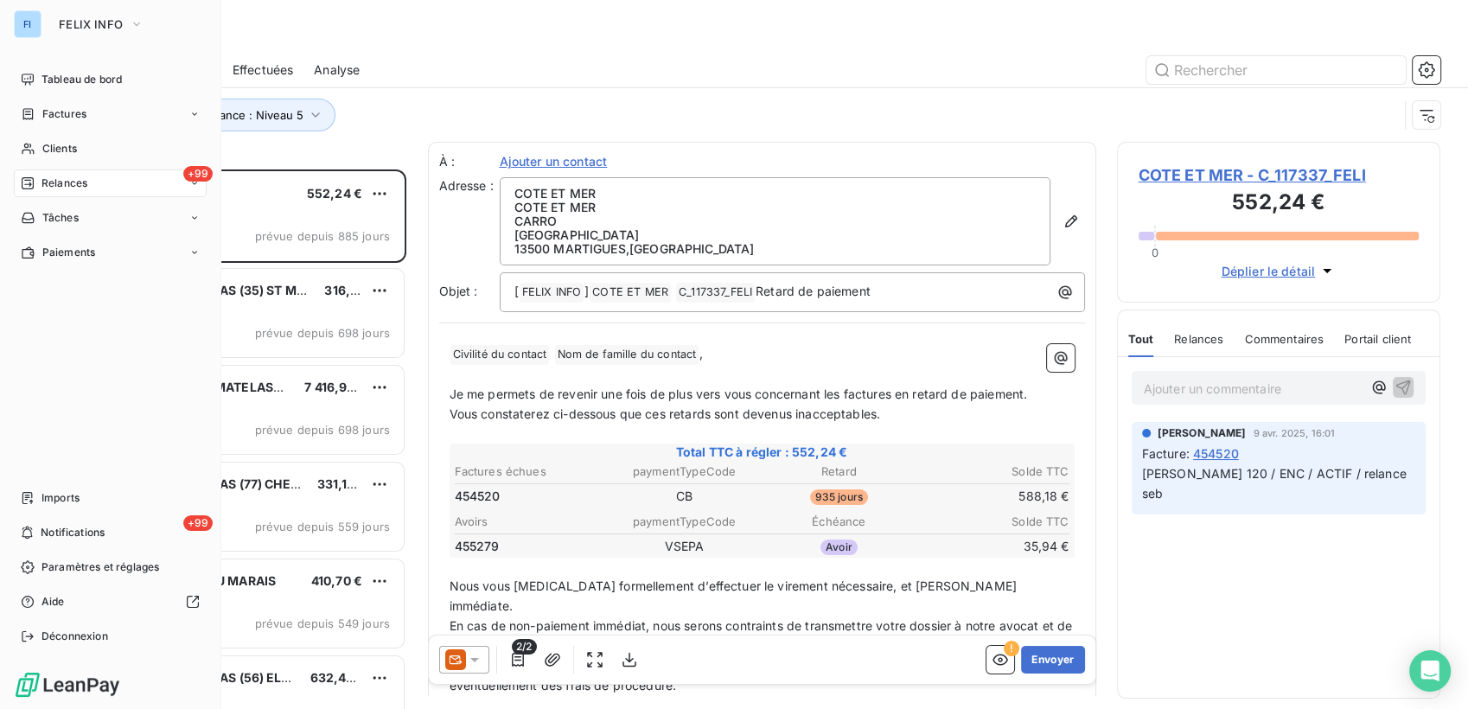
click at [28, 22] on div "FI" at bounding box center [28, 24] width 28 height 28
click at [138, 24] on icon "button" at bounding box center [137, 24] width 14 height 17
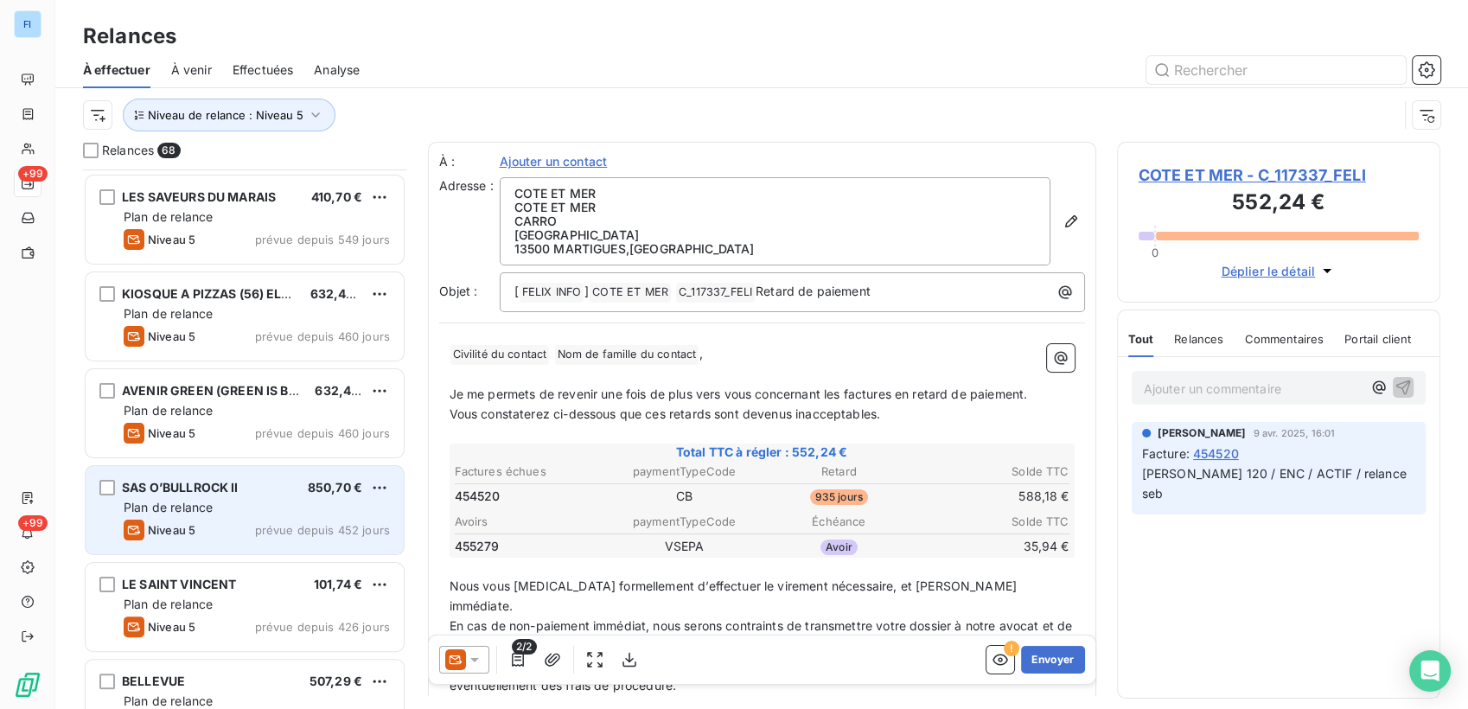
scroll to position [481, 0]
click at [220, 508] on div "Plan de relance" at bounding box center [257, 508] width 266 height 17
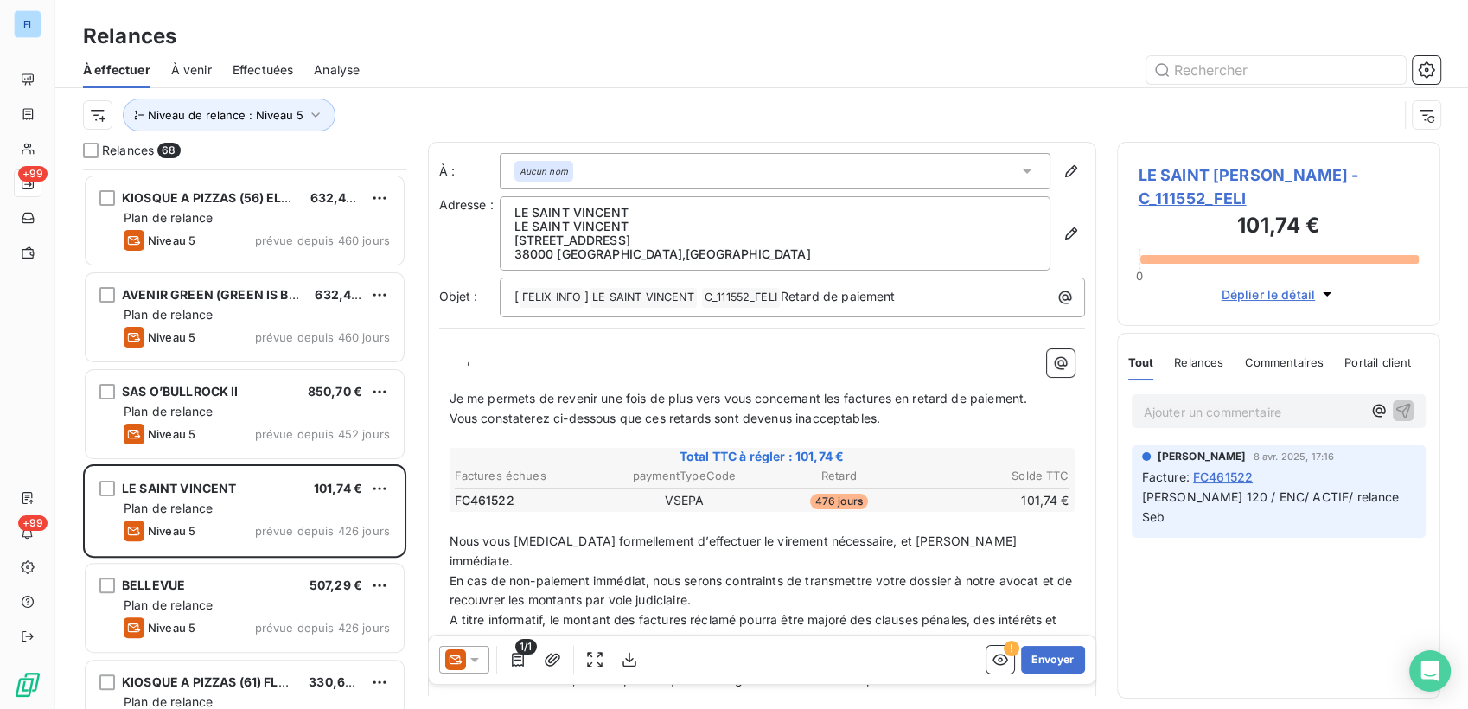
click at [1221, 172] on span "LE SAINT VINCENT - C_111552_FELI" at bounding box center [1278, 186] width 281 height 47
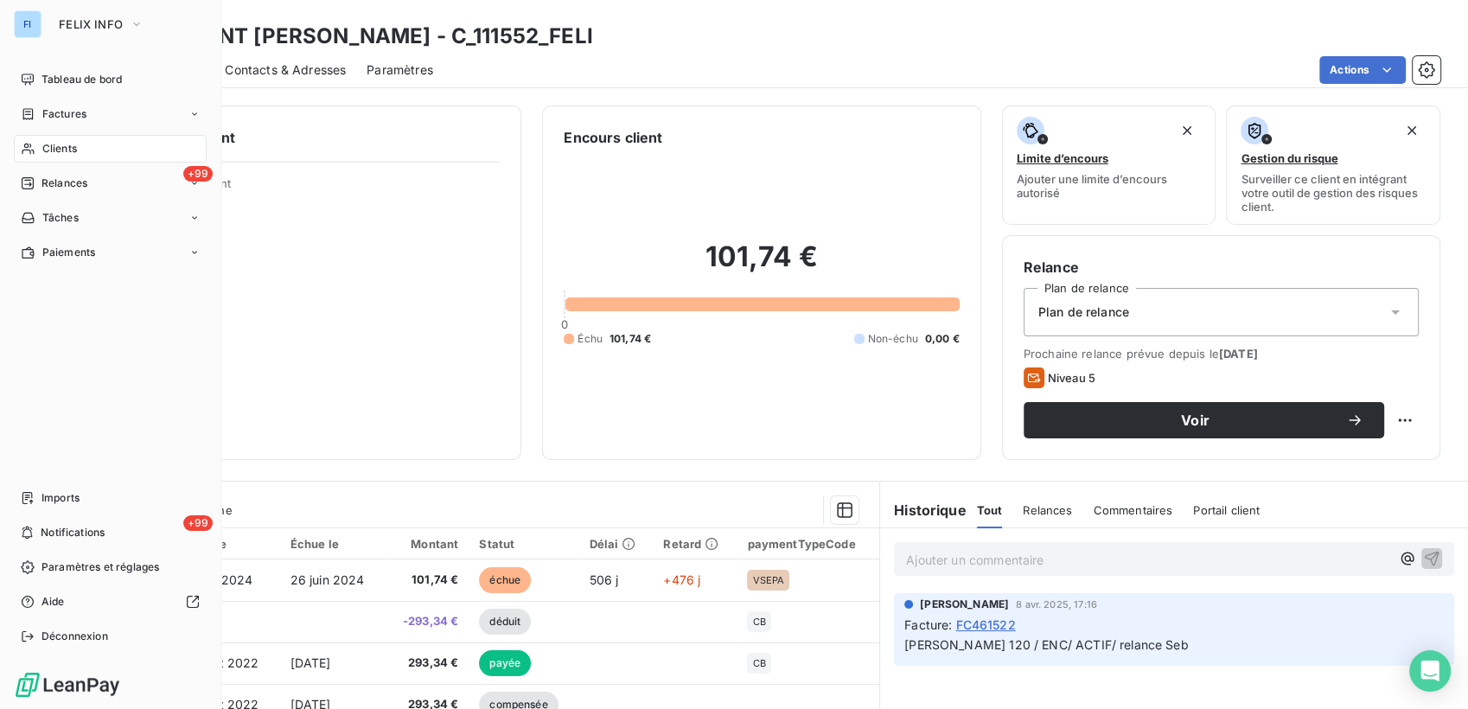
click at [64, 142] on span "Clients" at bounding box center [59, 149] width 35 height 16
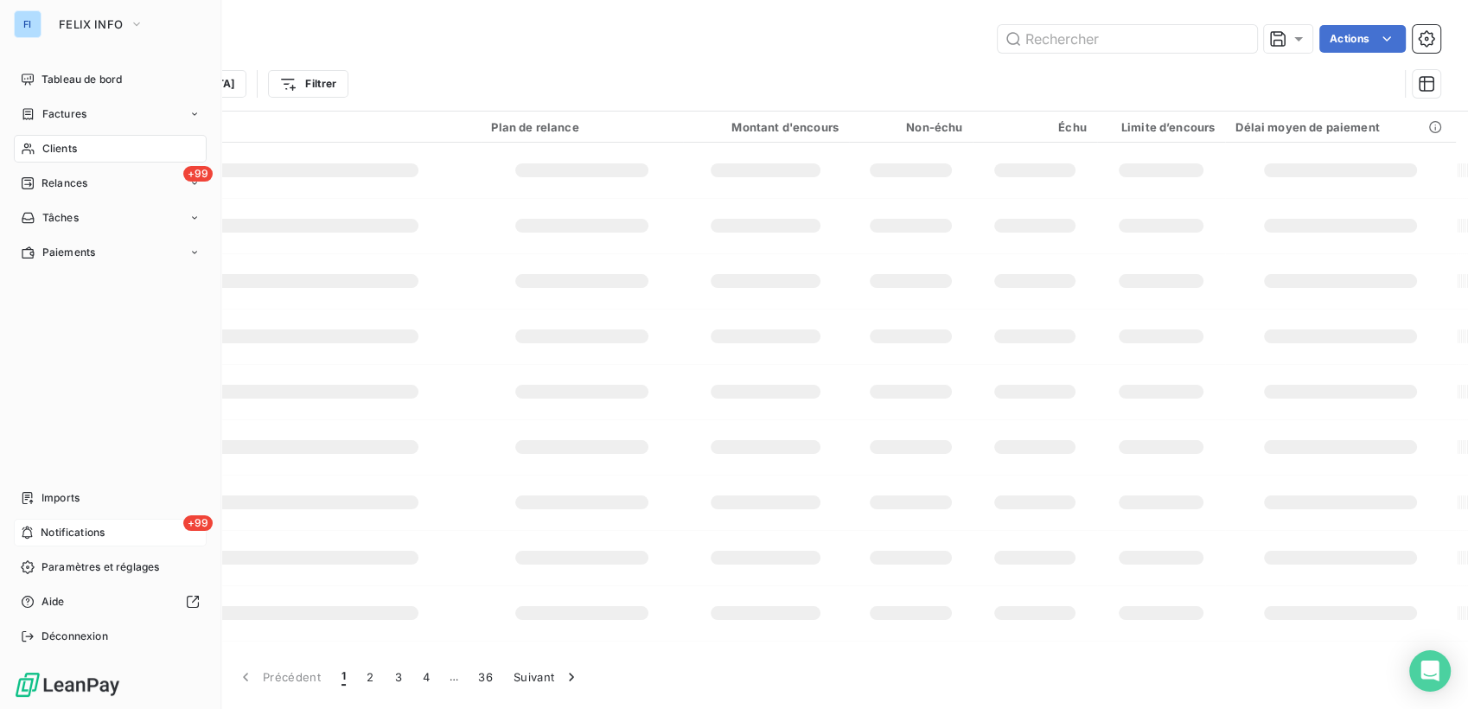
click at [34, 530] on icon at bounding box center [27, 533] width 13 height 14
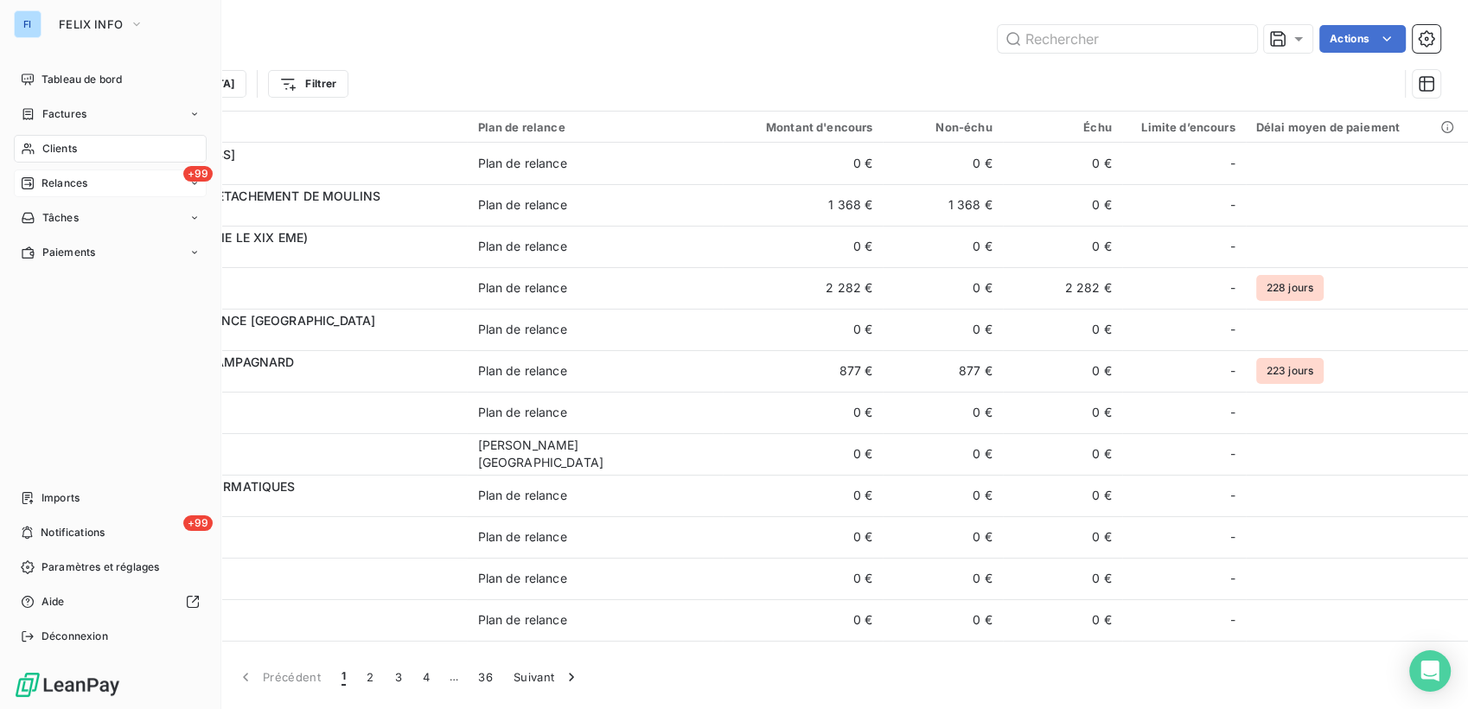
click at [121, 175] on div "+99 Relances" at bounding box center [110, 183] width 193 height 28
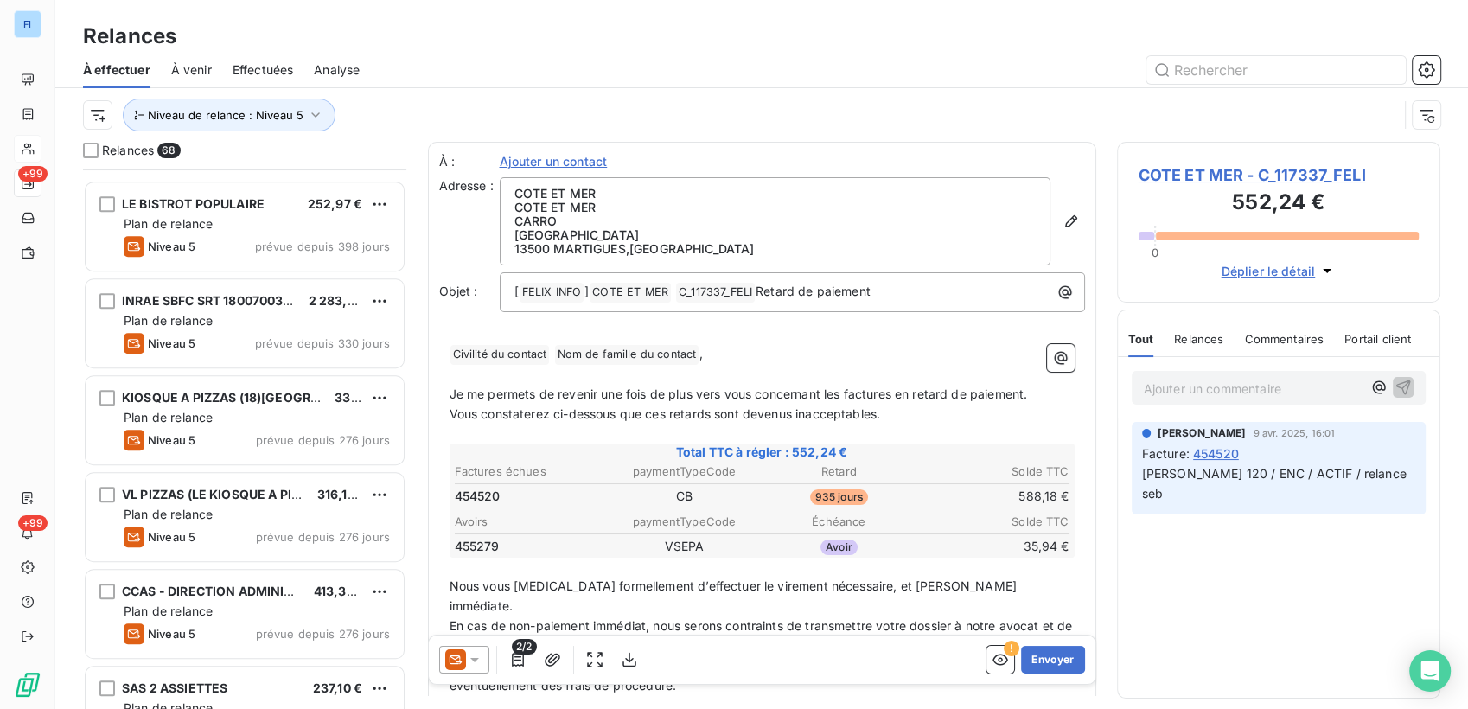
scroll to position [1826, 0]
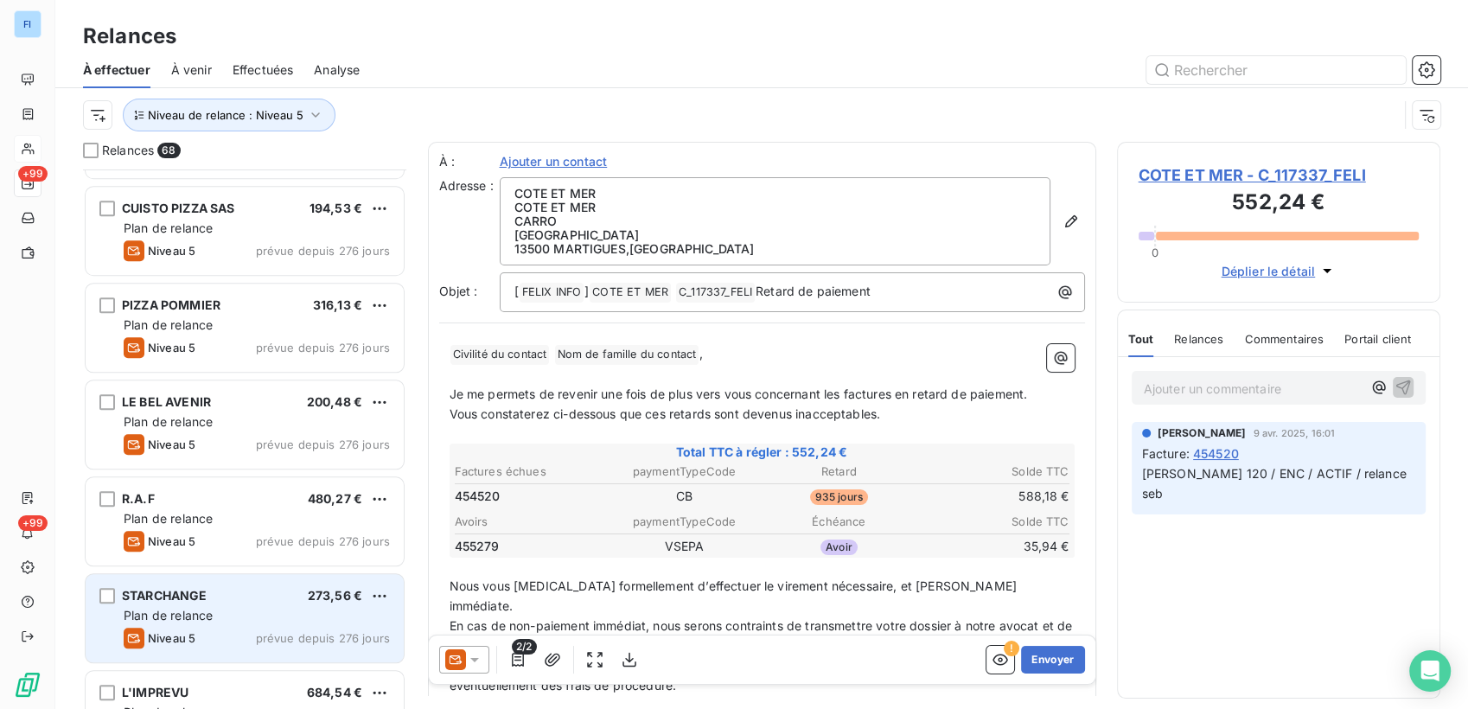
click at [253, 570] on div "Plan de relance" at bounding box center [257, 615] width 266 height 17
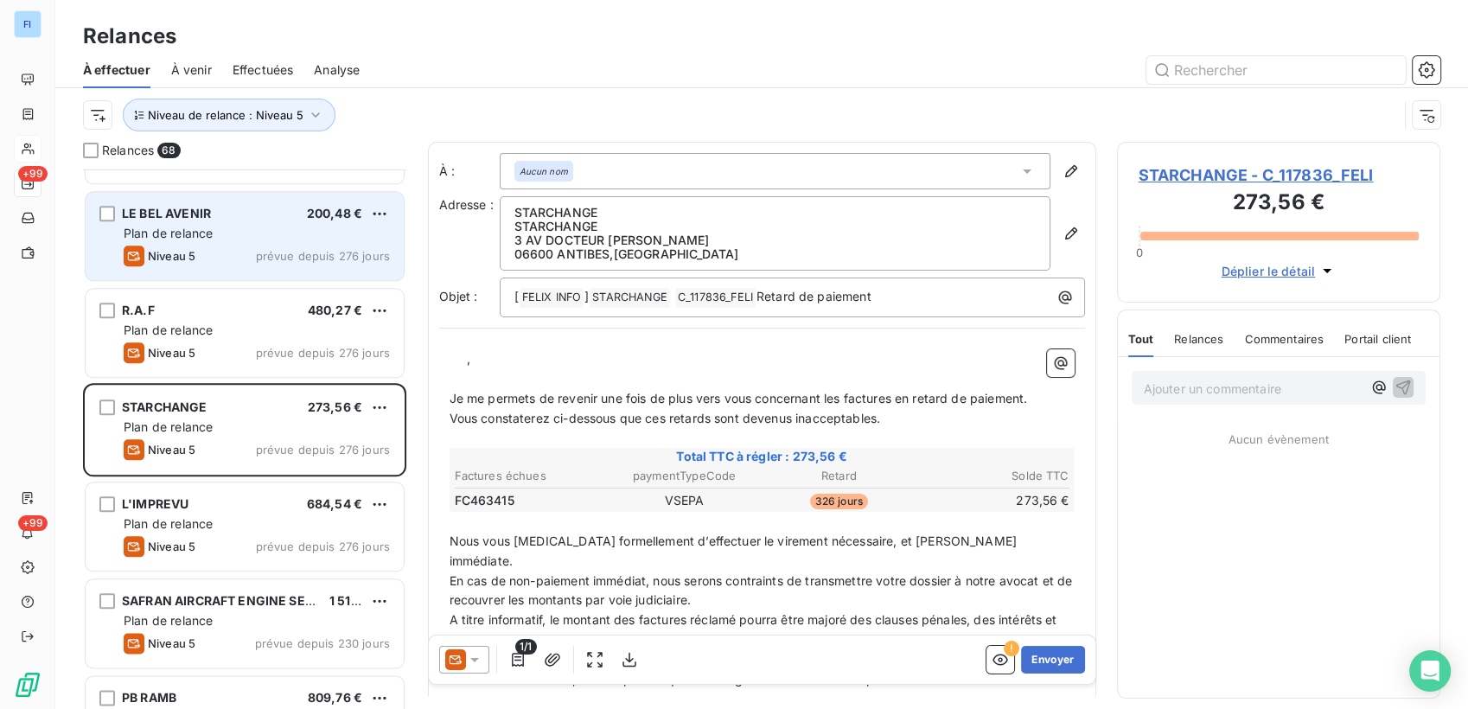
scroll to position [2018, 0]
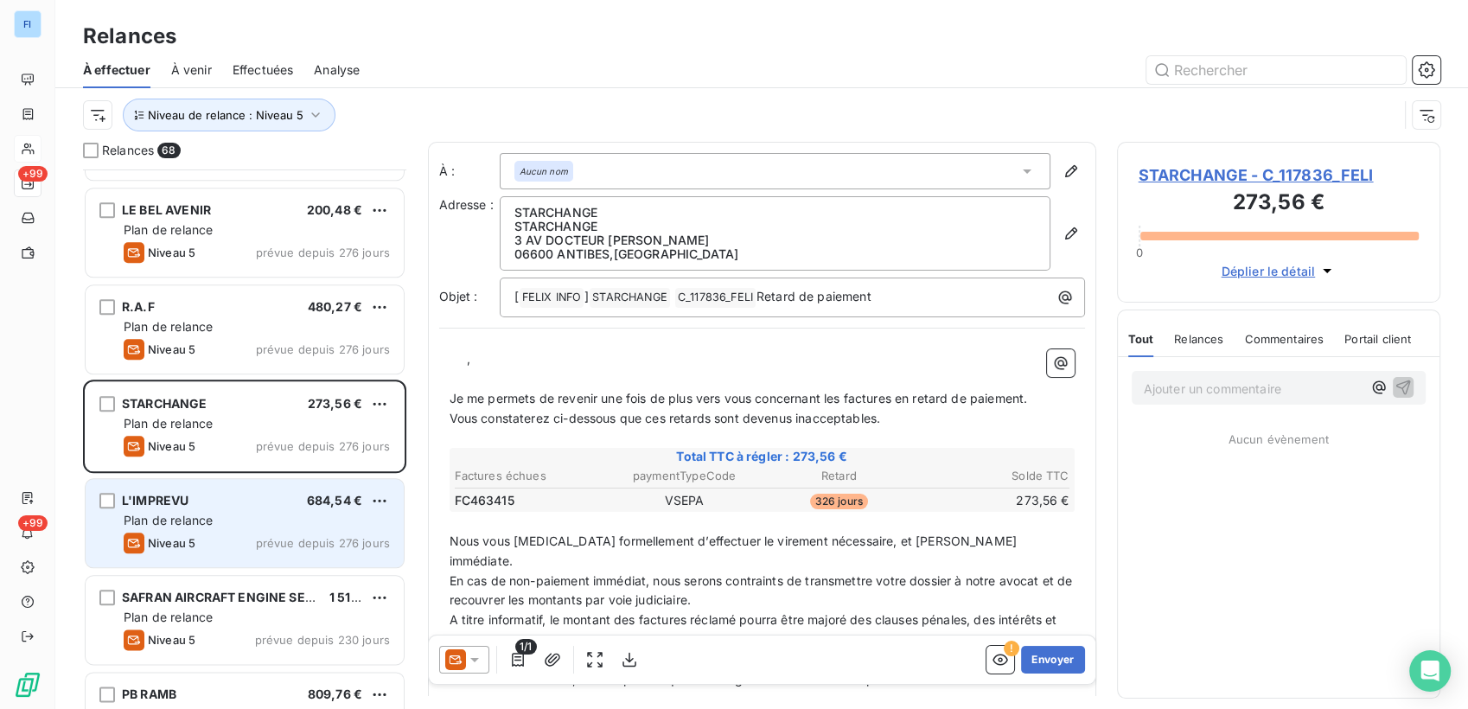
click at [255, 494] on div "L'IMPREVU 684,54 €" at bounding box center [257, 501] width 266 height 16
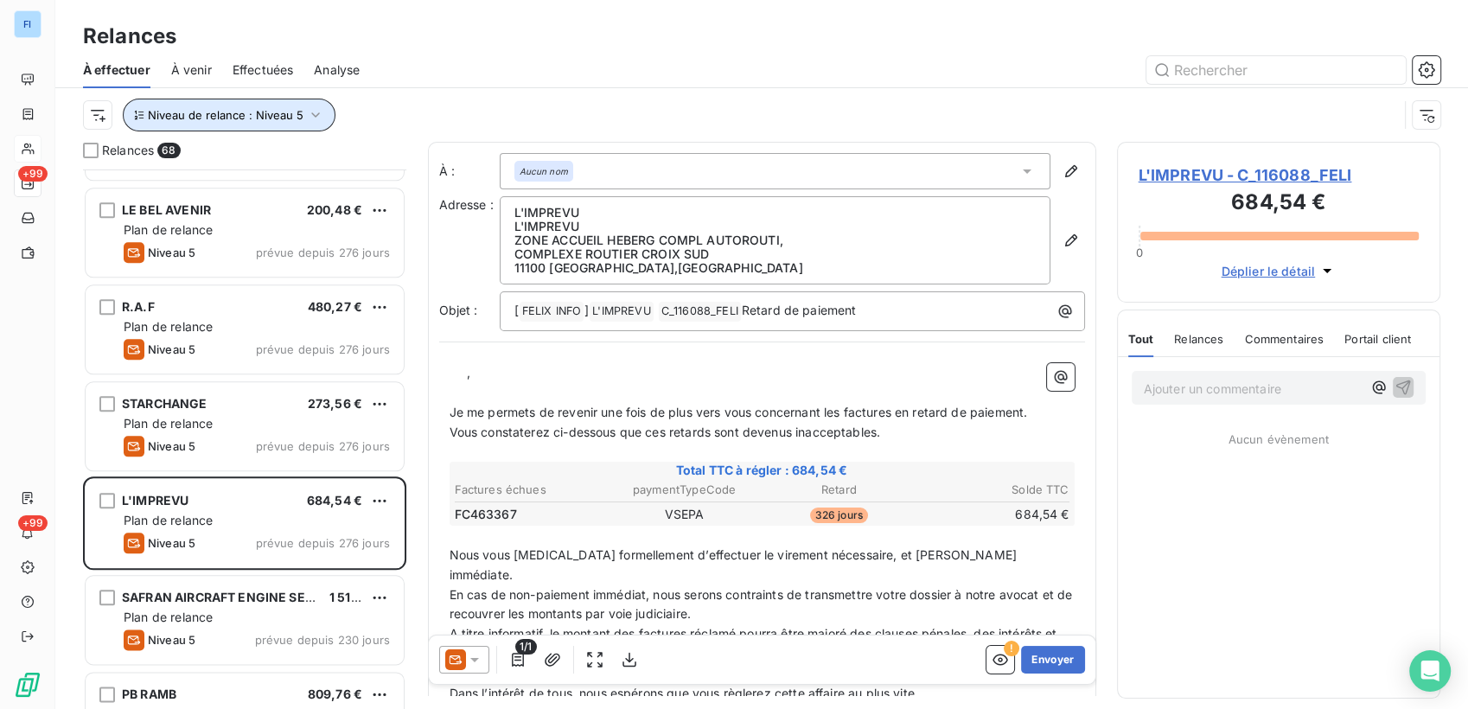
click at [318, 127] on button "Niveau de relance : Niveau 5" at bounding box center [229, 115] width 213 height 33
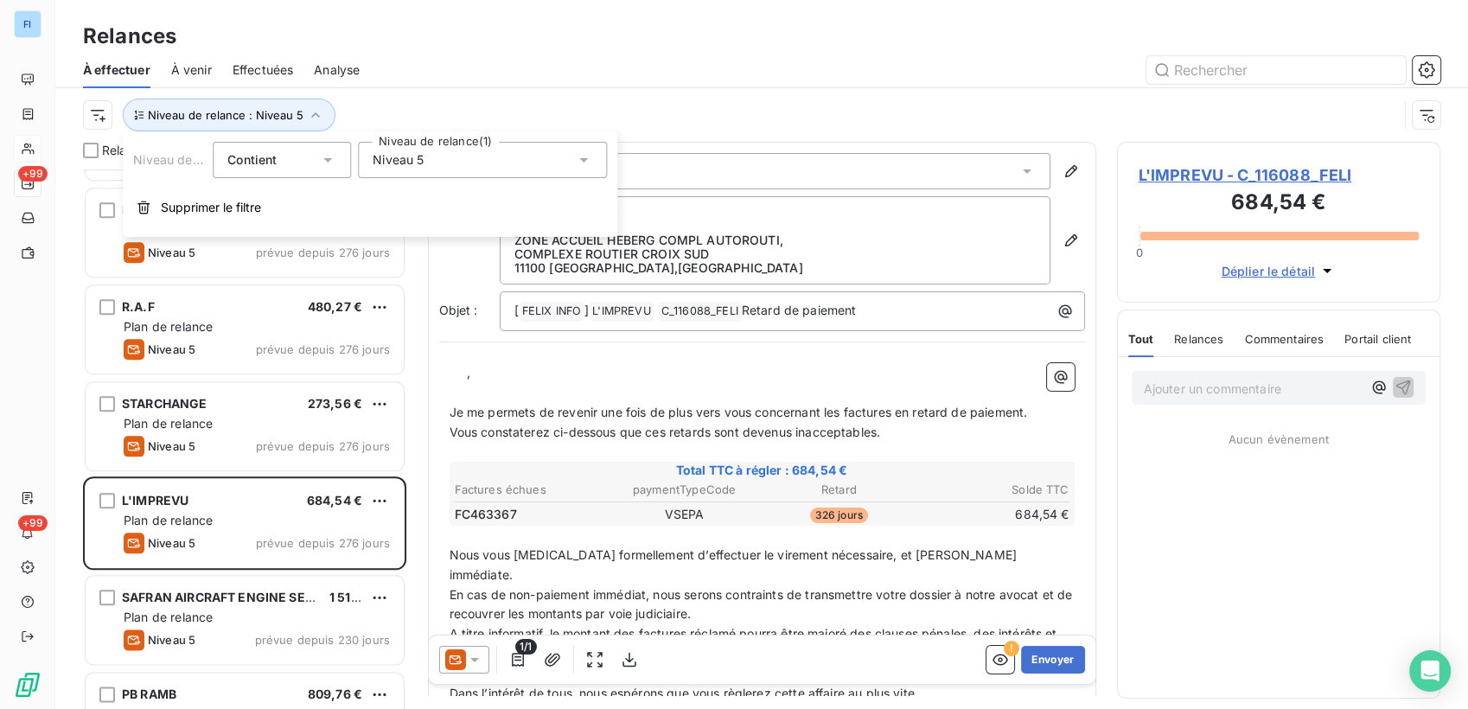
click at [426, 163] on div "Niveau 5" at bounding box center [482, 160] width 249 height 36
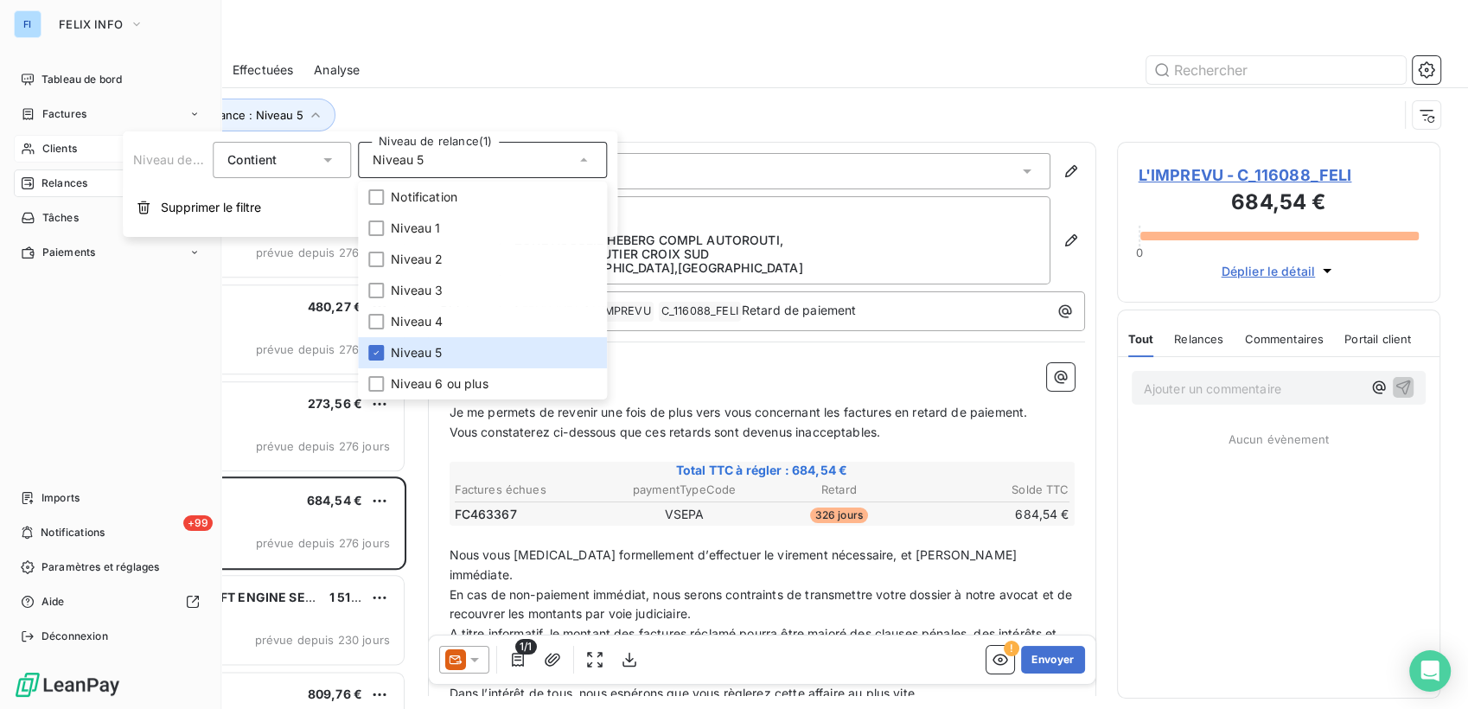
click at [25, 23] on div "FI" at bounding box center [28, 24] width 28 height 28
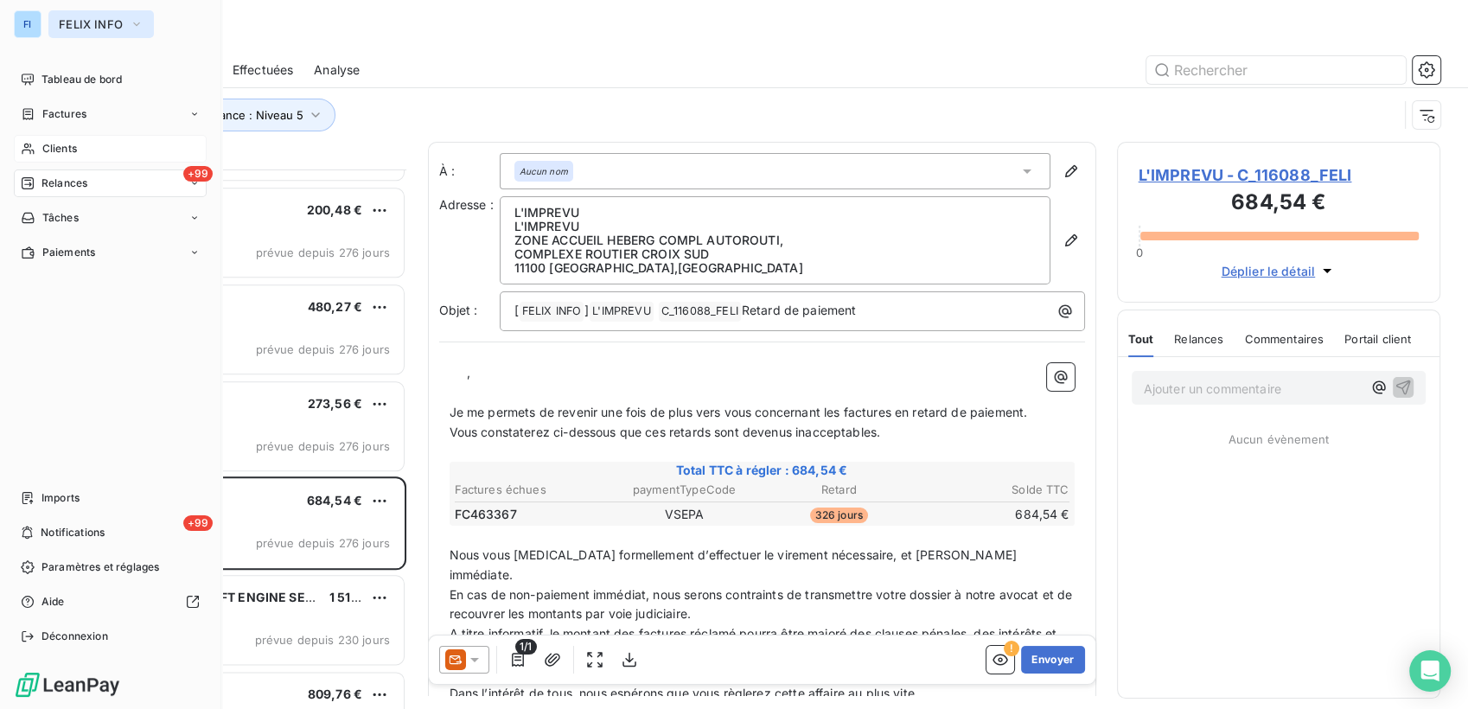
click at [61, 27] on span "FELIX INFO" at bounding box center [91, 24] width 64 height 14
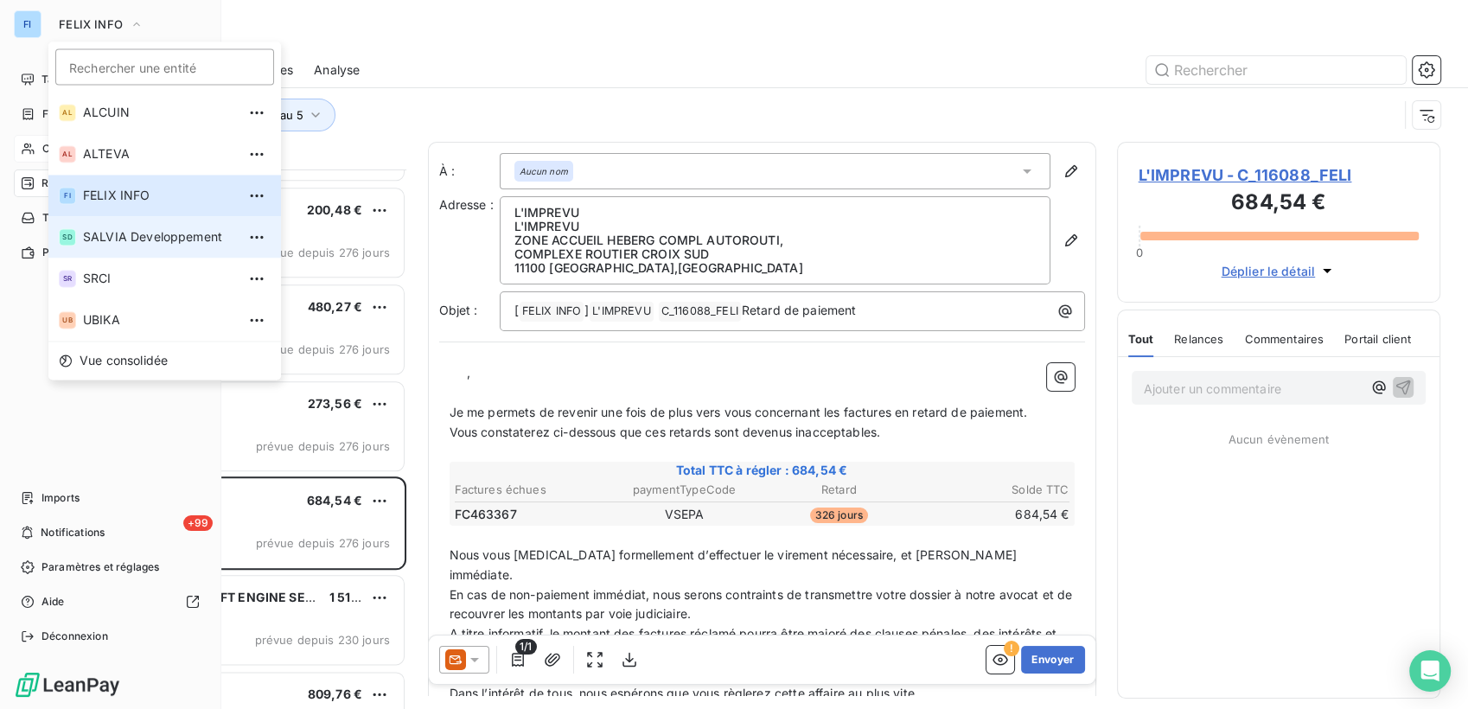
click at [136, 241] on span "SALVIA Developpement" at bounding box center [159, 236] width 153 height 17
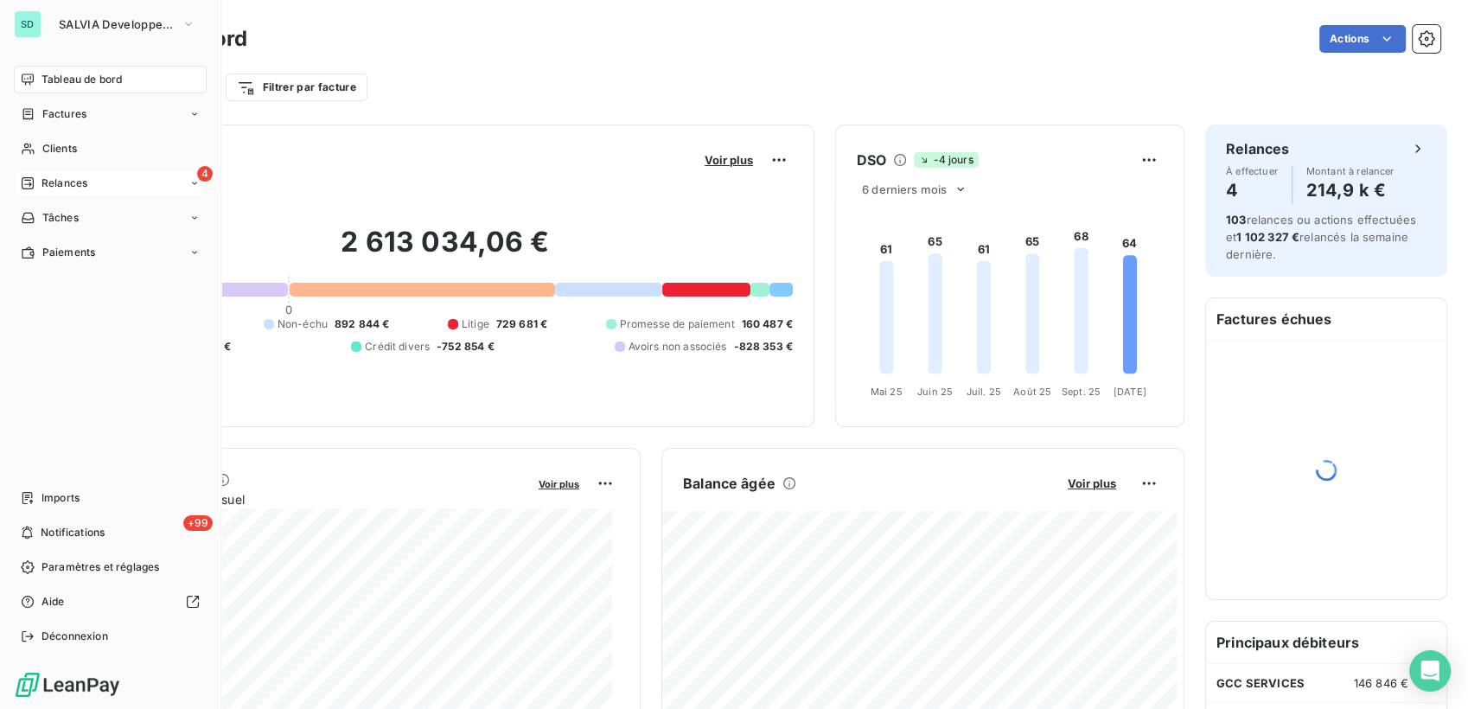
click at [90, 177] on div "4 Relances" at bounding box center [110, 183] width 193 height 28
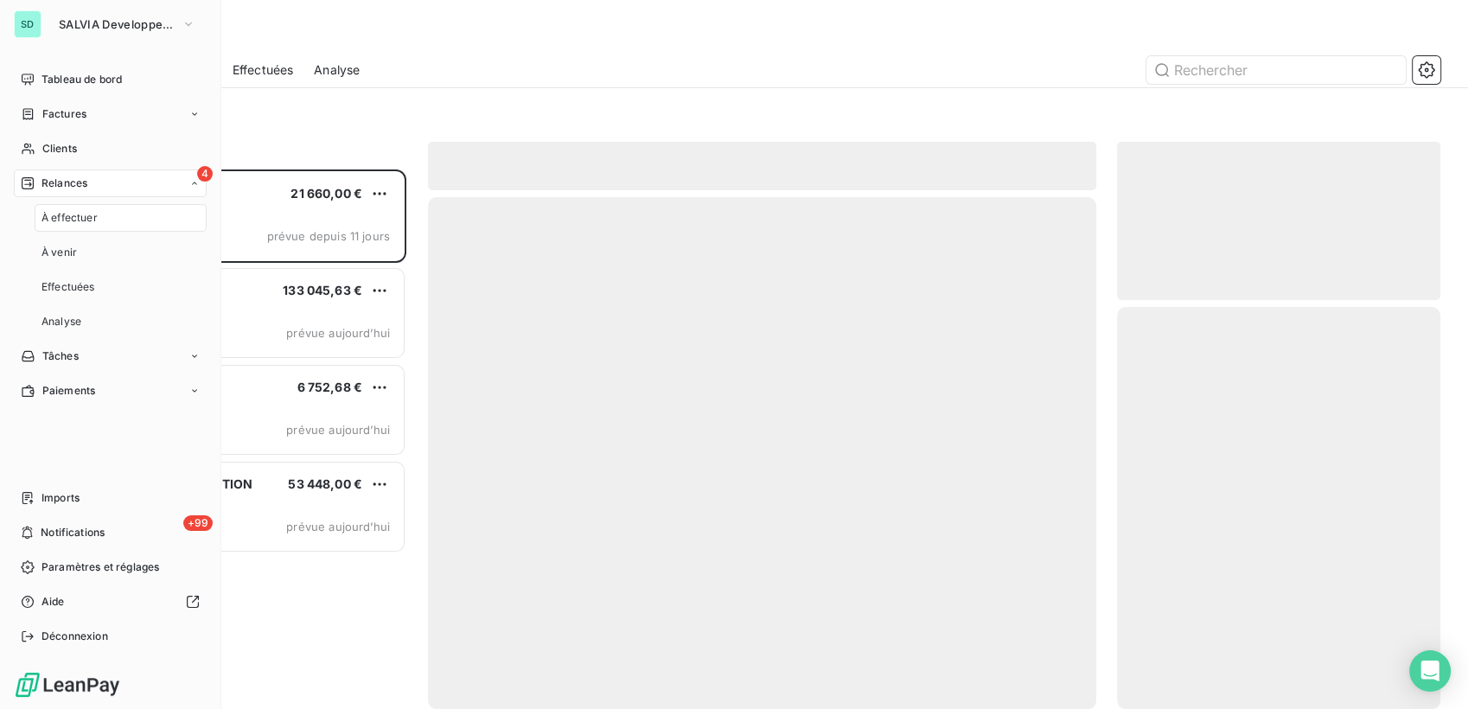
scroll to position [525, 309]
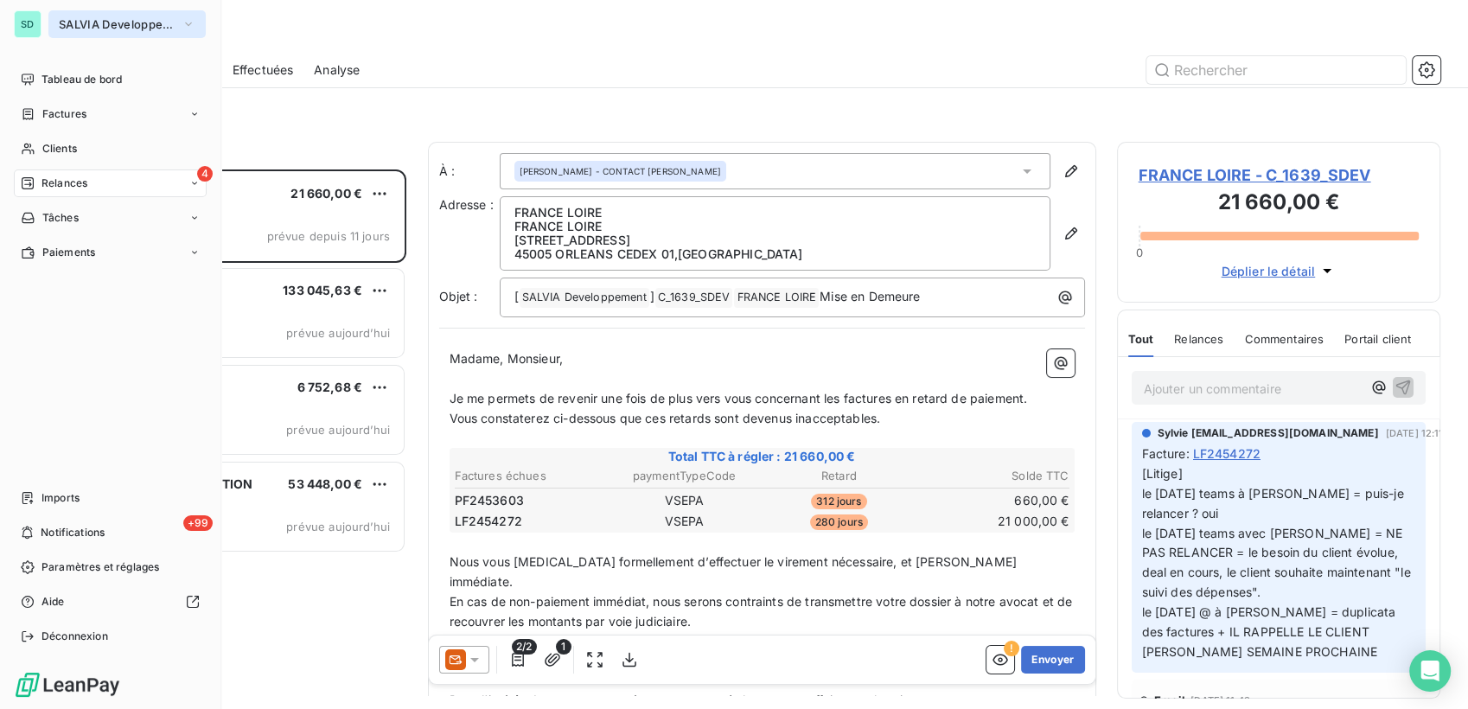
click at [144, 25] on span "SALVIA Developpement" at bounding box center [117, 24] width 116 height 14
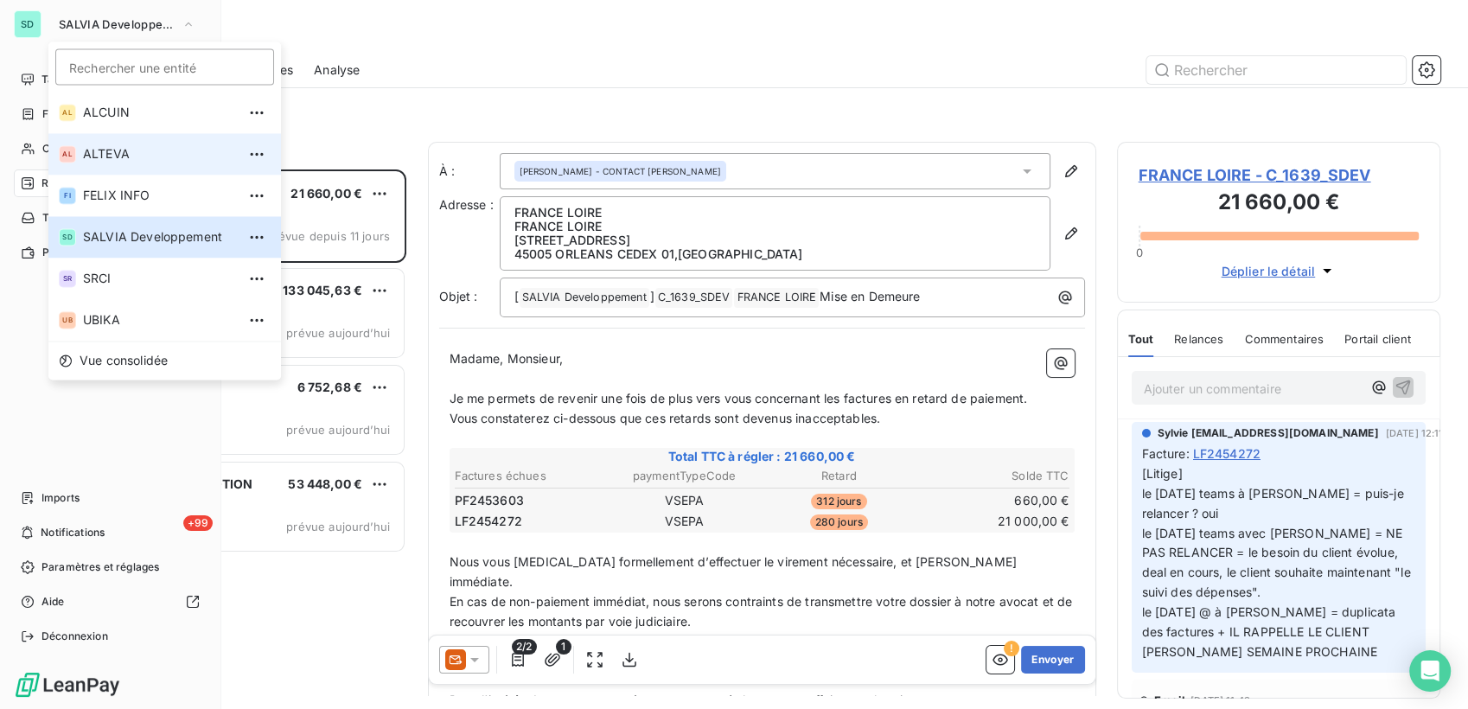
click at [140, 144] on li "AL ALTEVA" at bounding box center [164, 153] width 233 height 41
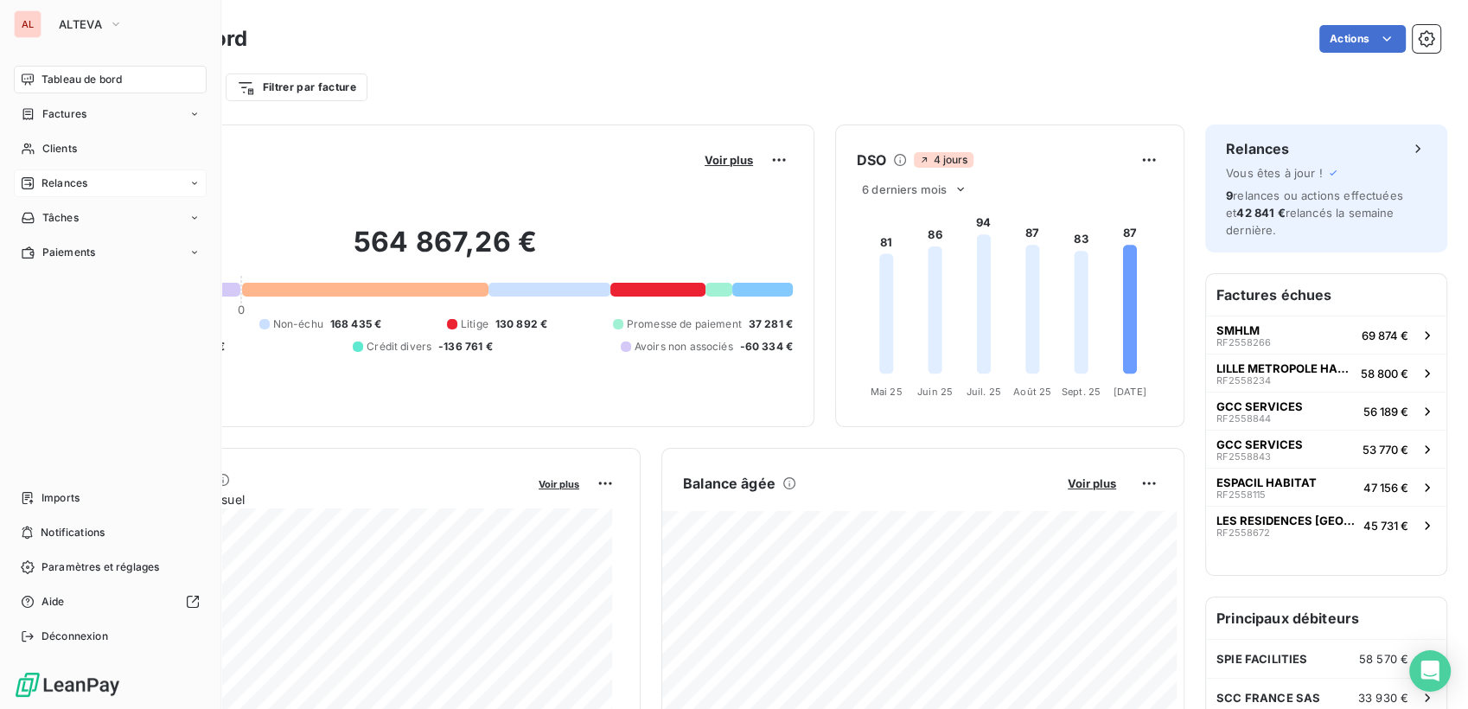
click at [80, 182] on span "Relances" at bounding box center [64, 183] width 46 height 16
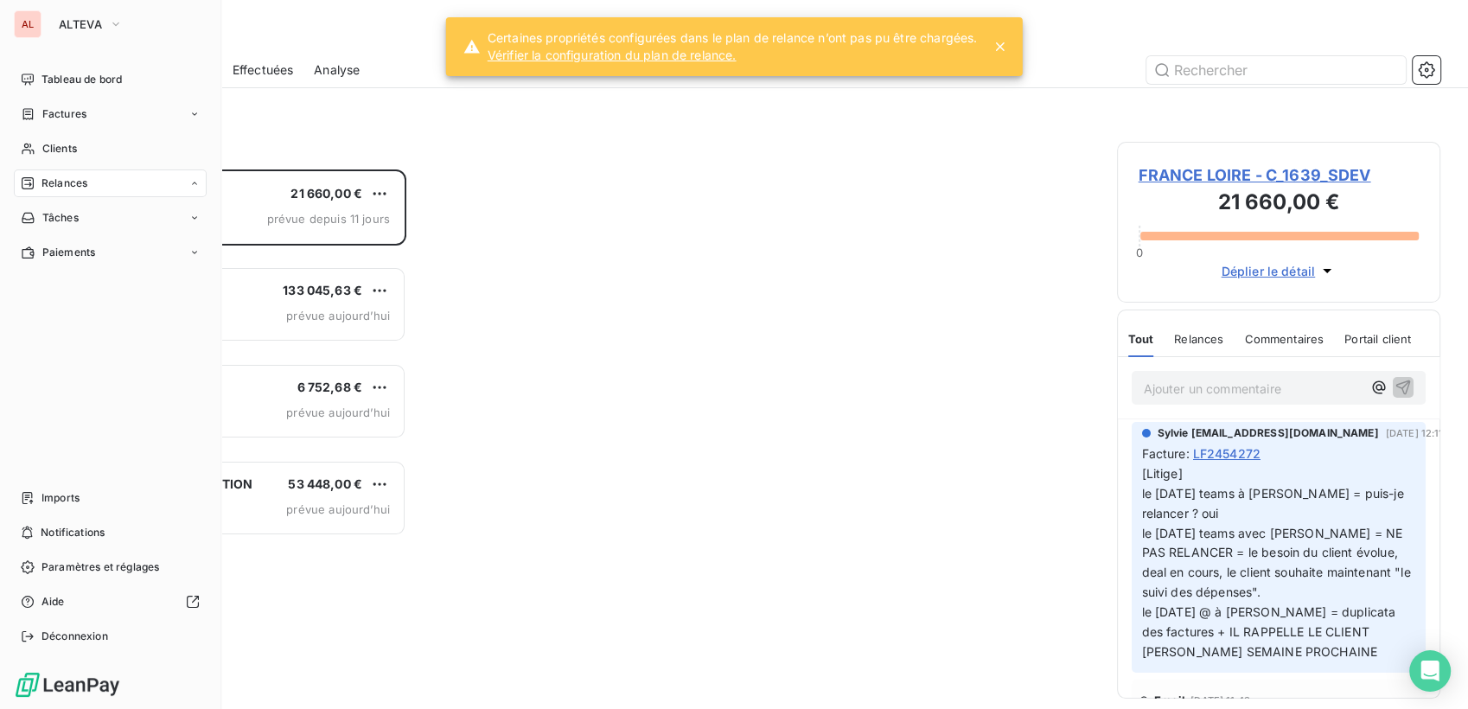
scroll to position [525, 309]
click at [101, 22] on span "ALTEVA" at bounding box center [80, 24] width 43 height 14
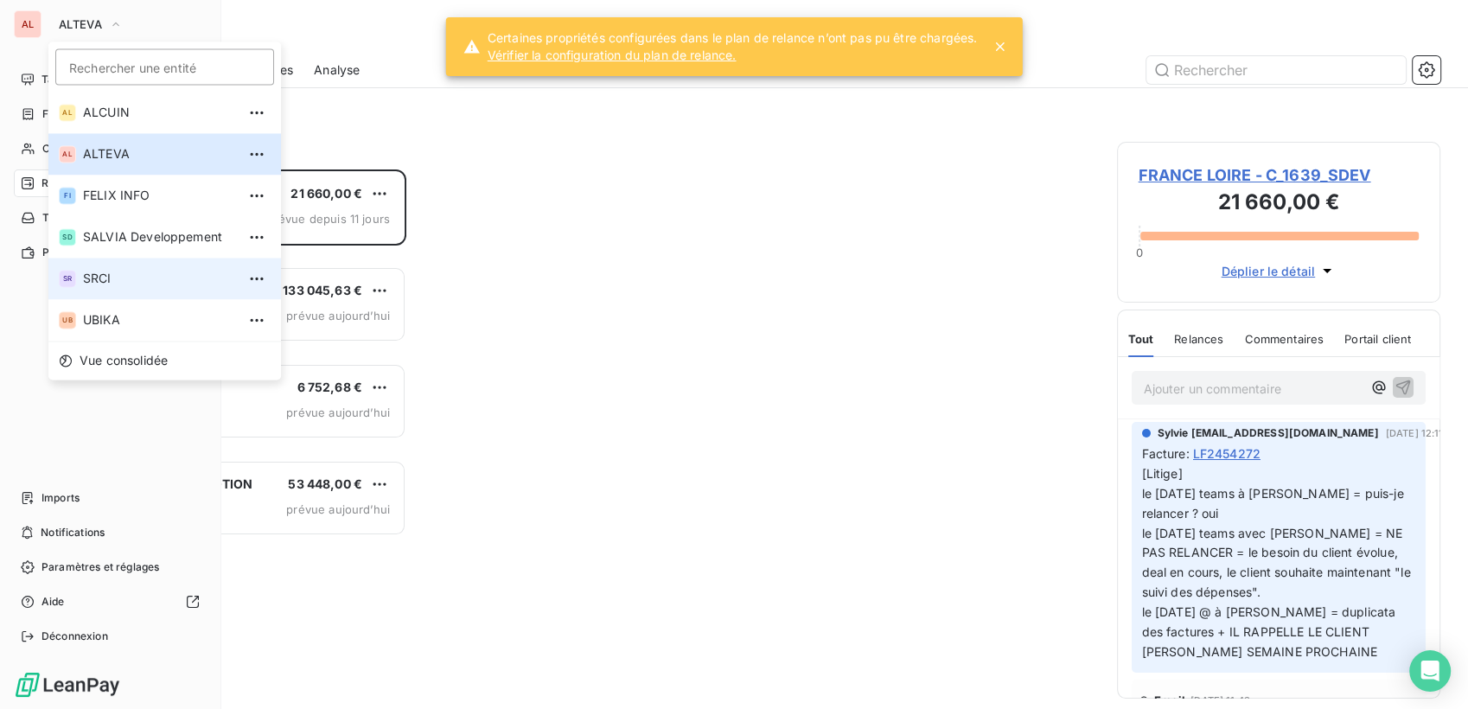
click at [127, 282] on span "SRCI" at bounding box center [159, 278] width 153 height 17
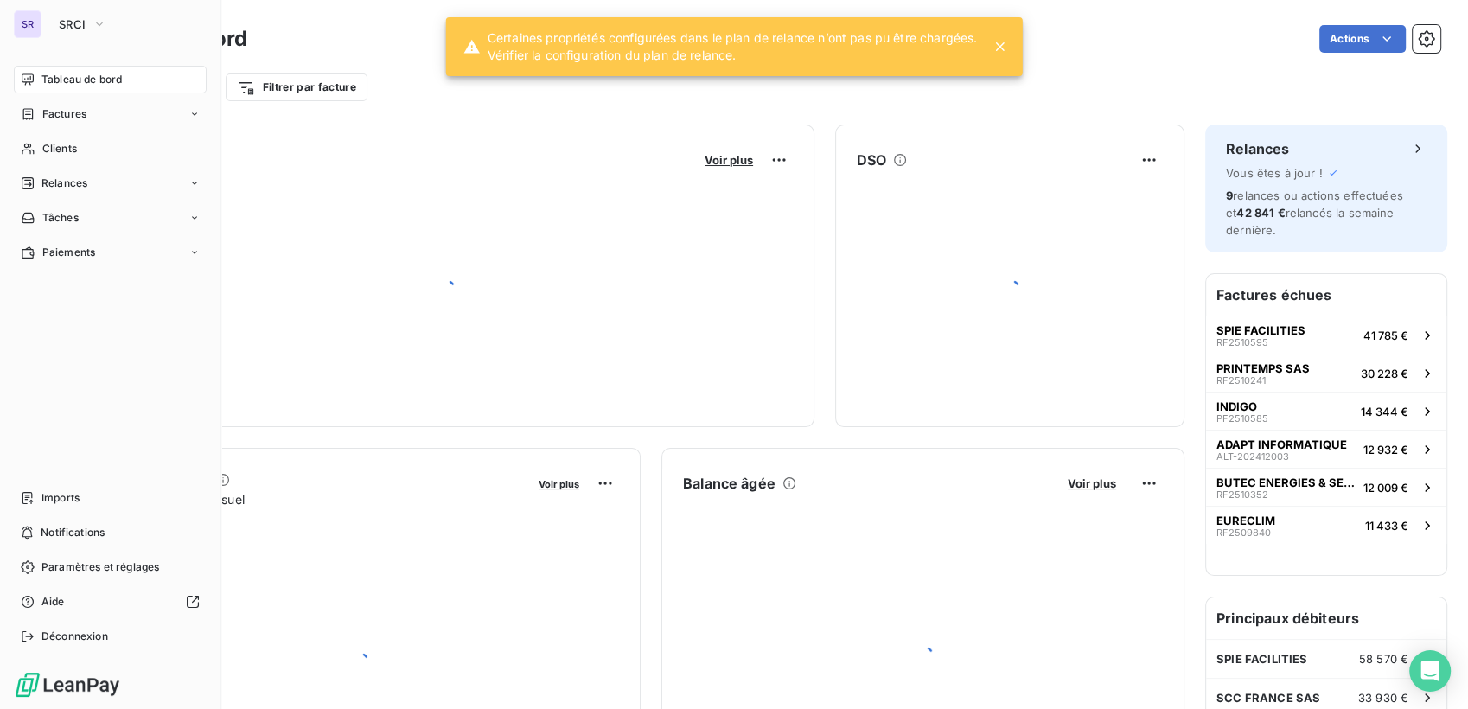
click at [1001, 45] on icon at bounding box center [999, 46] width 9 height 9
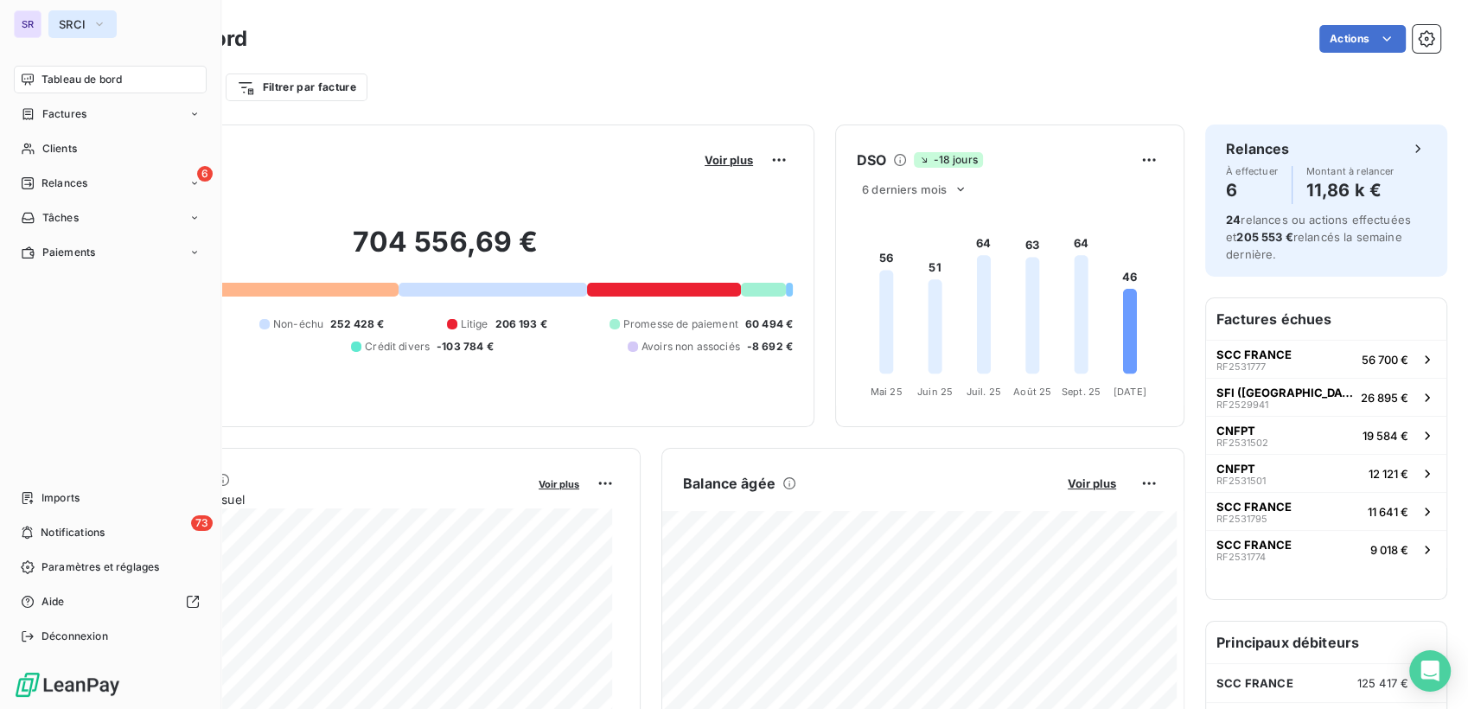
click at [88, 18] on button "SRCI" at bounding box center [82, 24] width 68 height 28
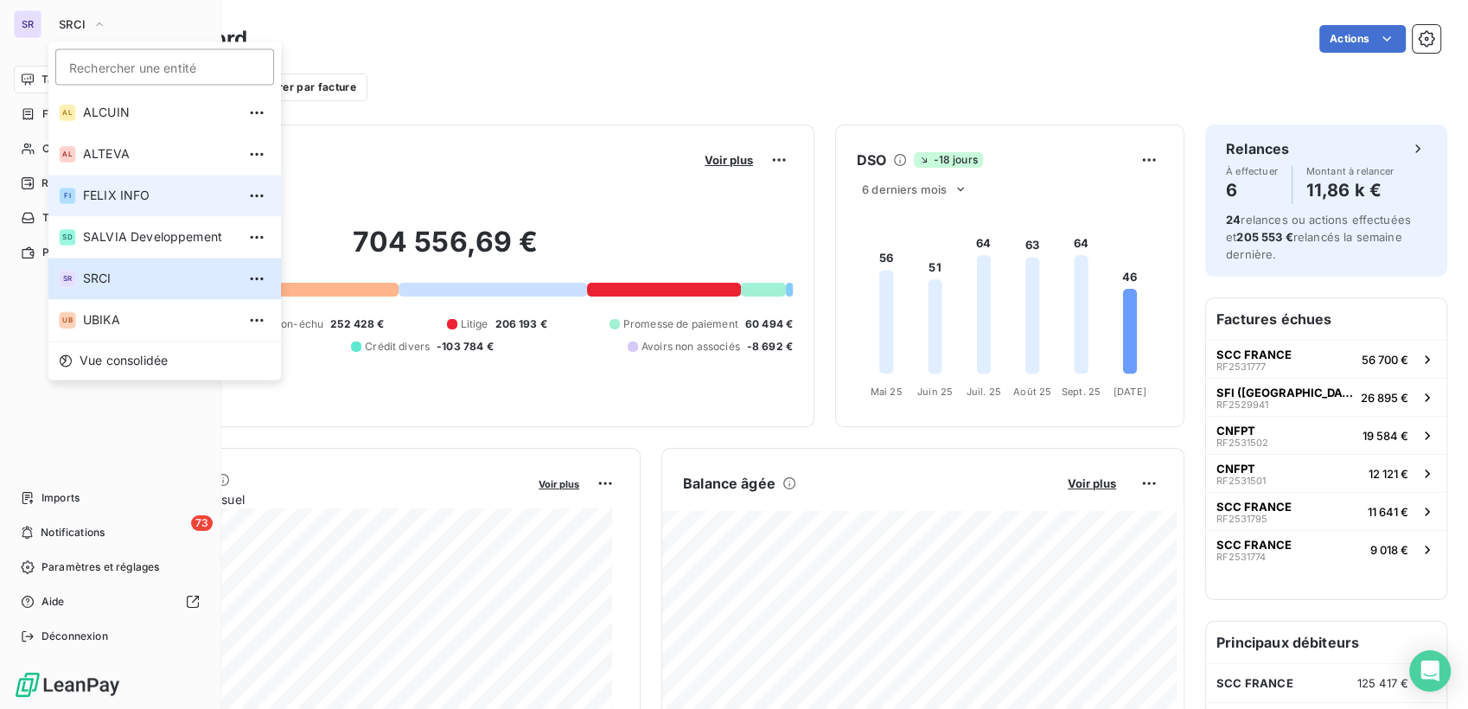
click at [152, 201] on span "FELIX INFO" at bounding box center [159, 195] width 153 height 17
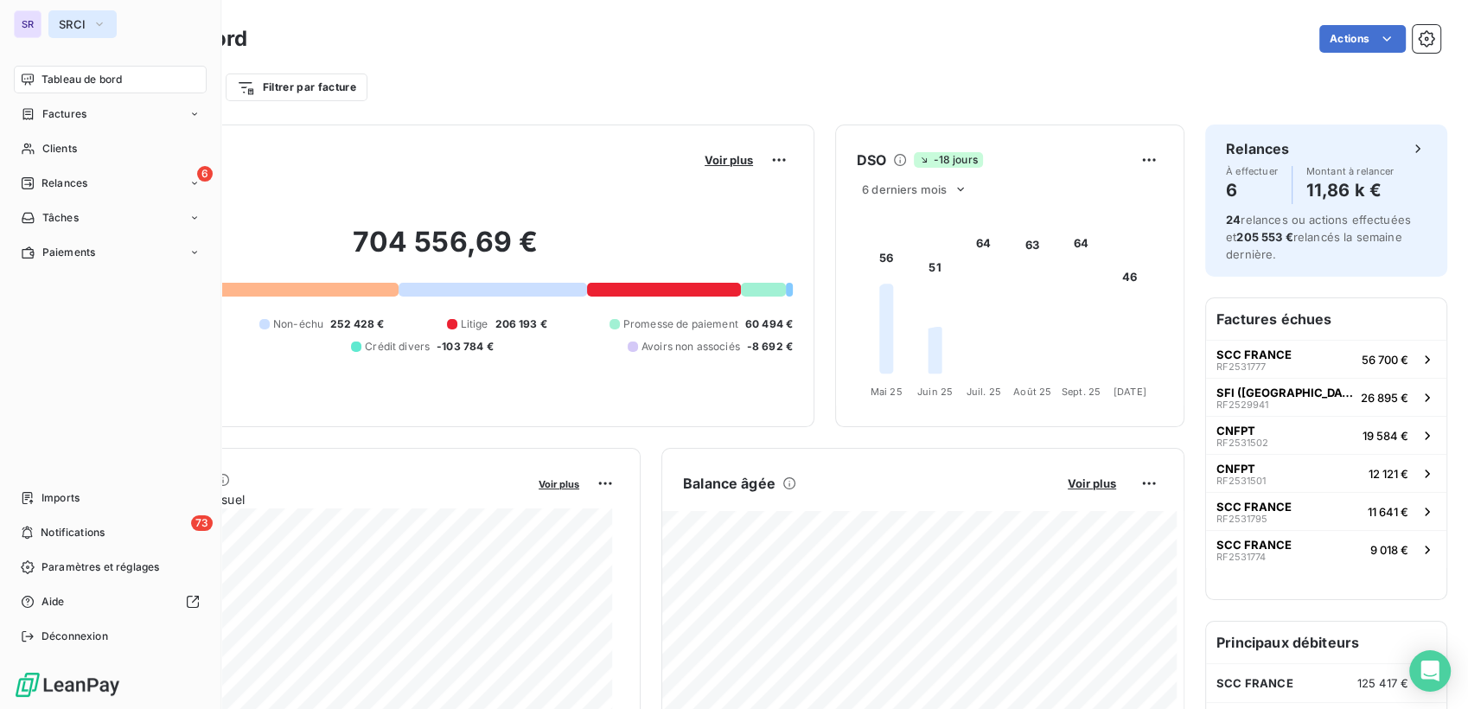
click at [94, 21] on icon "button" at bounding box center [99, 24] width 14 height 17
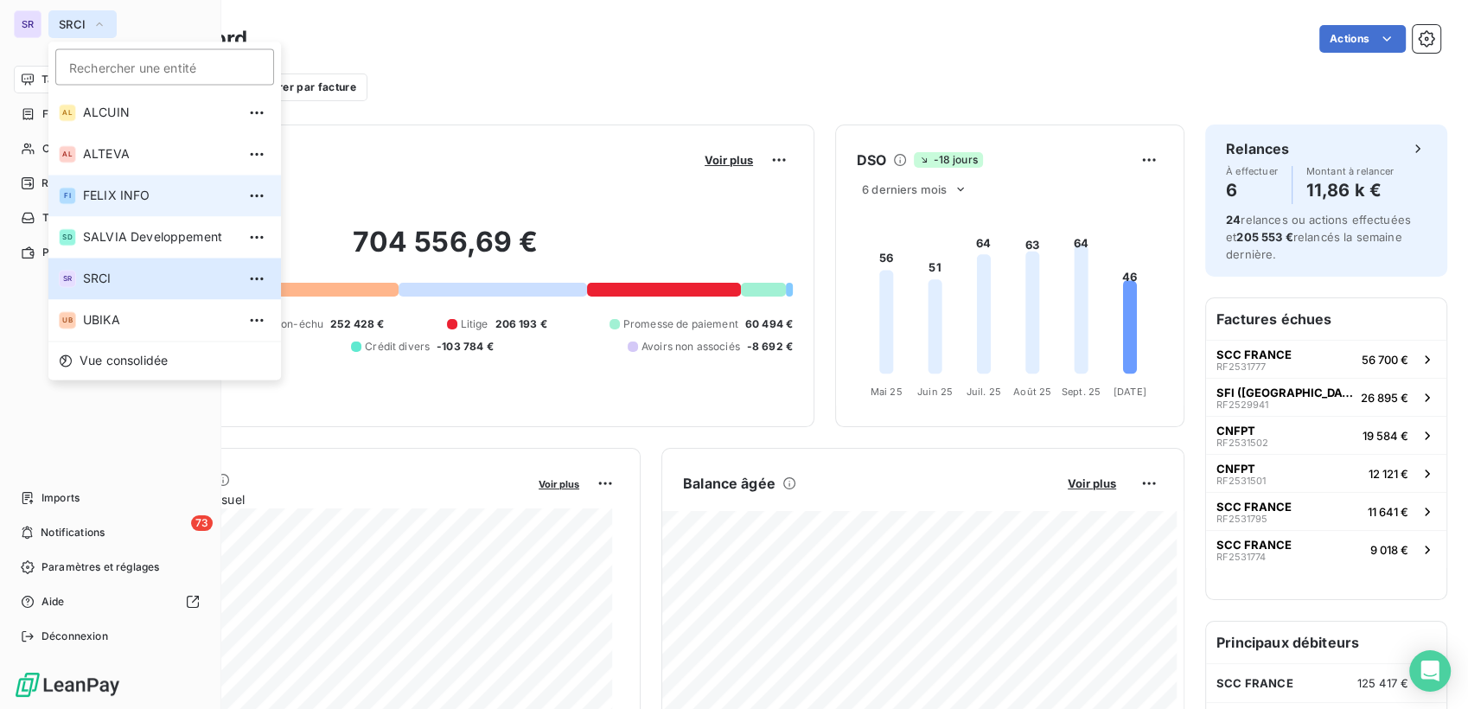
click at [124, 196] on span "FELIX INFO" at bounding box center [159, 195] width 153 height 17
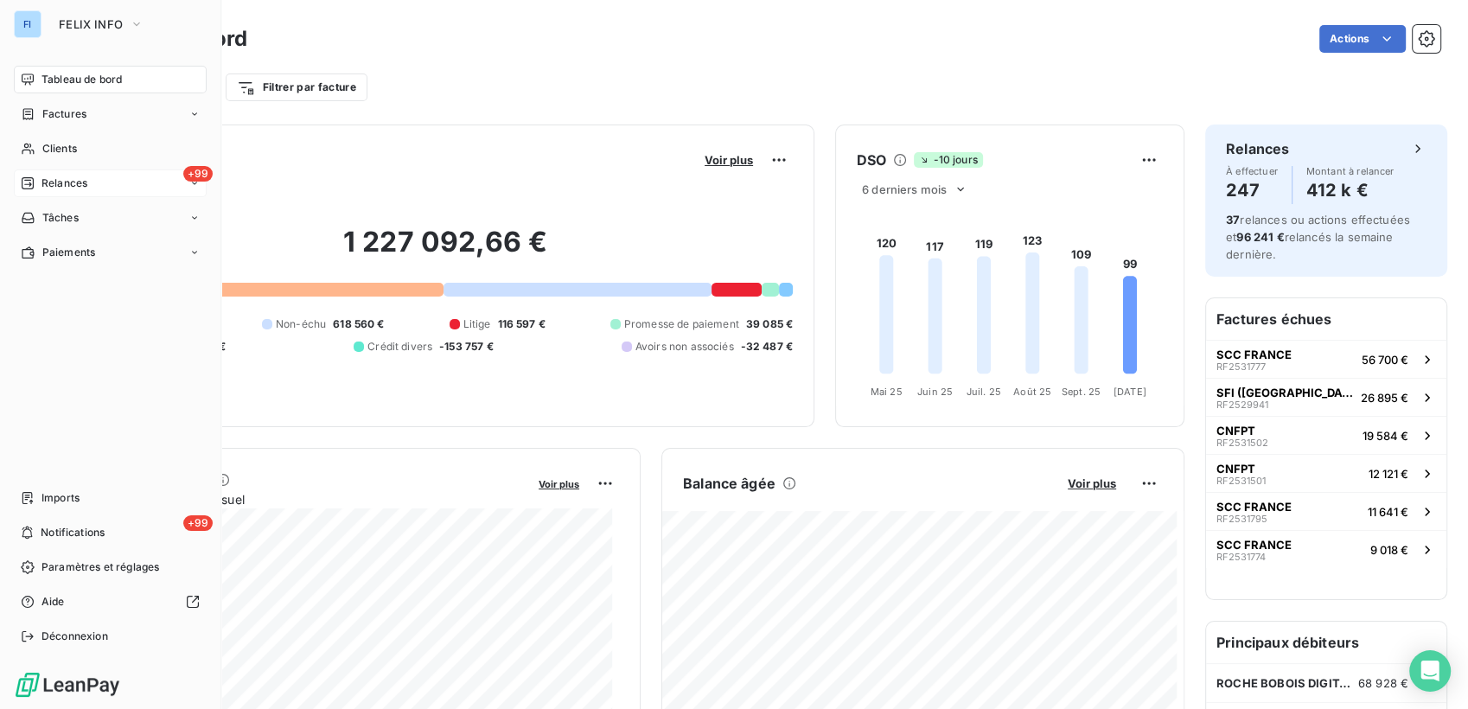
click at [180, 183] on div "+99 Relances" at bounding box center [110, 183] width 193 height 28
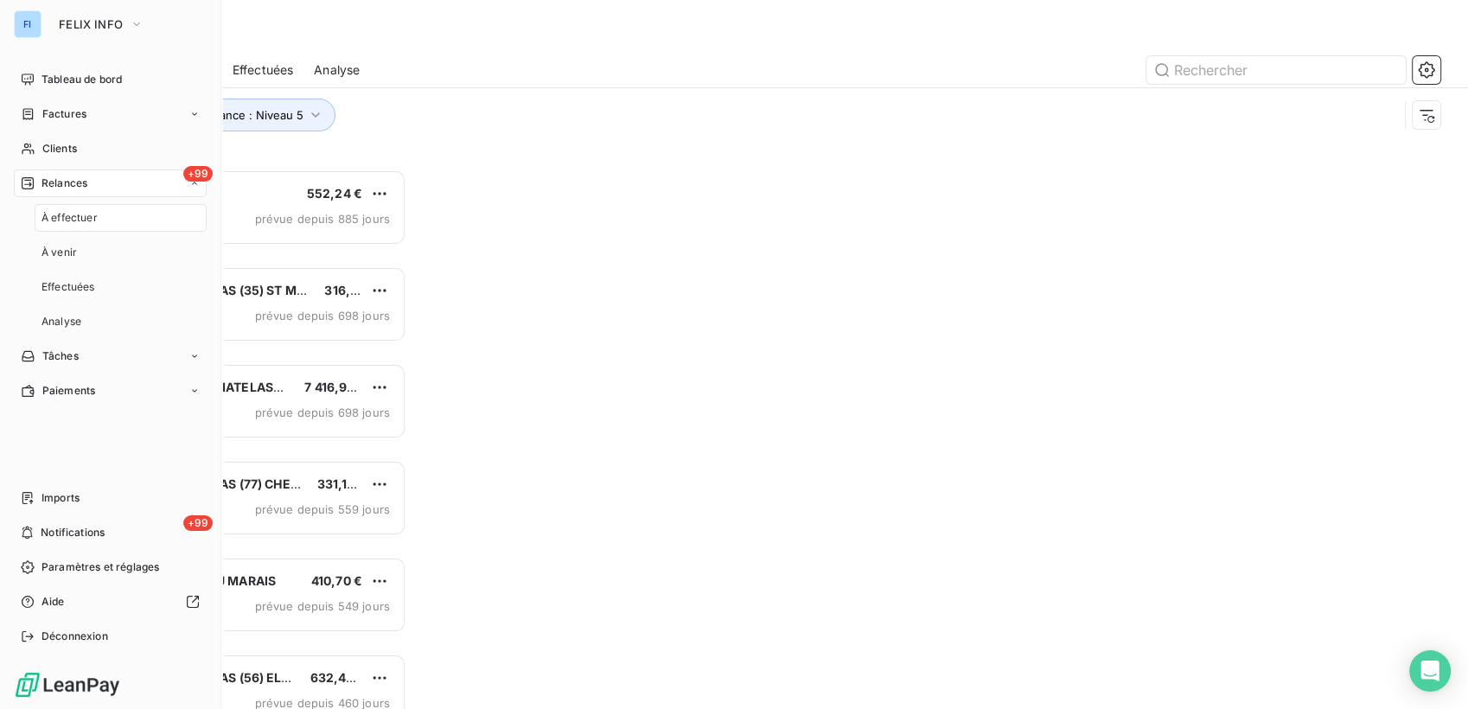
scroll to position [525, 309]
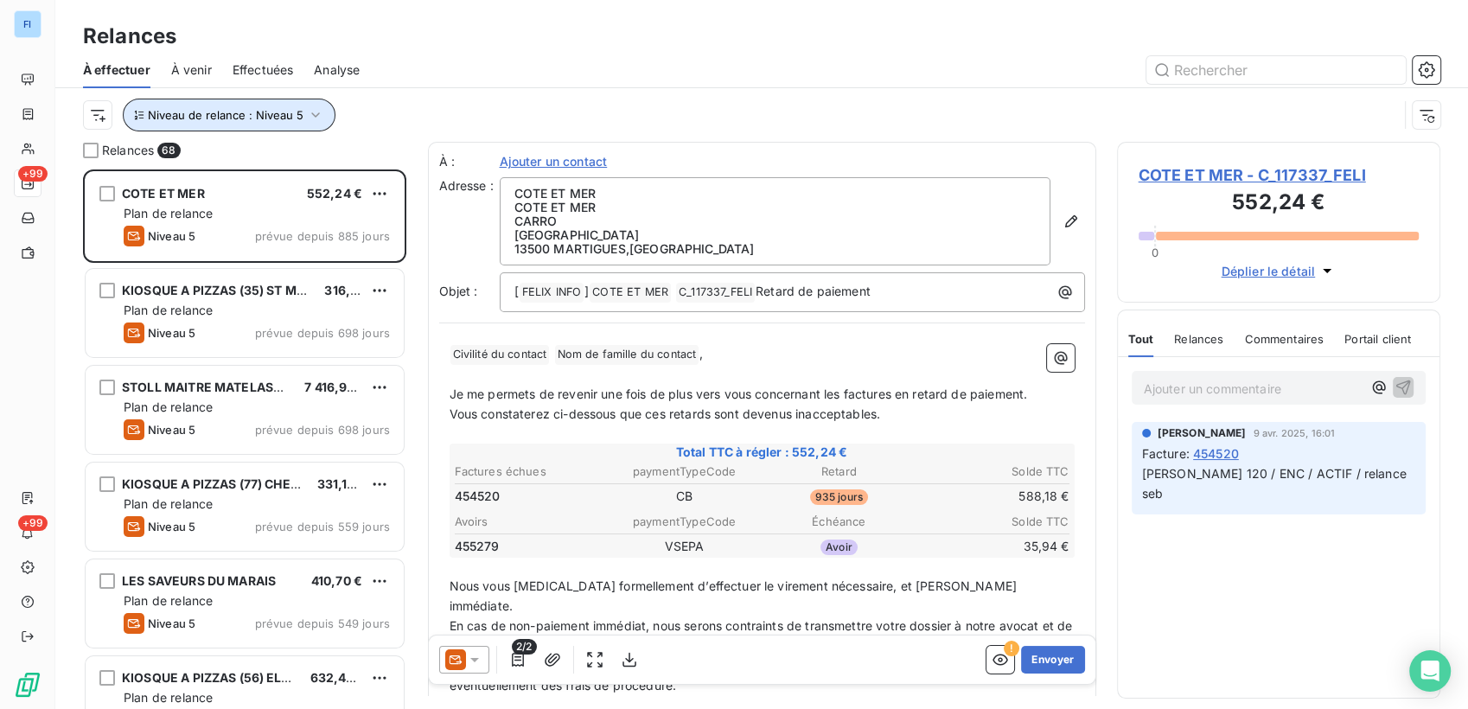
click at [318, 106] on icon "button" at bounding box center [315, 114] width 17 height 17
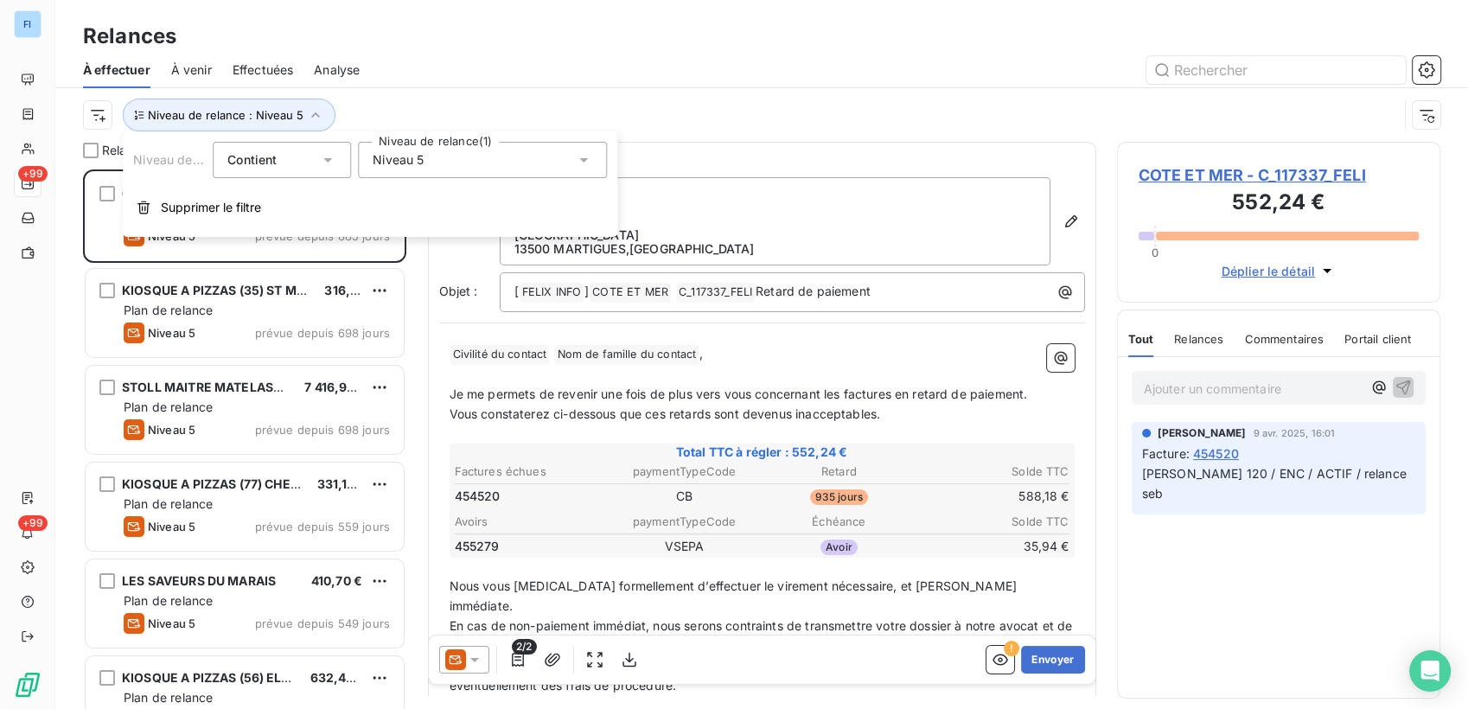
click at [560, 167] on div "Niveau 5" at bounding box center [482, 160] width 249 height 36
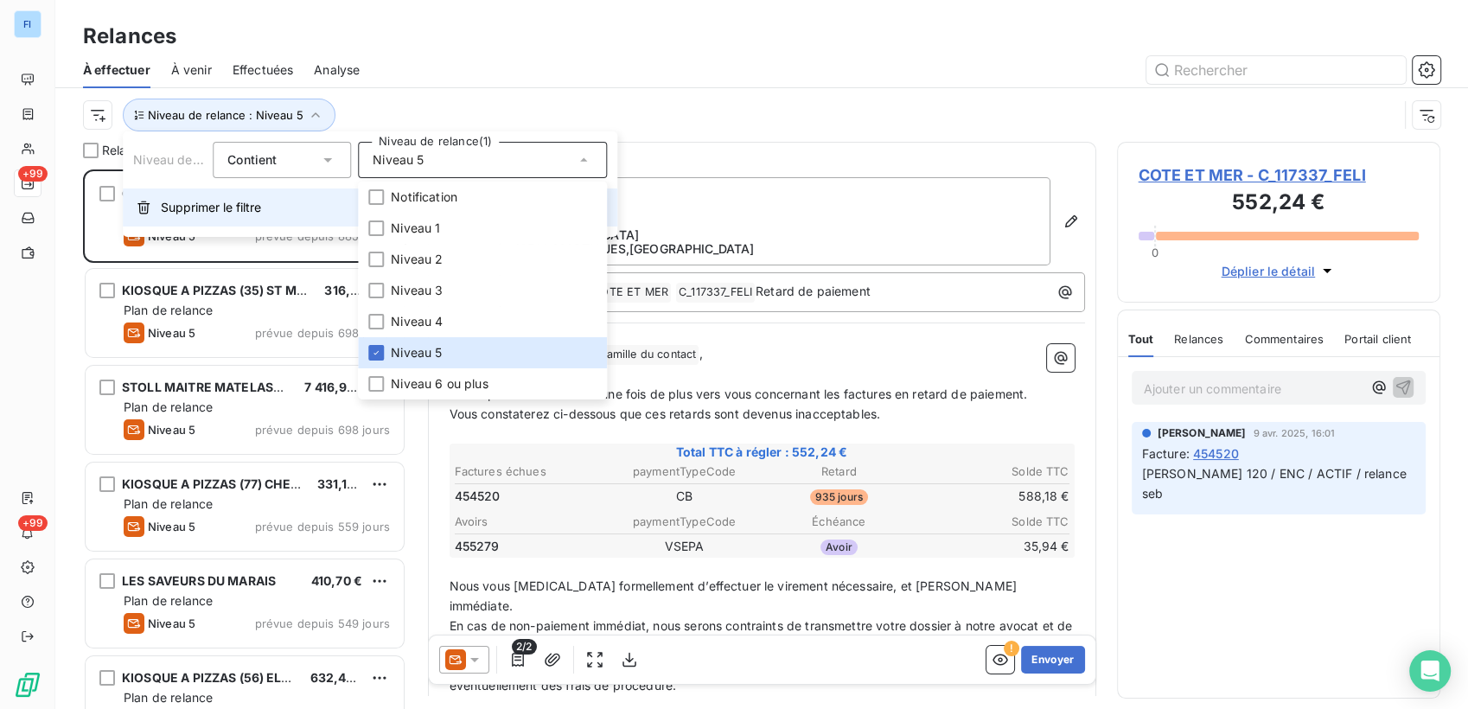
click at [228, 199] on span "Supprimer le filtre" at bounding box center [211, 207] width 100 height 17
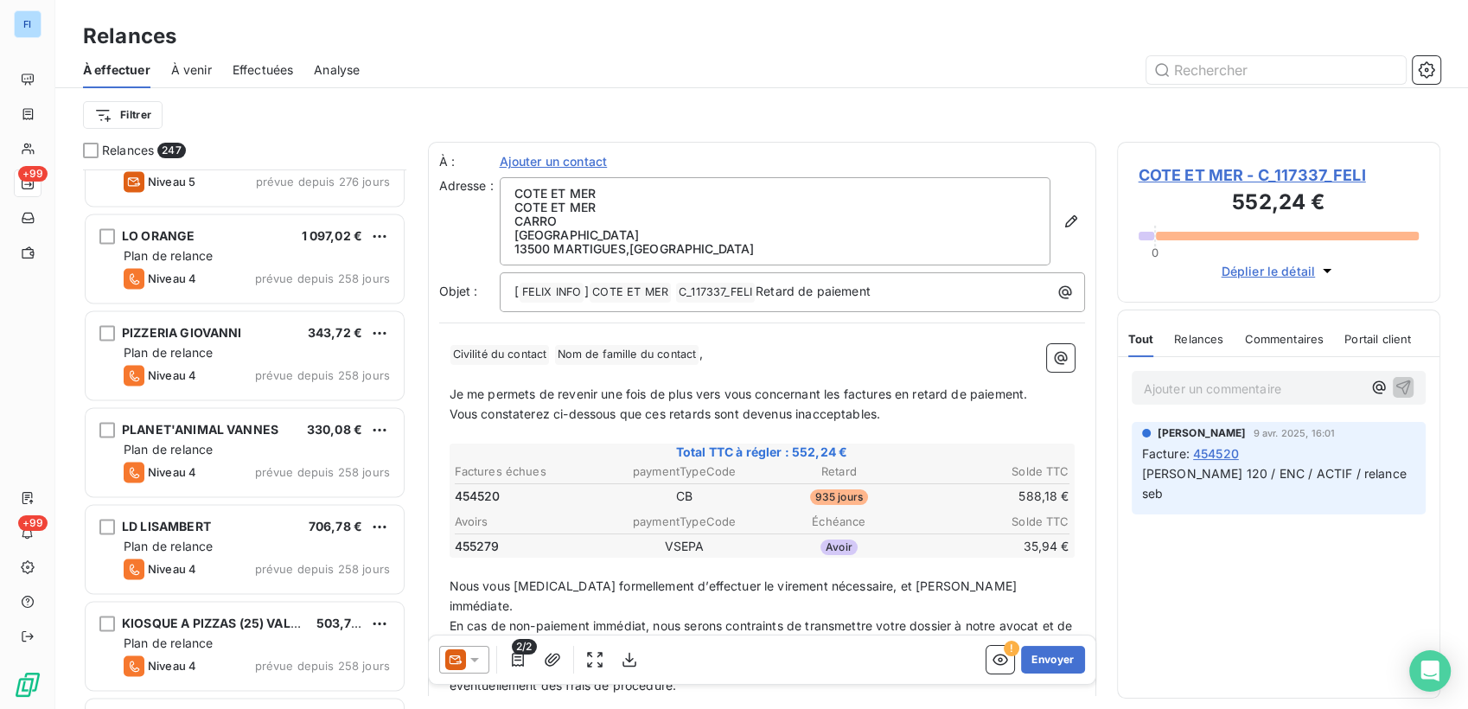
scroll to position [2690, 0]
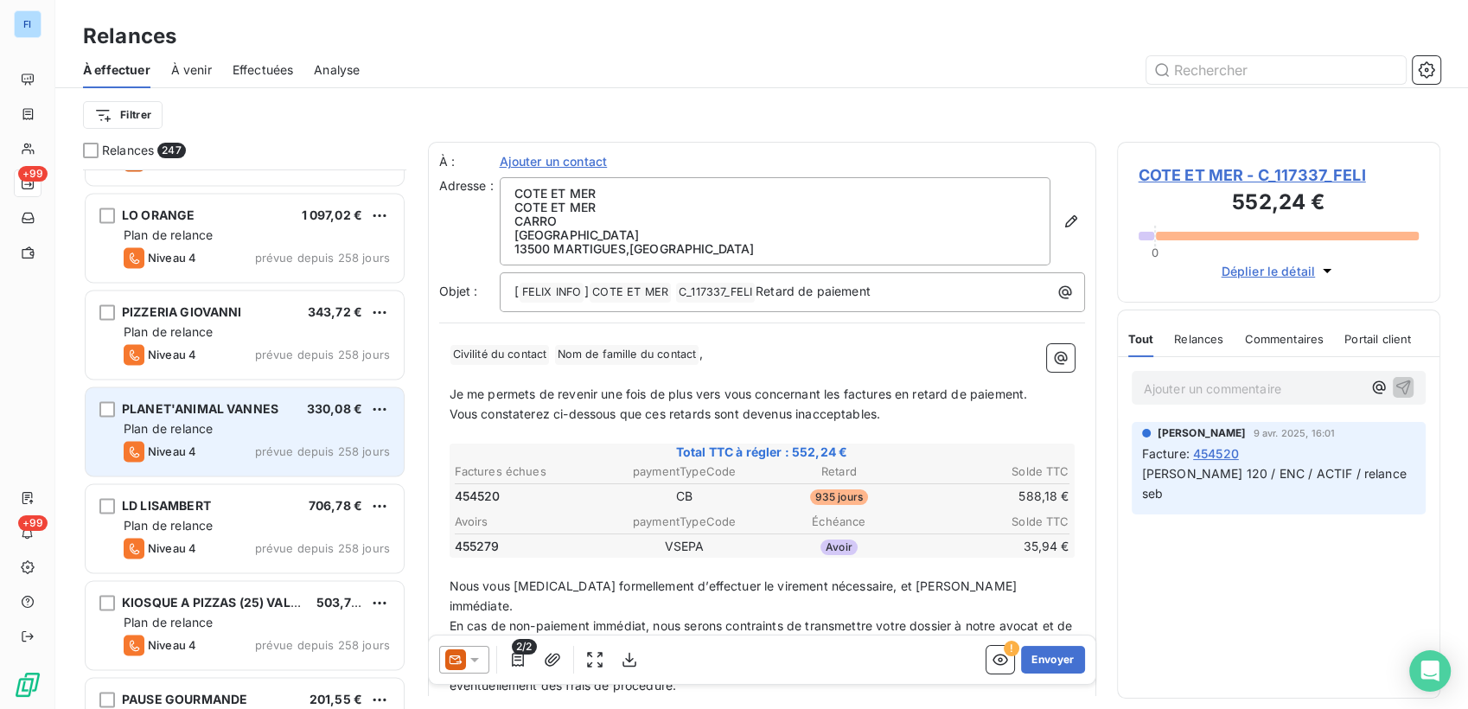
click at [232, 439] on div "PLANET'ANIMAL VANNES 330,08 € Plan de relance Niveau 4 prévue depuis 258 jours" at bounding box center [245, 431] width 318 height 88
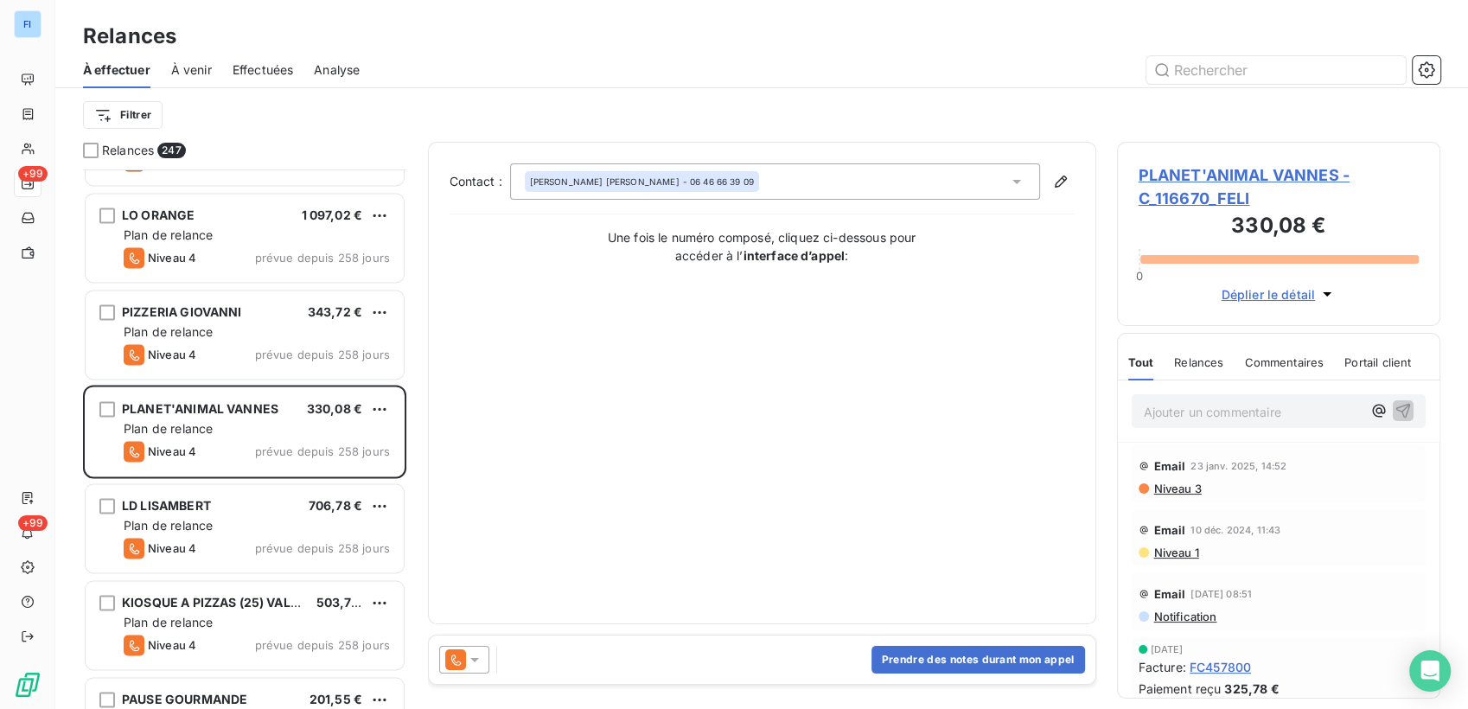
click at [1221, 175] on span "PLANET'ANIMAL VANNES - C_116670_FELI" at bounding box center [1278, 186] width 281 height 47
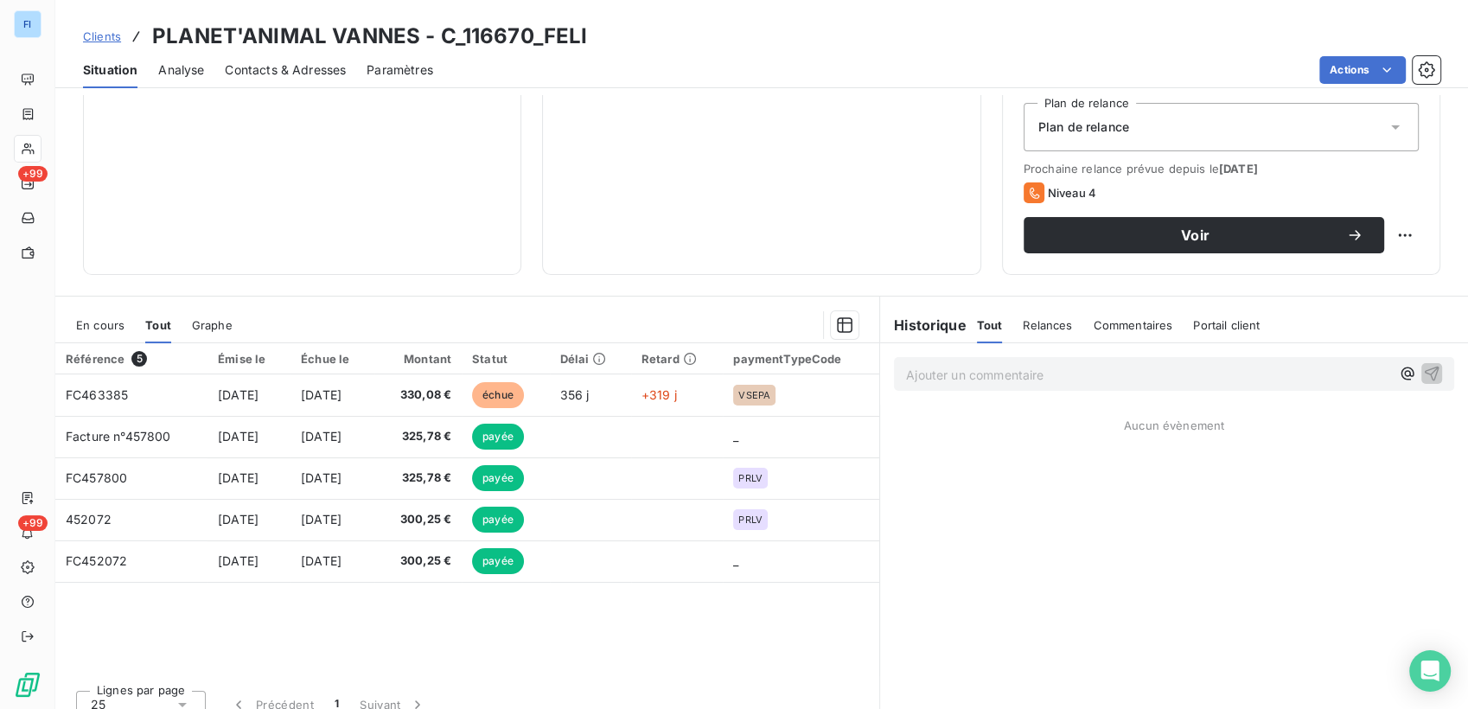
scroll to position [203, 0]
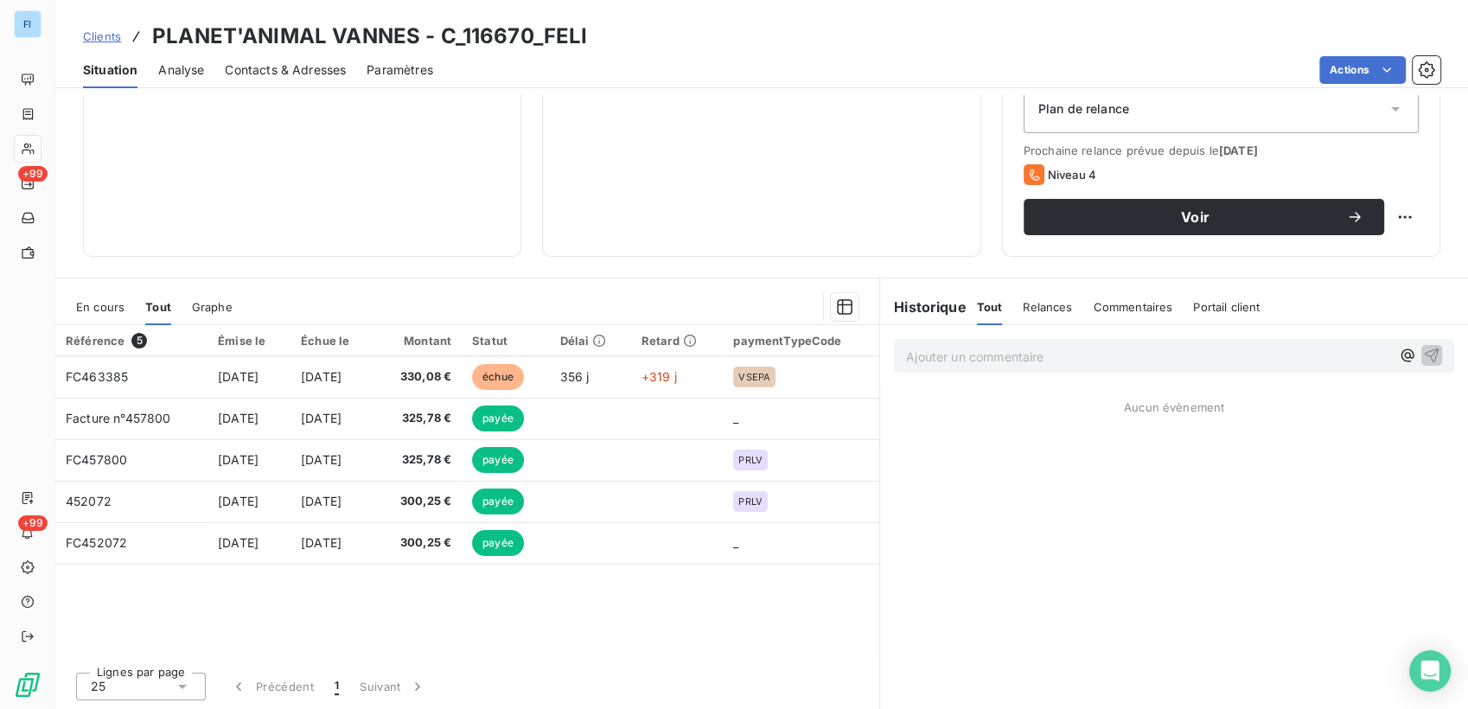
click at [977, 308] on span "Tout" at bounding box center [990, 307] width 26 height 14
click at [1023, 312] on span "Relances" at bounding box center [1047, 307] width 49 height 14
click at [989, 312] on span "Tout" at bounding box center [989, 307] width 24 height 14
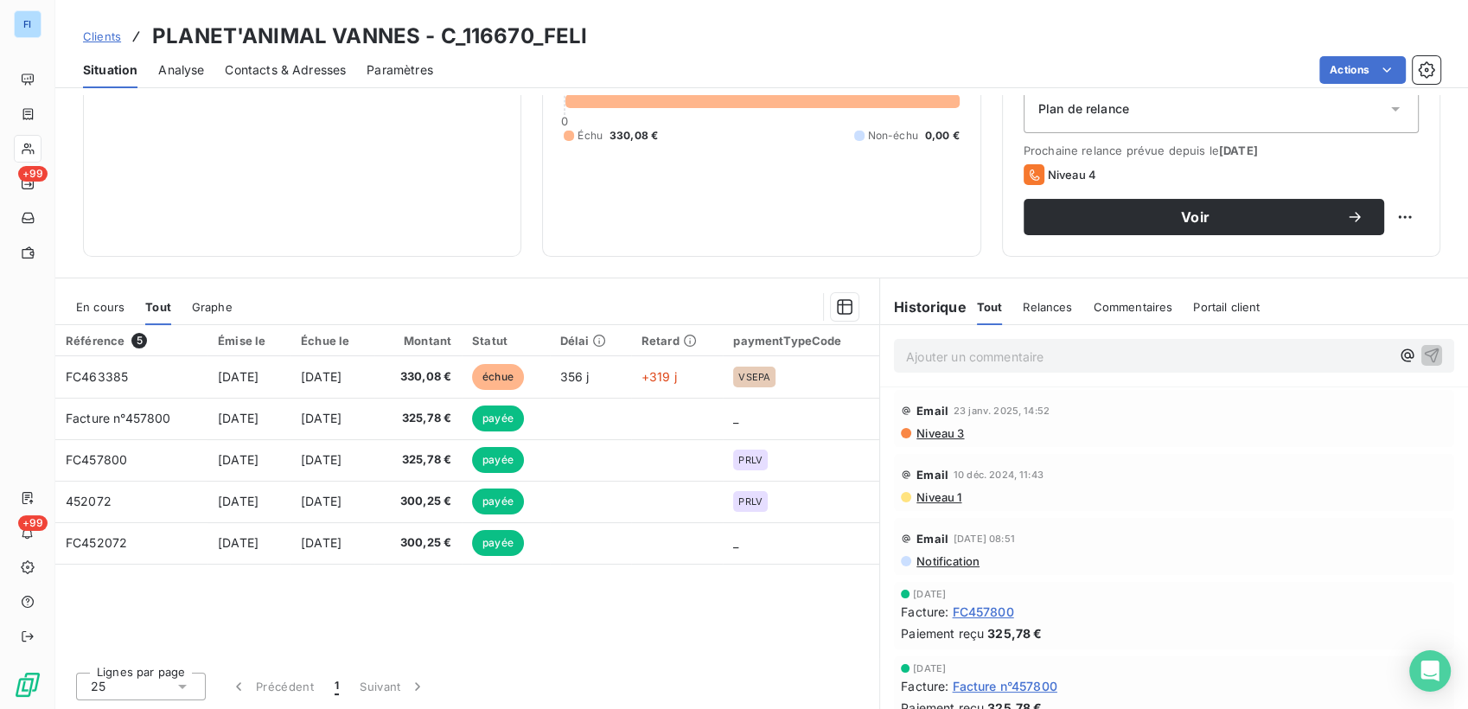
click at [119, 312] on span "En cours" at bounding box center [100, 307] width 48 height 14
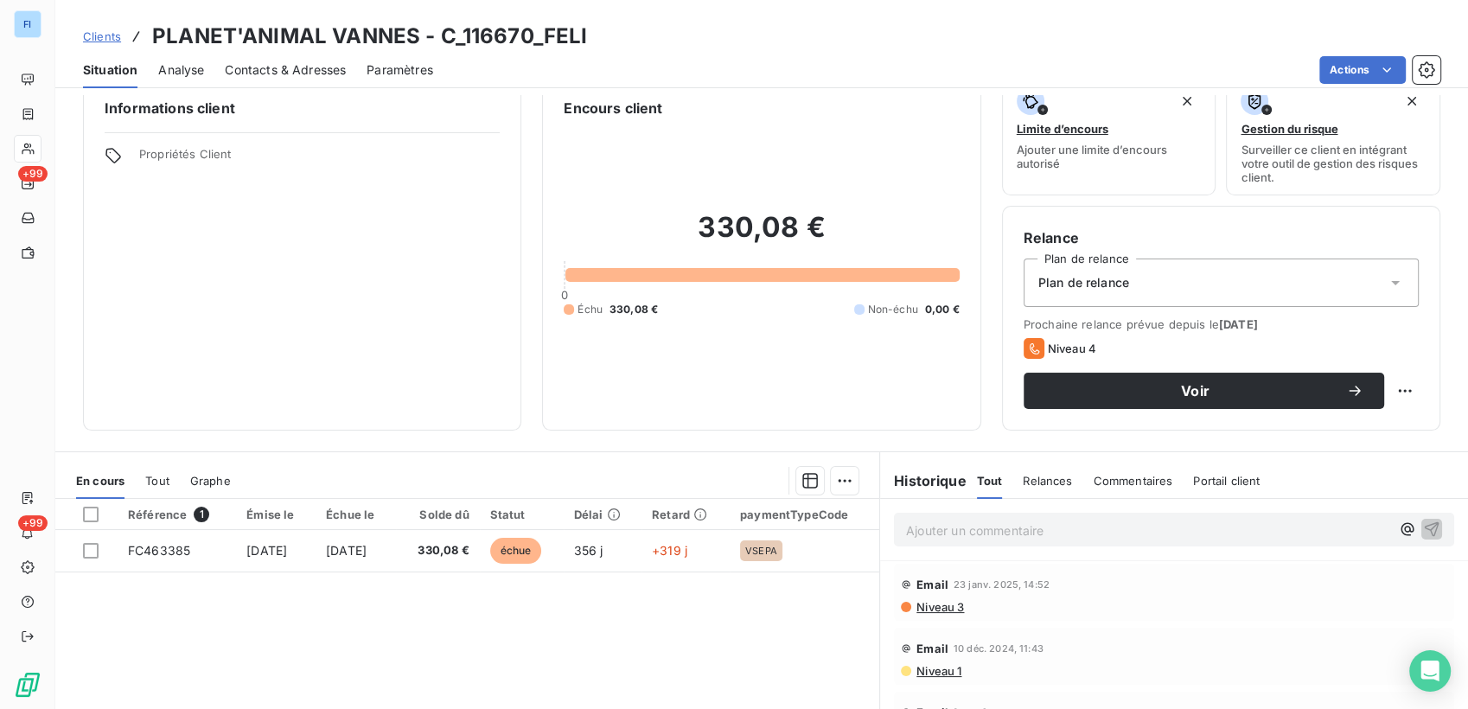
scroll to position [0, 0]
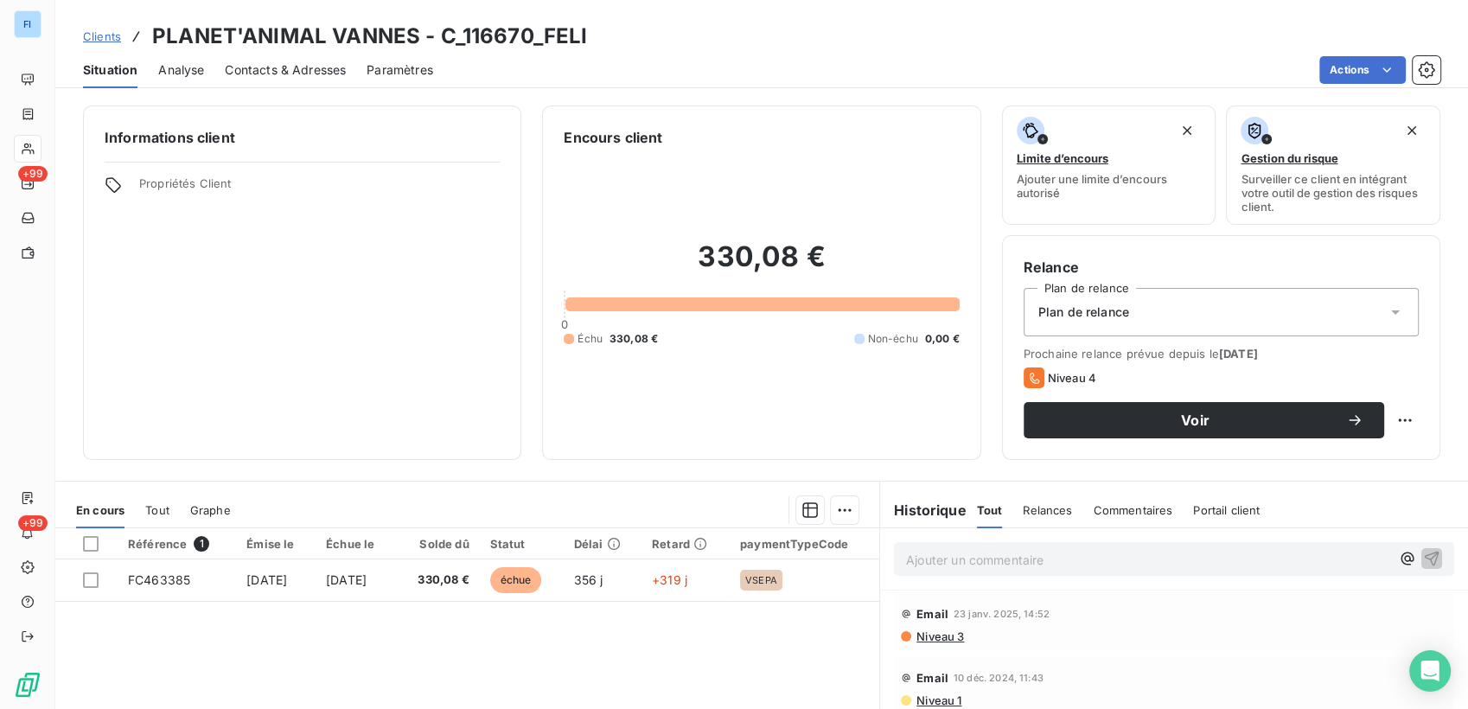
click at [180, 73] on span "Analyse" at bounding box center [181, 69] width 46 height 17
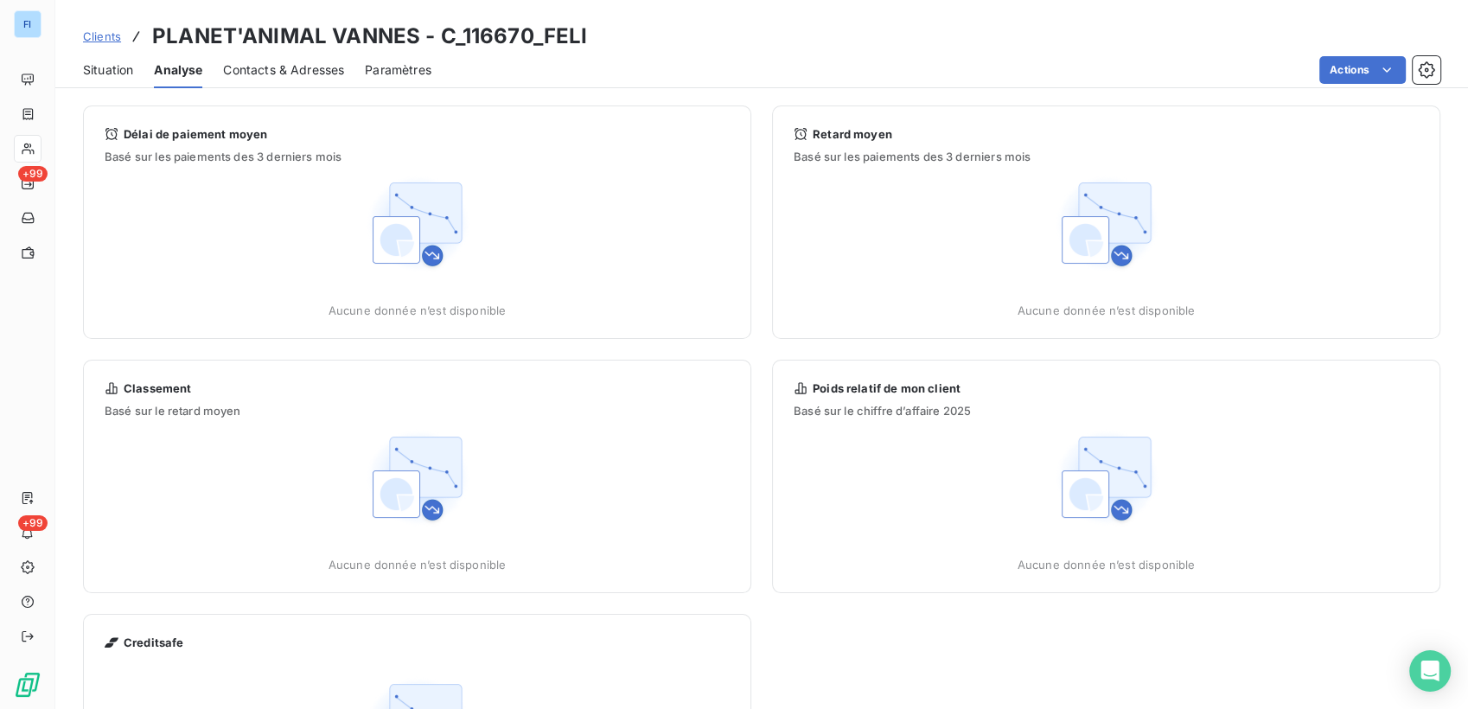
click at [270, 74] on span "Contacts & Adresses" at bounding box center [283, 69] width 121 height 17
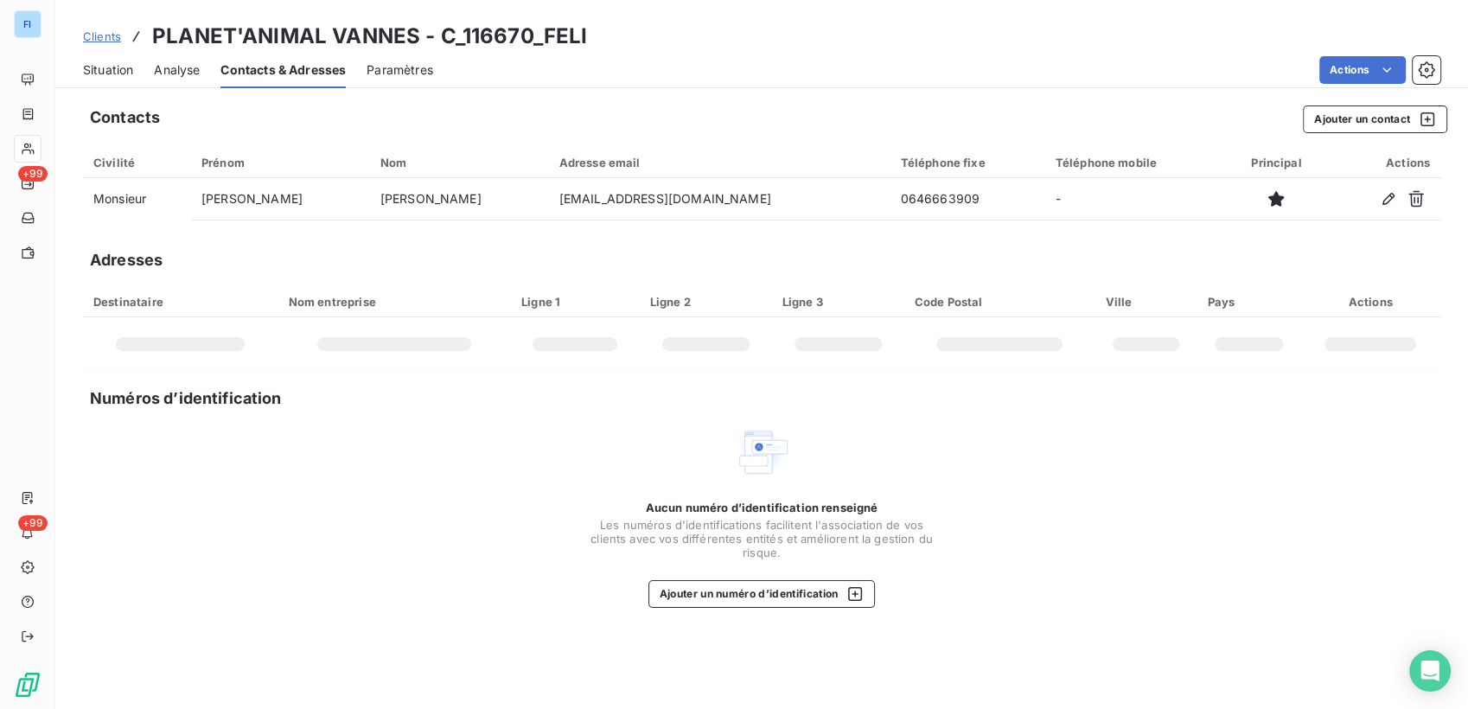
click at [124, 76] on span "Situation" at bounding box center [108, 69] width 50 height 17
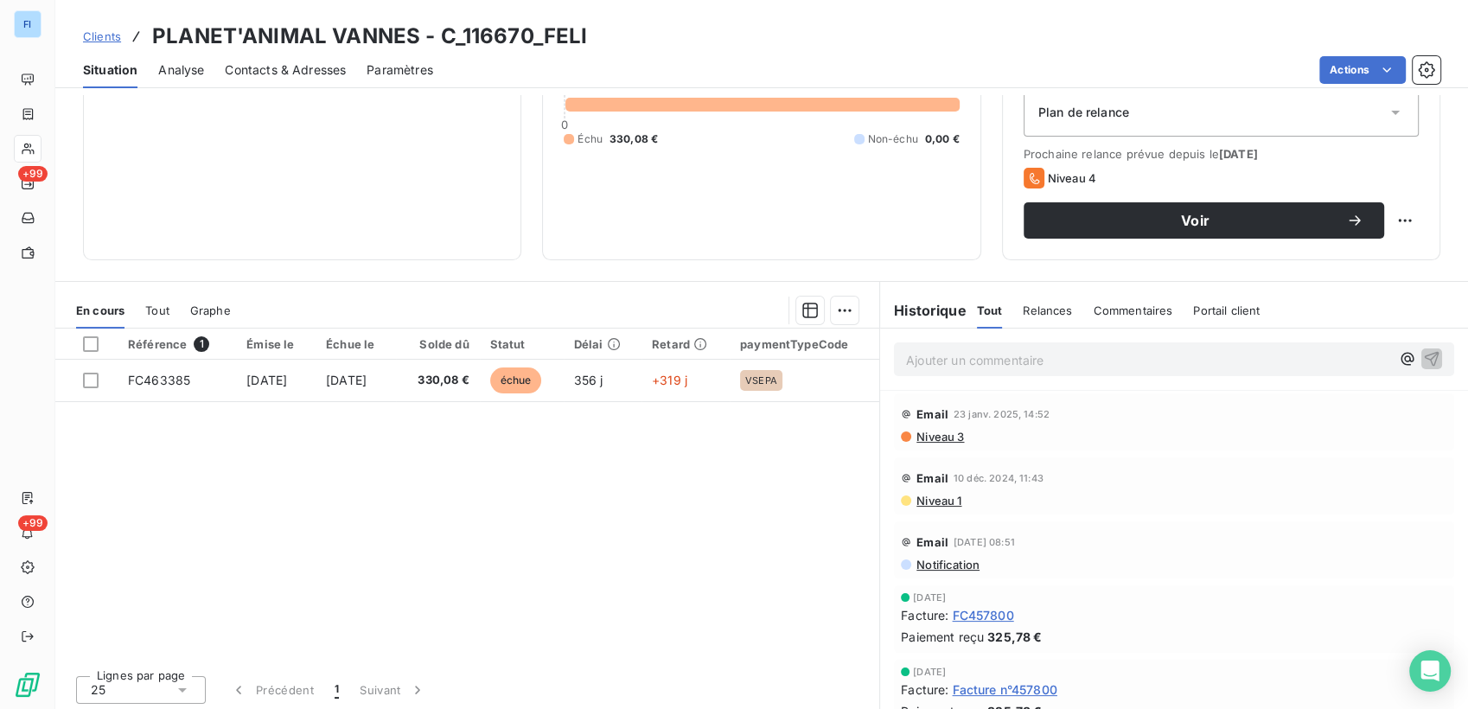
scroll to position [203, 0]
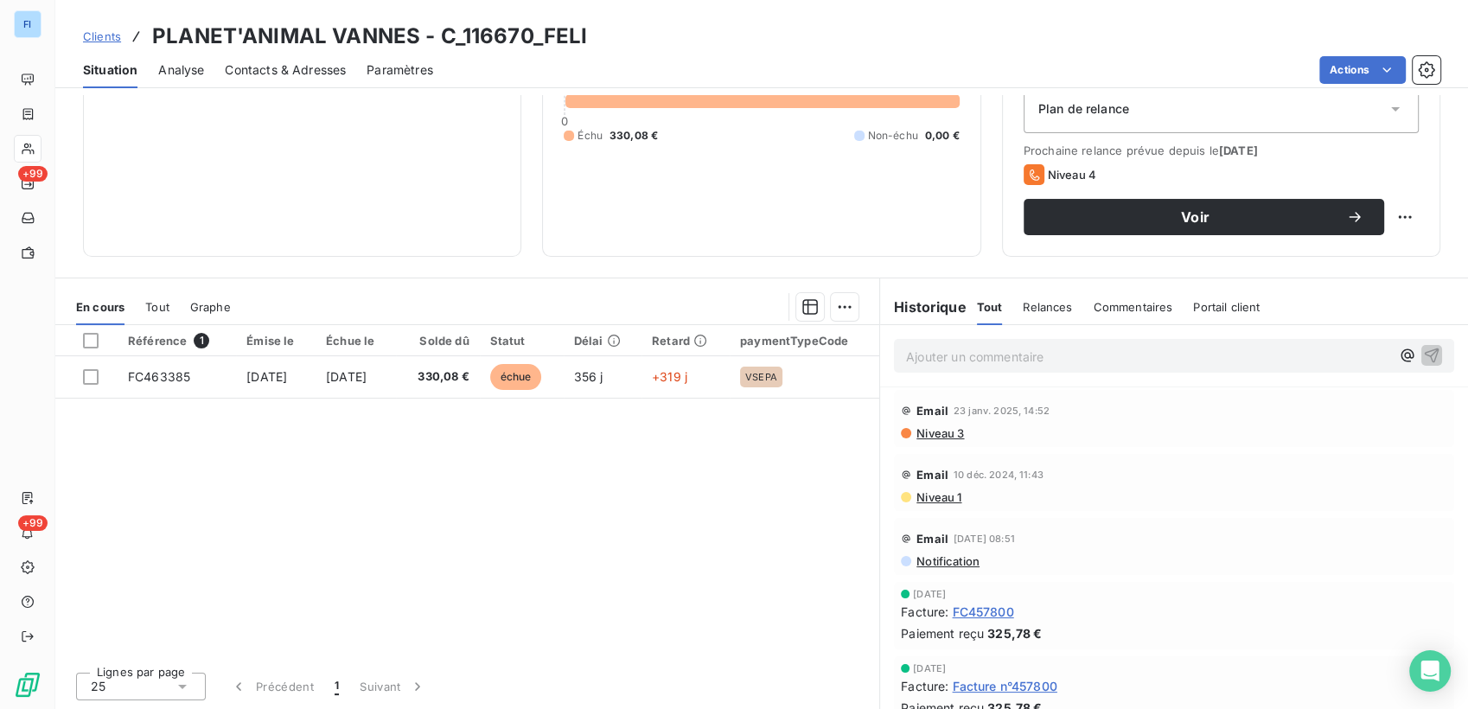
click at [605, 490] on div "Référence 1 Émise le Échue le Solde dû Statut Délai Retard paymentTypeCode FC46…" at bounding box center [467, 491] width 824 height 333
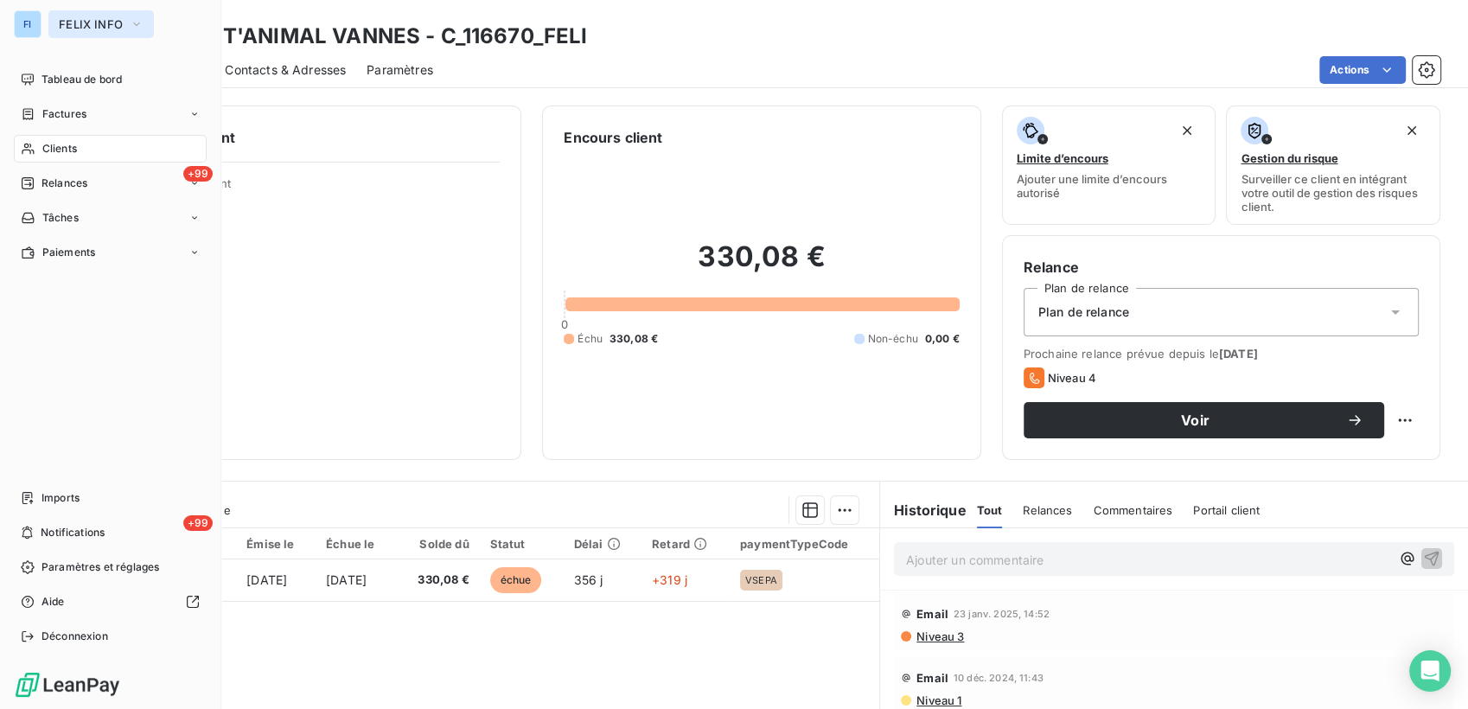
click at [98, 28] on span "FELIX INFO" at bounding box center [91, 24] width 64 height 14
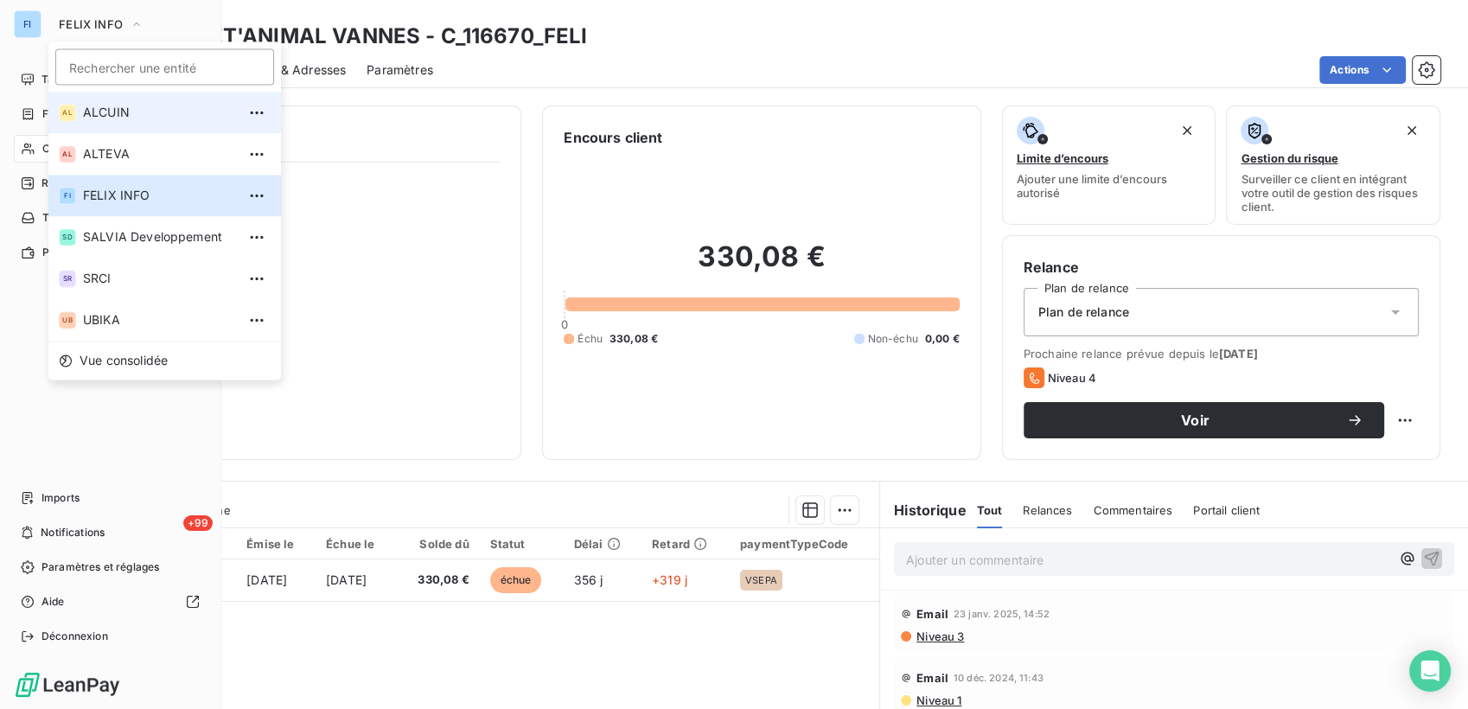
click at [172, 109] on span "ALCUIN" at bounding box center [159, 112] width 153 height 17
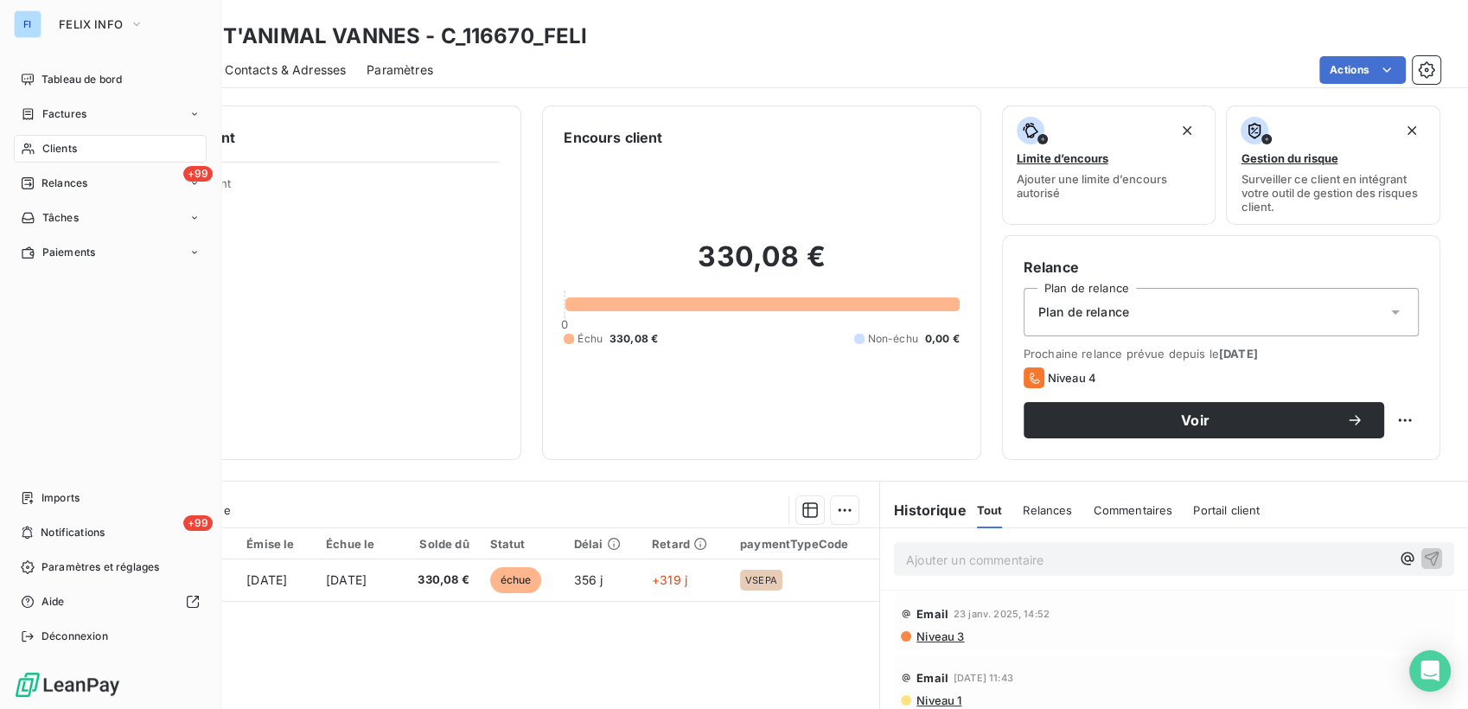
click at [43, 23] on div "FI FELIX INFO" at bounding box center [110, 24] width 193 height 28
click at [171, 189] on div "+99 Relances" at bounding box center [110, 183] width 193 height 28
click at [109, 226] on div "À effectuer" at bounding box center [121, 218] width 172 height 28
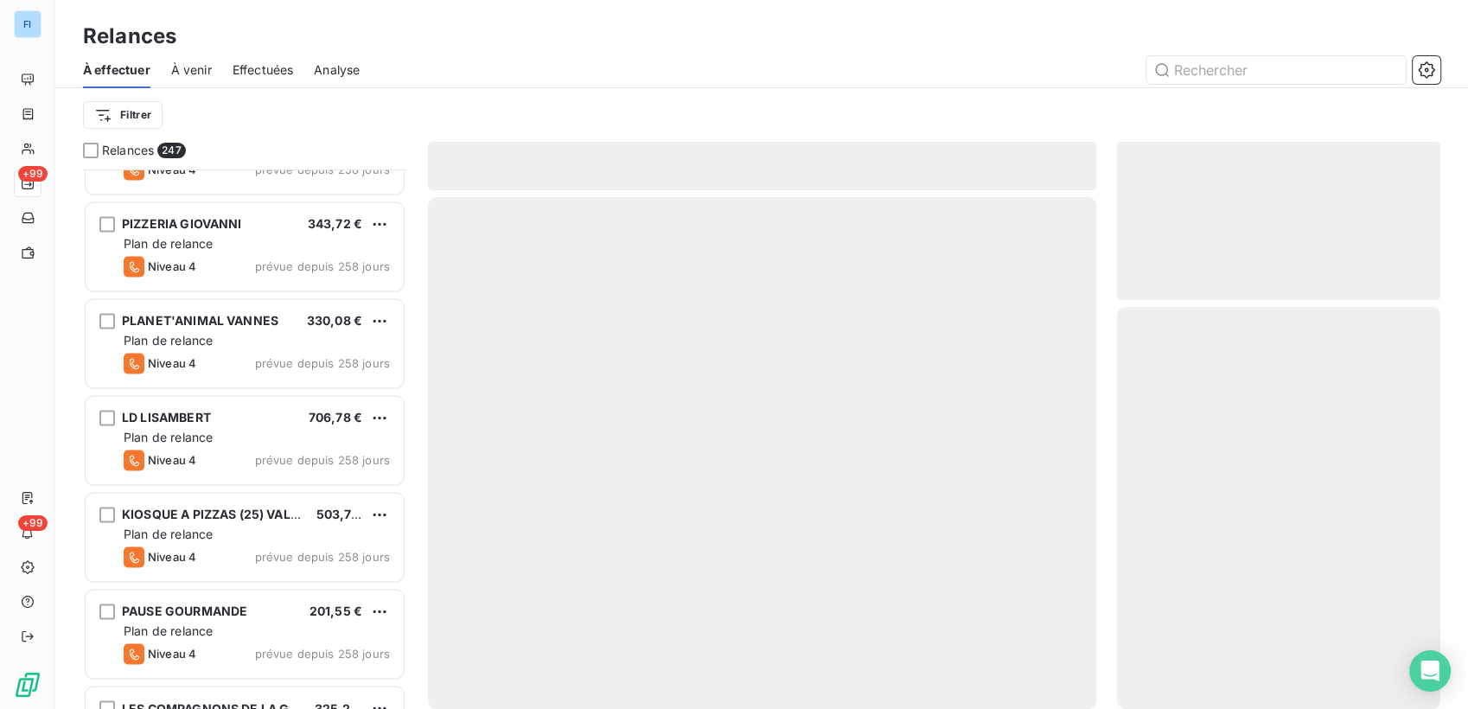
scroll to position [2786, 0]
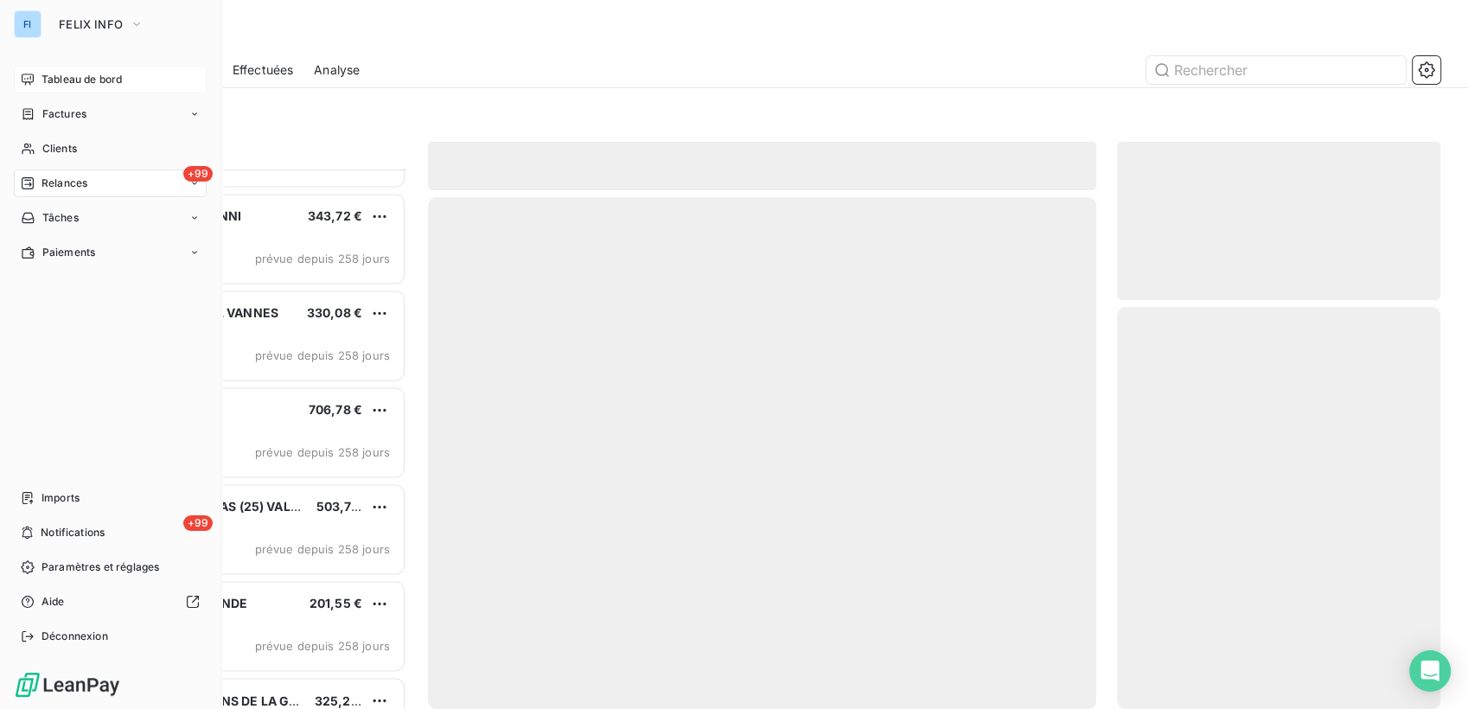
click at [36, 85] on div "Tableau de bord" at bounding box center [110, 80] width 193 height 28
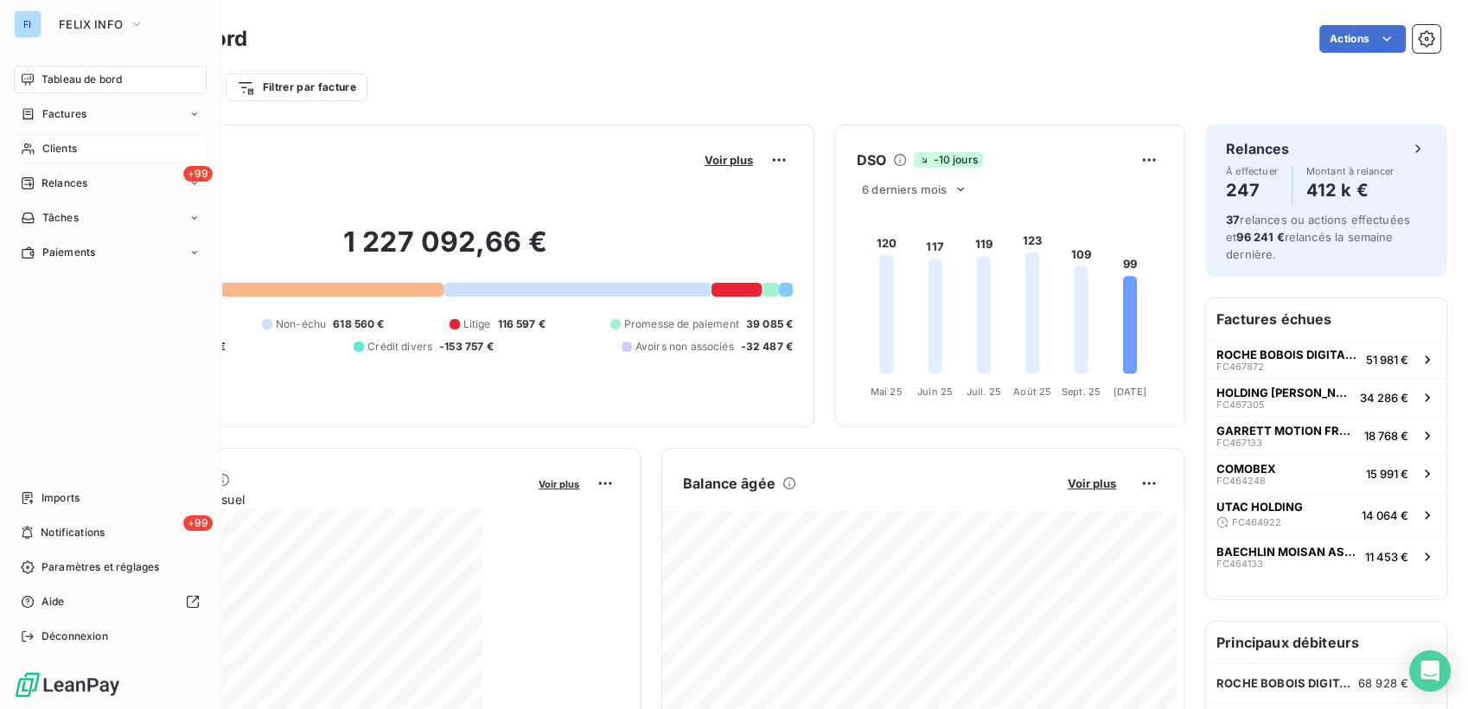
click at [34, 149] on icon at bounding box center [28, 149] width 15 height 14
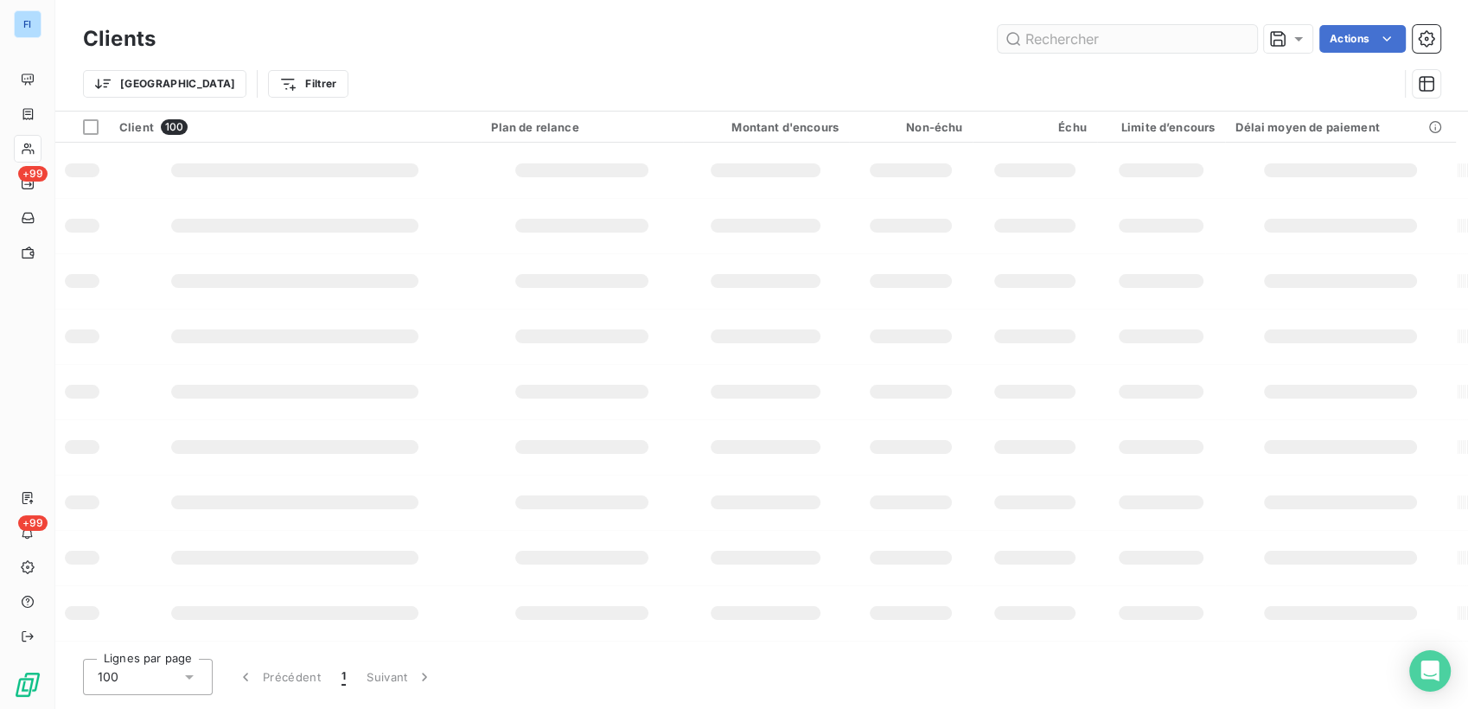
click at [1086, 48] on input "text" at bounding box center [1127, 39] width 259 height 28
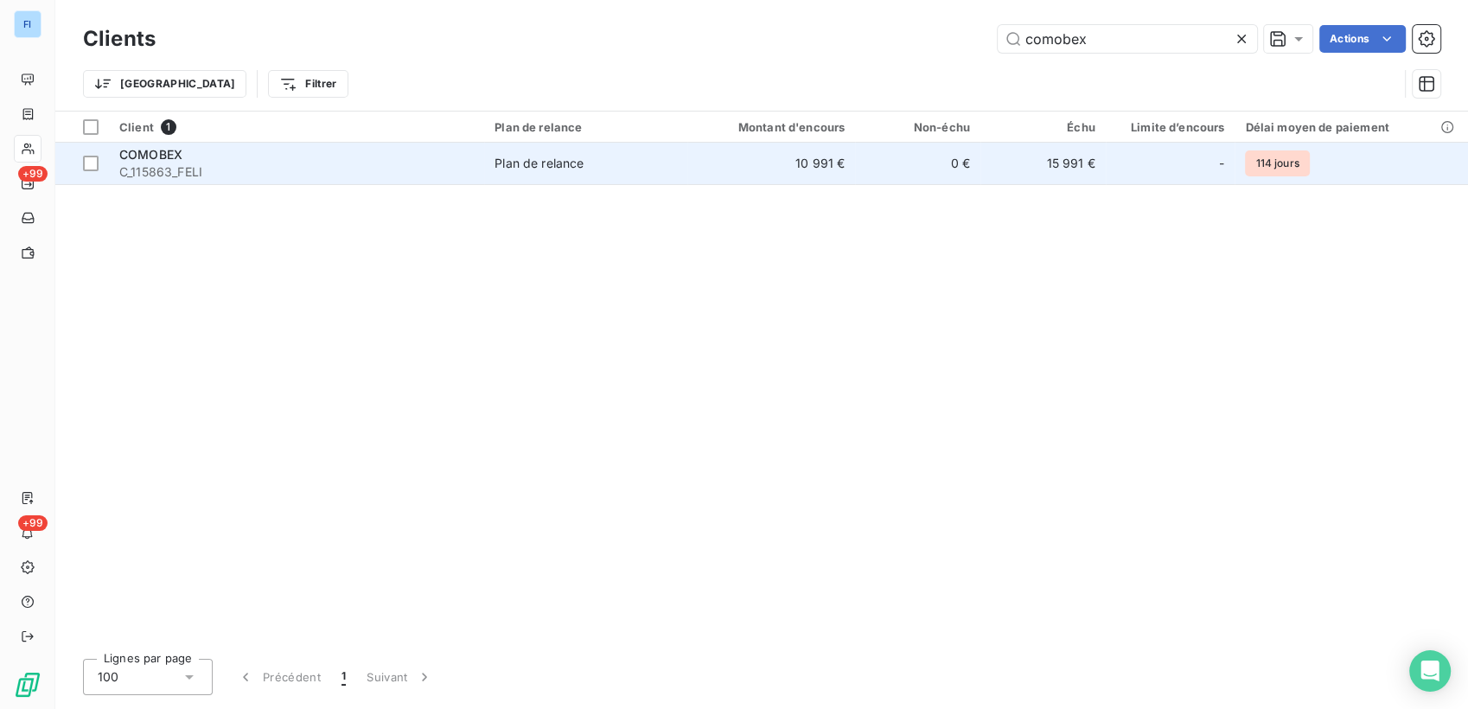
type input "comobex"
click at [647, 169] on span "Plan de relance" at bounding box center [585, 163] width 182 height 17
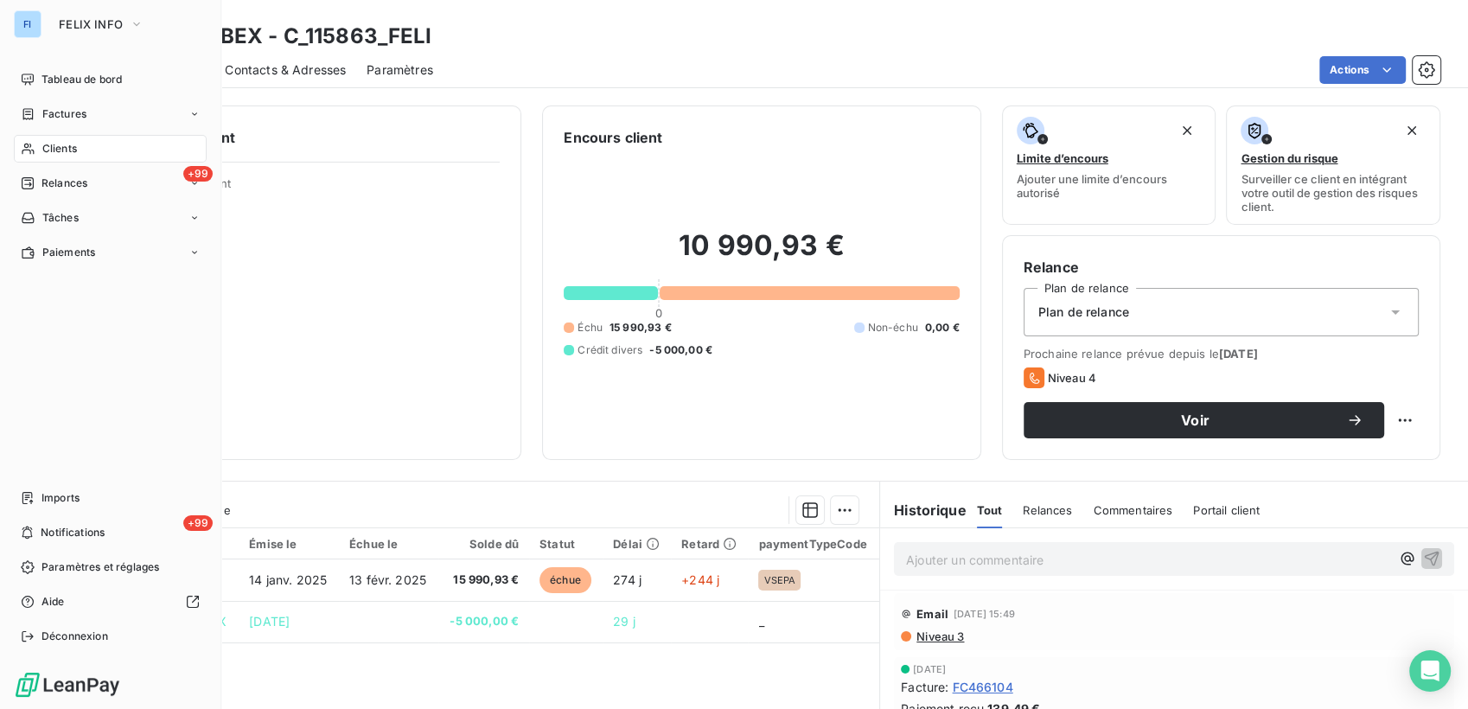
click at [37, 156] on div "Clients" at bounding box center [110, 149] width 193 height 28
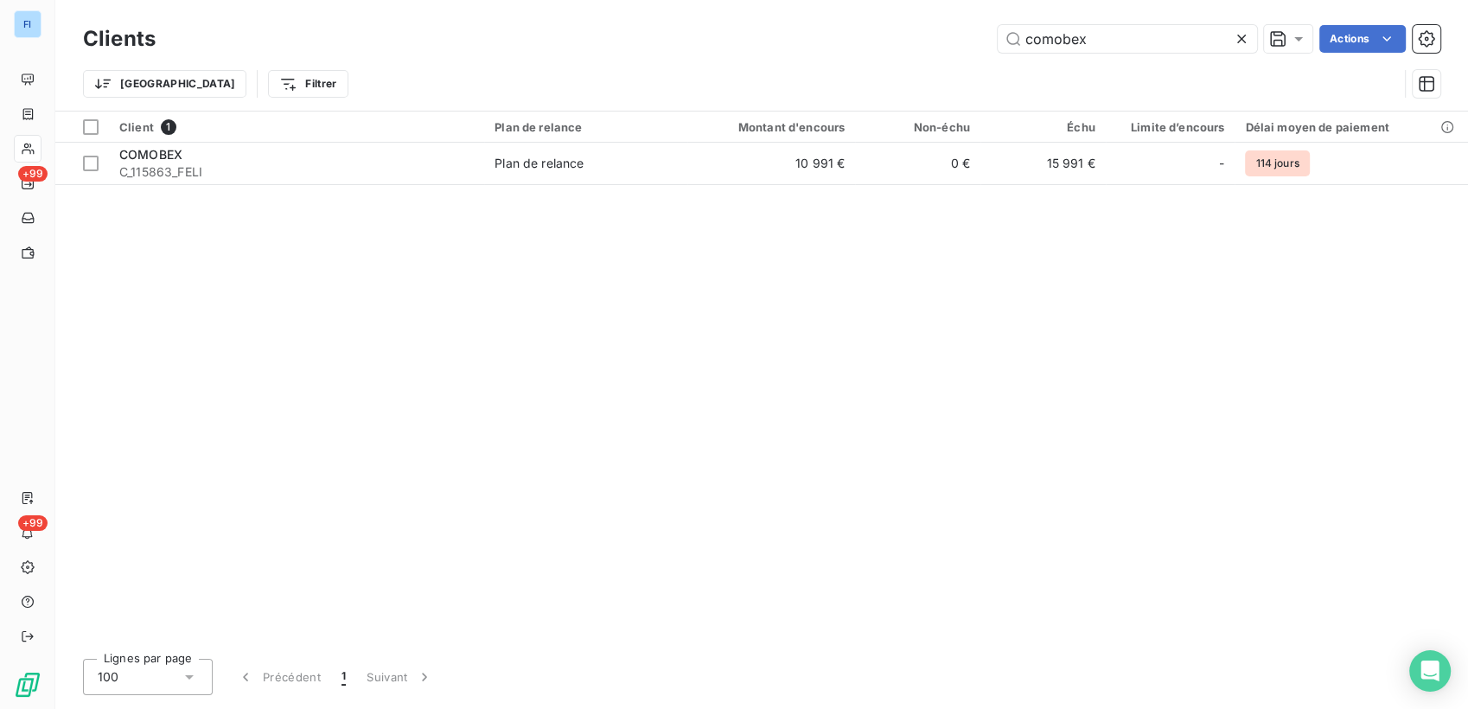
drag, startPoint x: 1087, startPoint y: 35, endPoint x: 902, endPoint y: 37, distance: 184.1
click at [902, 37] on div "comobex Actions" at bounding box center [808, 39] width 1264 height 28
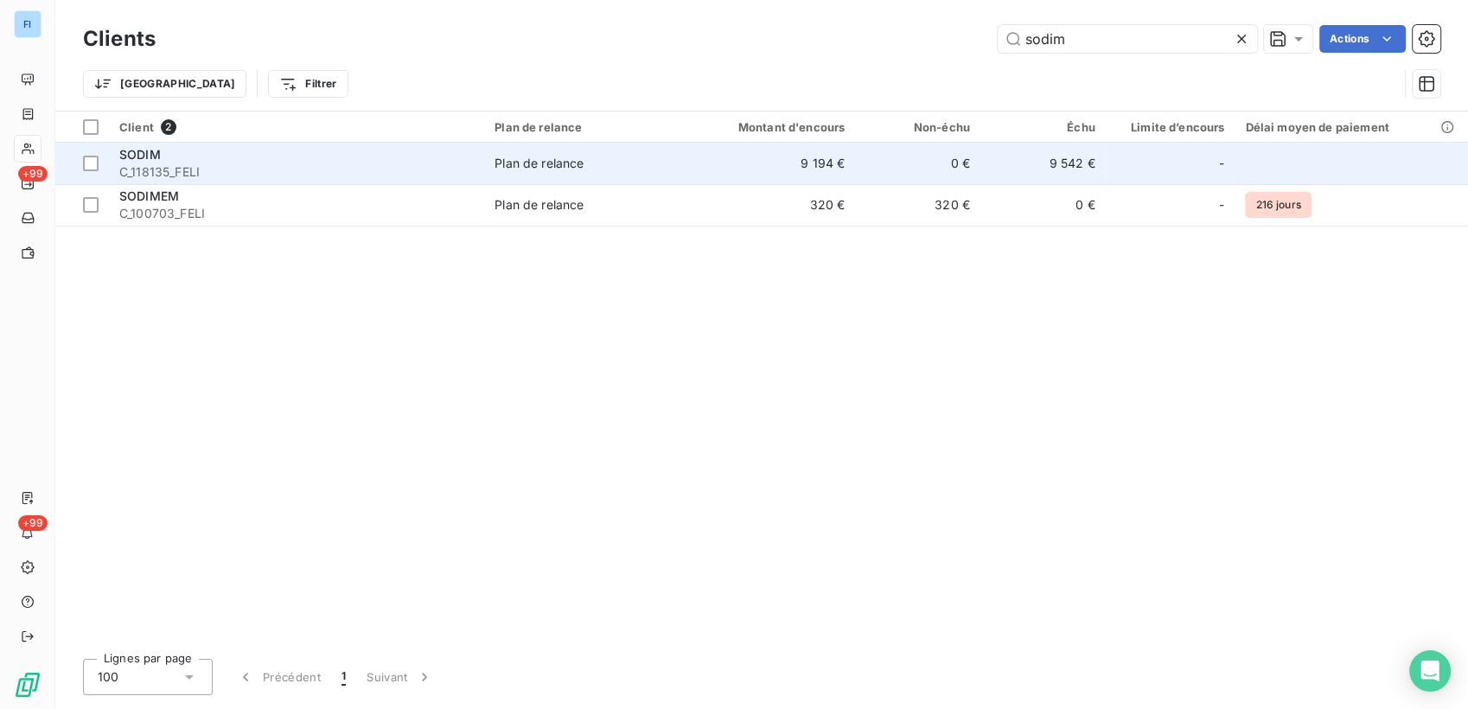
type input "sodim"
click at [815, 159] on td "9 194 €" at bounding box center [771, 163] width 168 height 41
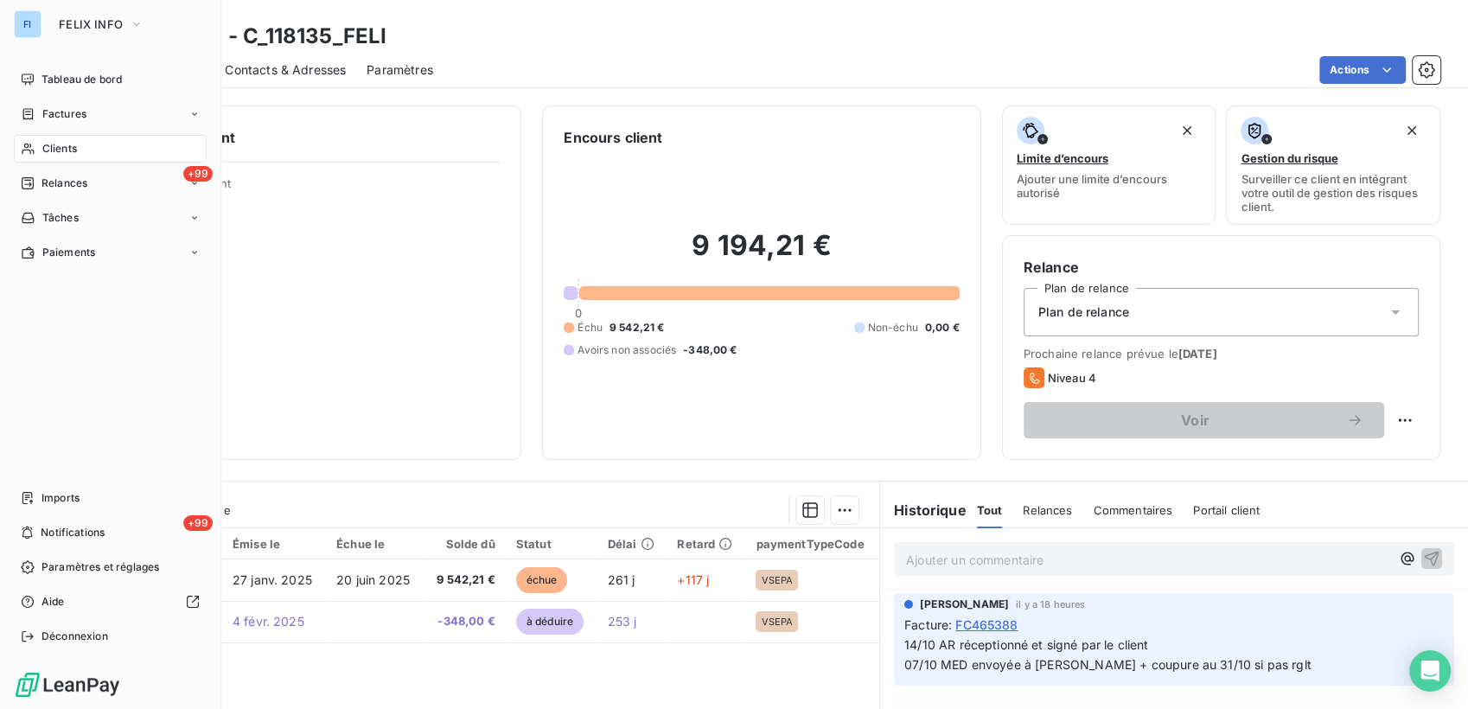
click at [39, 149] on div "Clients" at bounding box center [110, 149] width 193 height 28
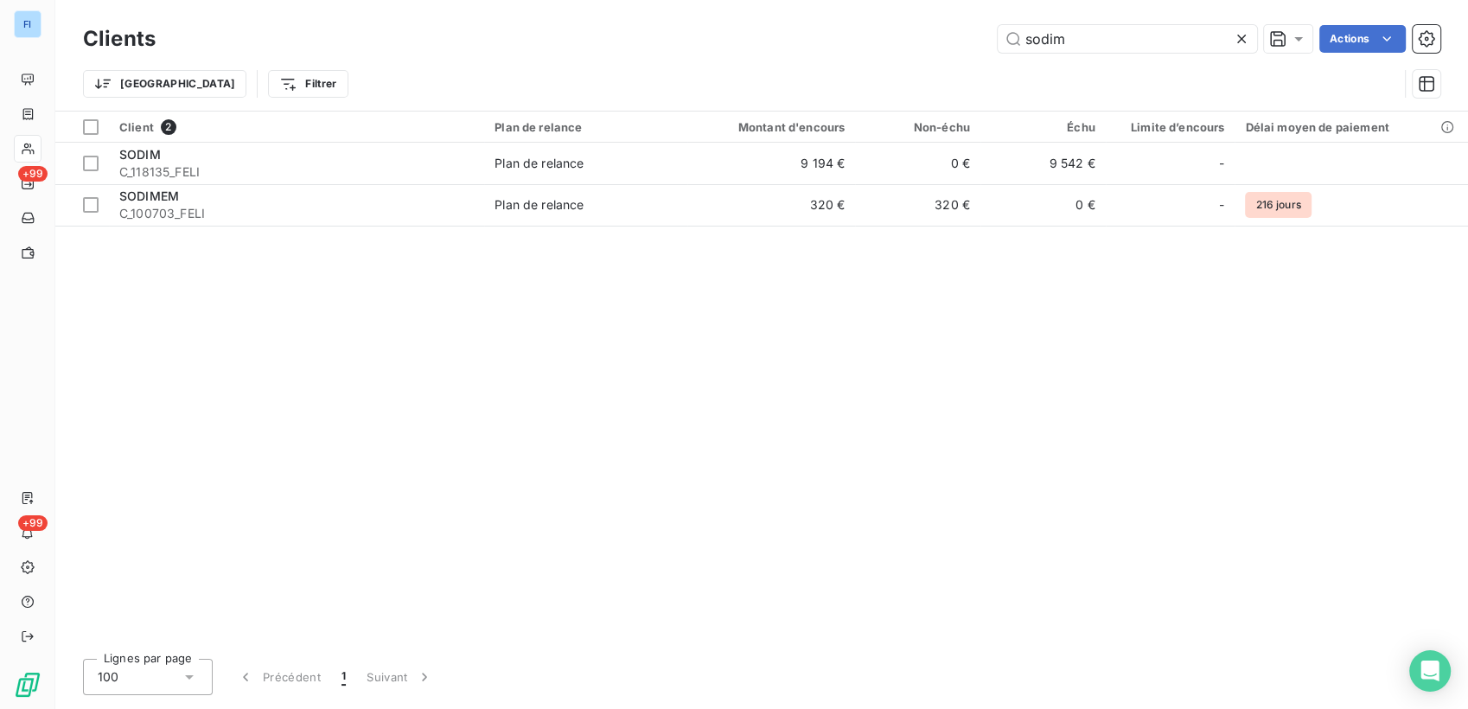
drag, startPoint x: 1088, startPoint y: 37, endPoint x: 768, endPoint y: 27, distance: 320.9
click at [768, 27] on div "sodim Actions" at bounding box center [808, 39] width 1264 height 28
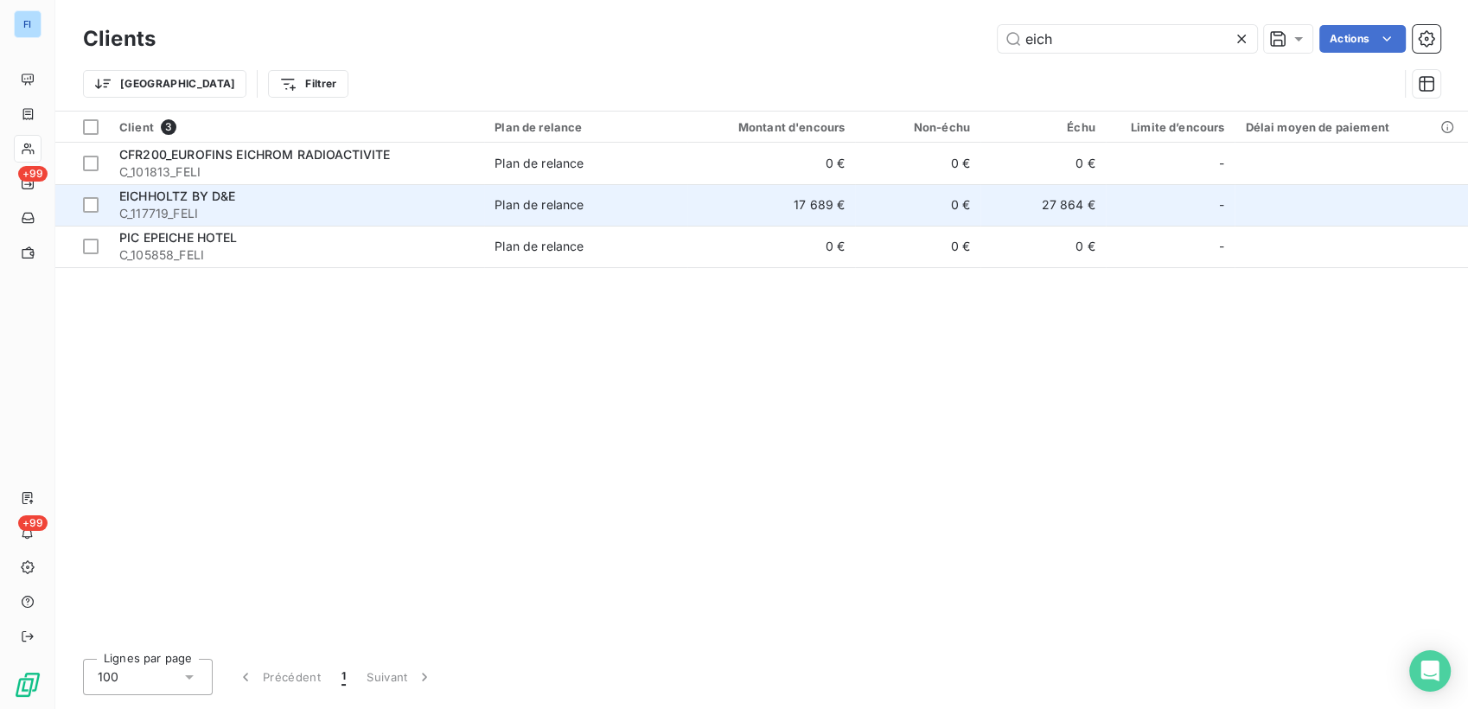
type input "eich"
click at [627, 193] on td "Plan de relance" at bounding box center [585, 204] width 203 height 41
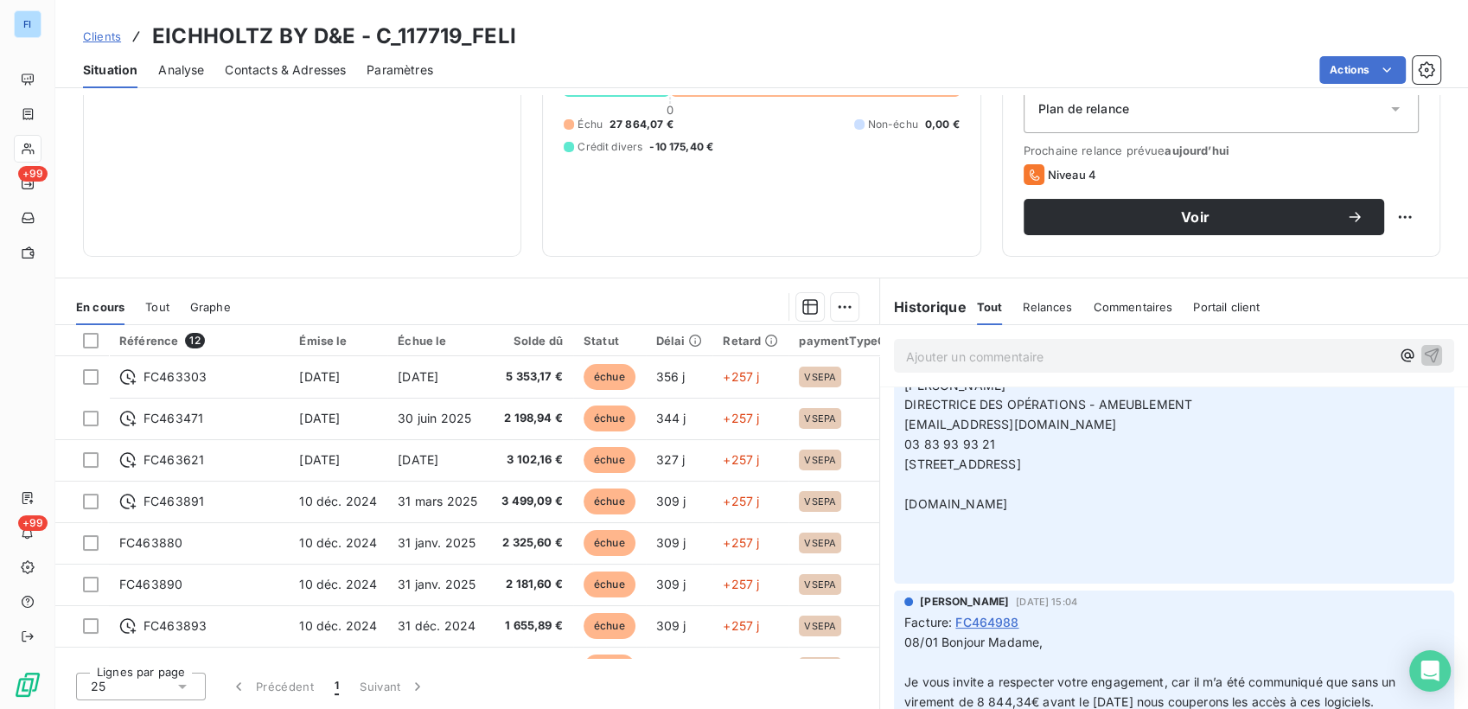
scroll to position [288, 0]
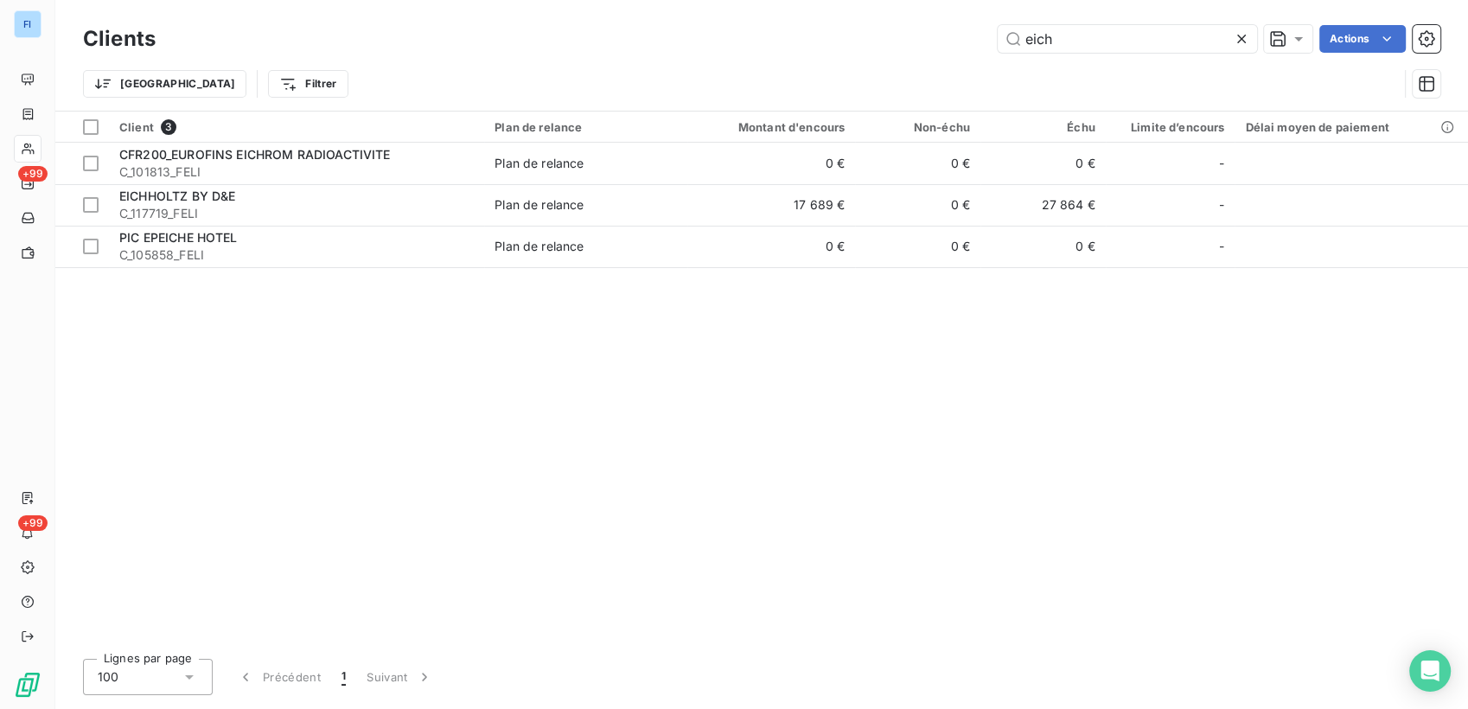
drag, startPoint x: 1091, startPoint y: 34, endPoint x: 941, endPoint y: 31, distance: 149.6
click at [941, 31] on div "eich Actions" at bounding box center [808, 39] width 1264 height 28
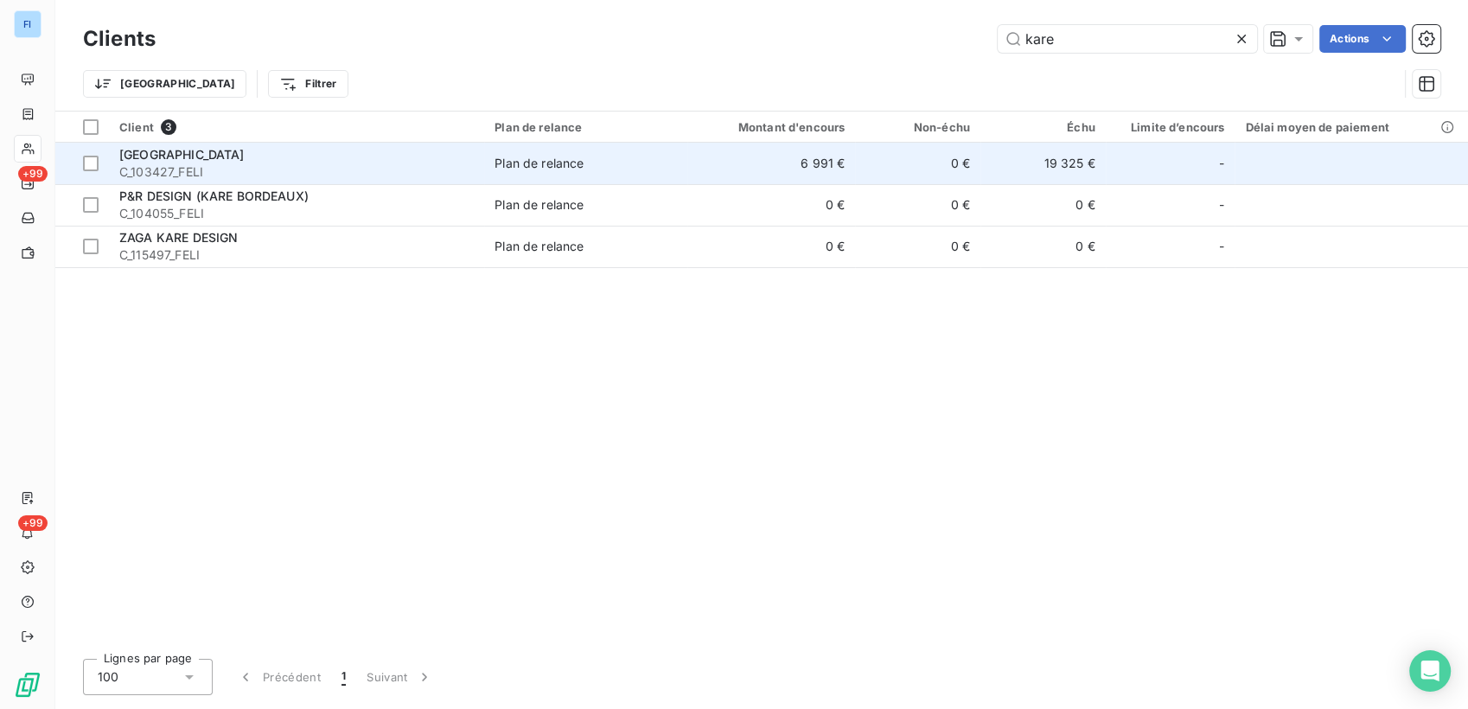
type input "kare"
click at [857, 155] on td "0 €" at bounding box center [917, 163] width 125 height 41
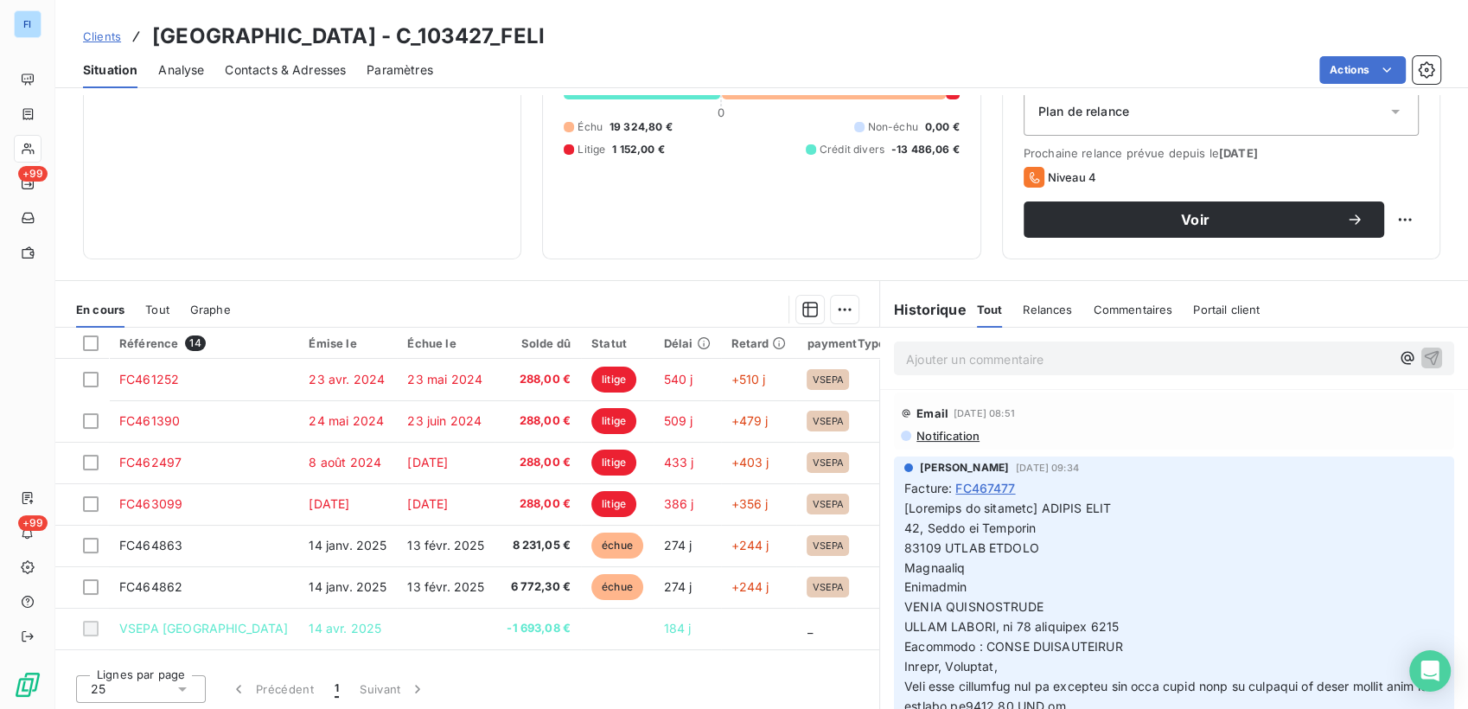
scroll to position [203, 0]
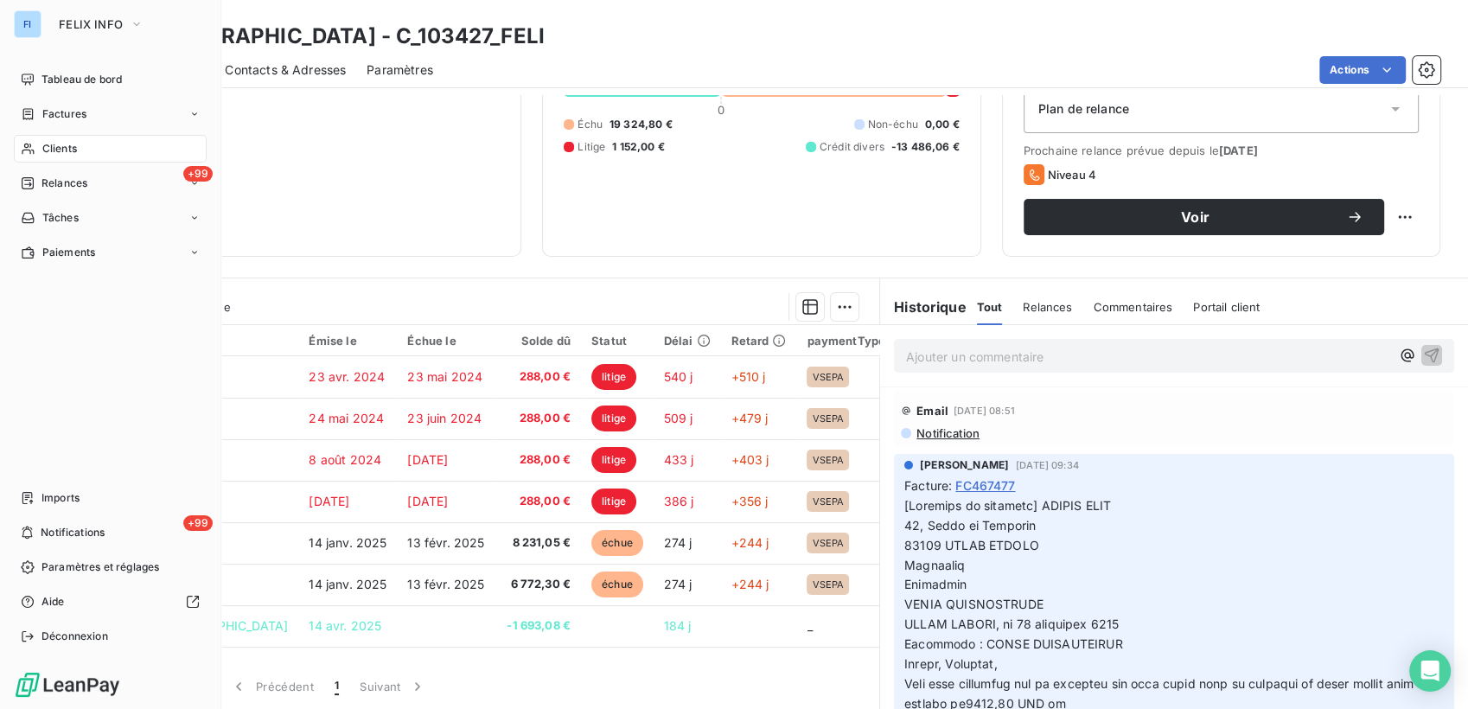
click at [32, 145] on icon at bounding box center [28, 149] width 15 height 14
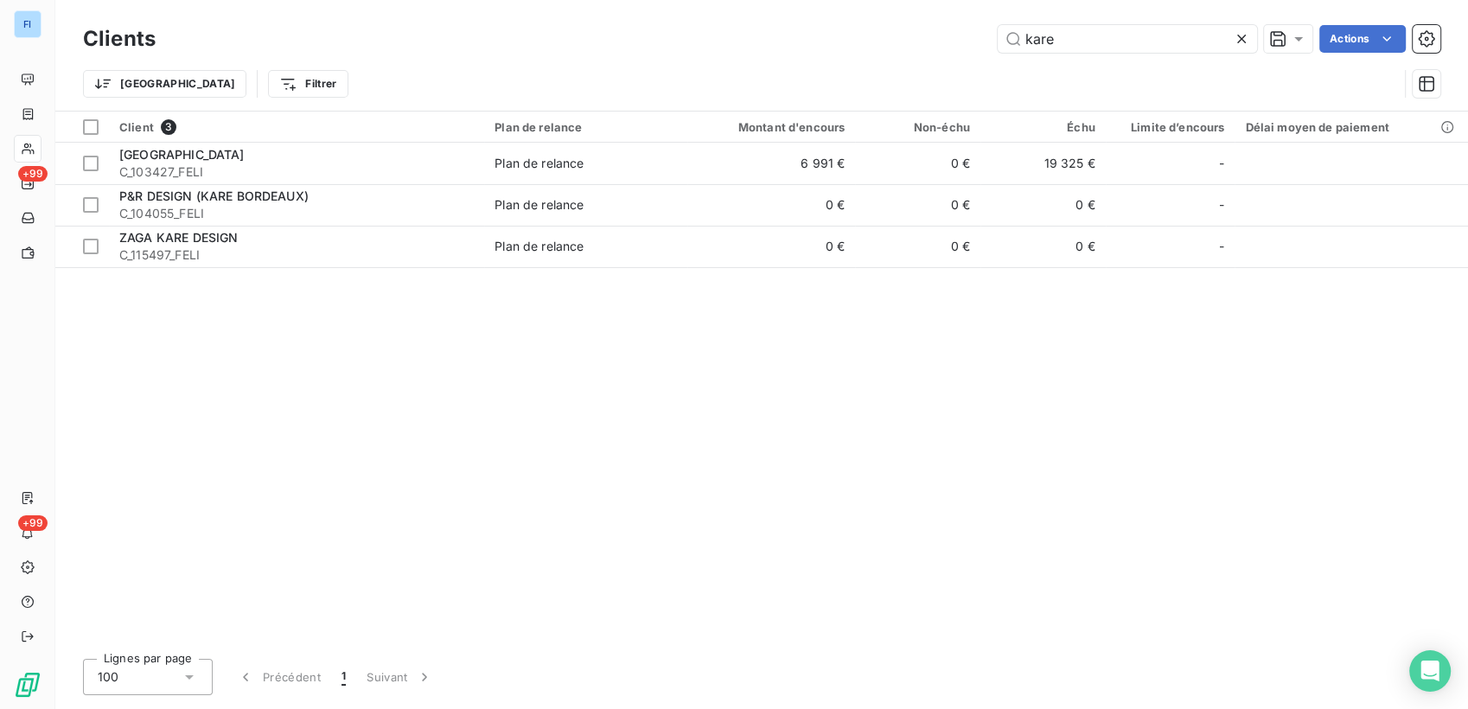
drag, startPoint x: 1099, startPoint y: 41, endPoint x: 625, endPoint y: 17, distance: 474.3
click at [625, 17] on div "Clients kare Actions Trier Filtrer" at bounding box center [761, 55] width 1412 height 111
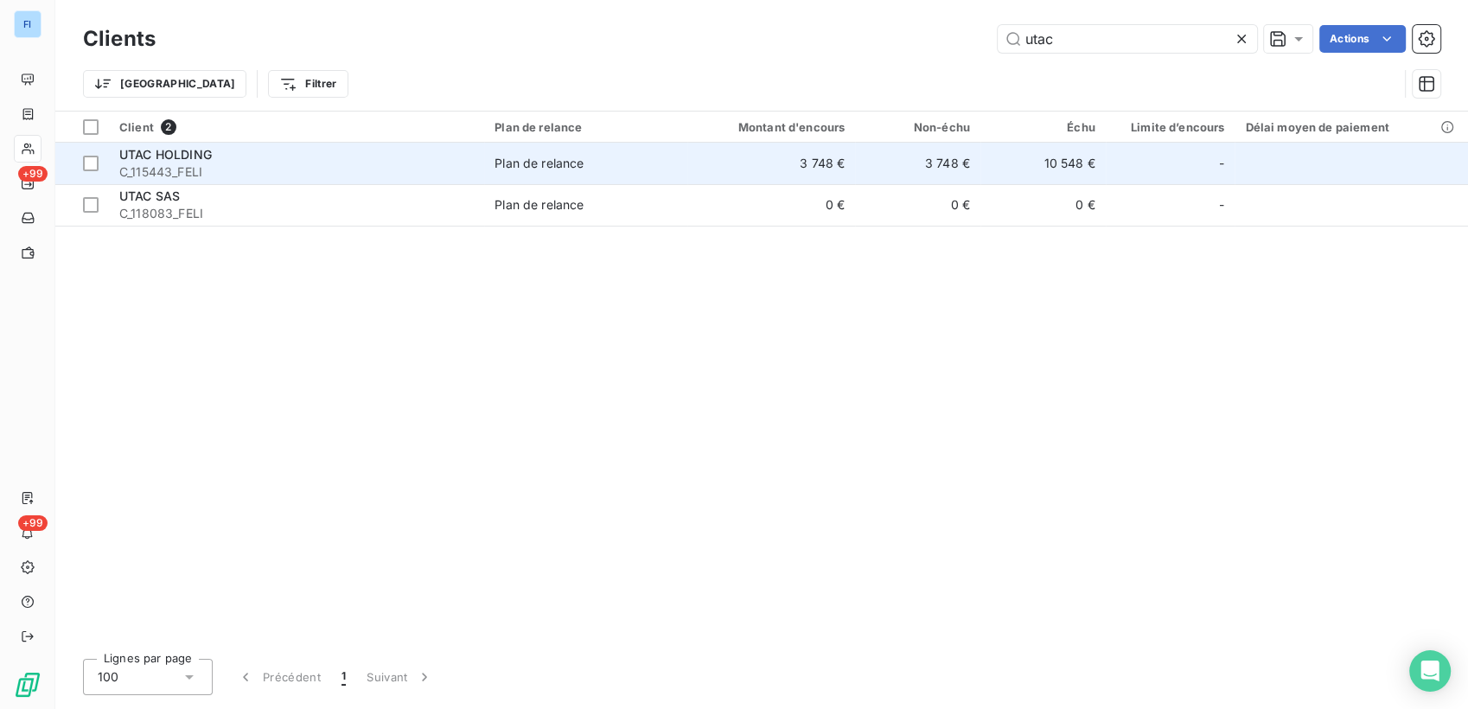
type input "utac"
click at [704, 164] on td "3 748 €" at bounding box center [771, 163] width 168 height 41
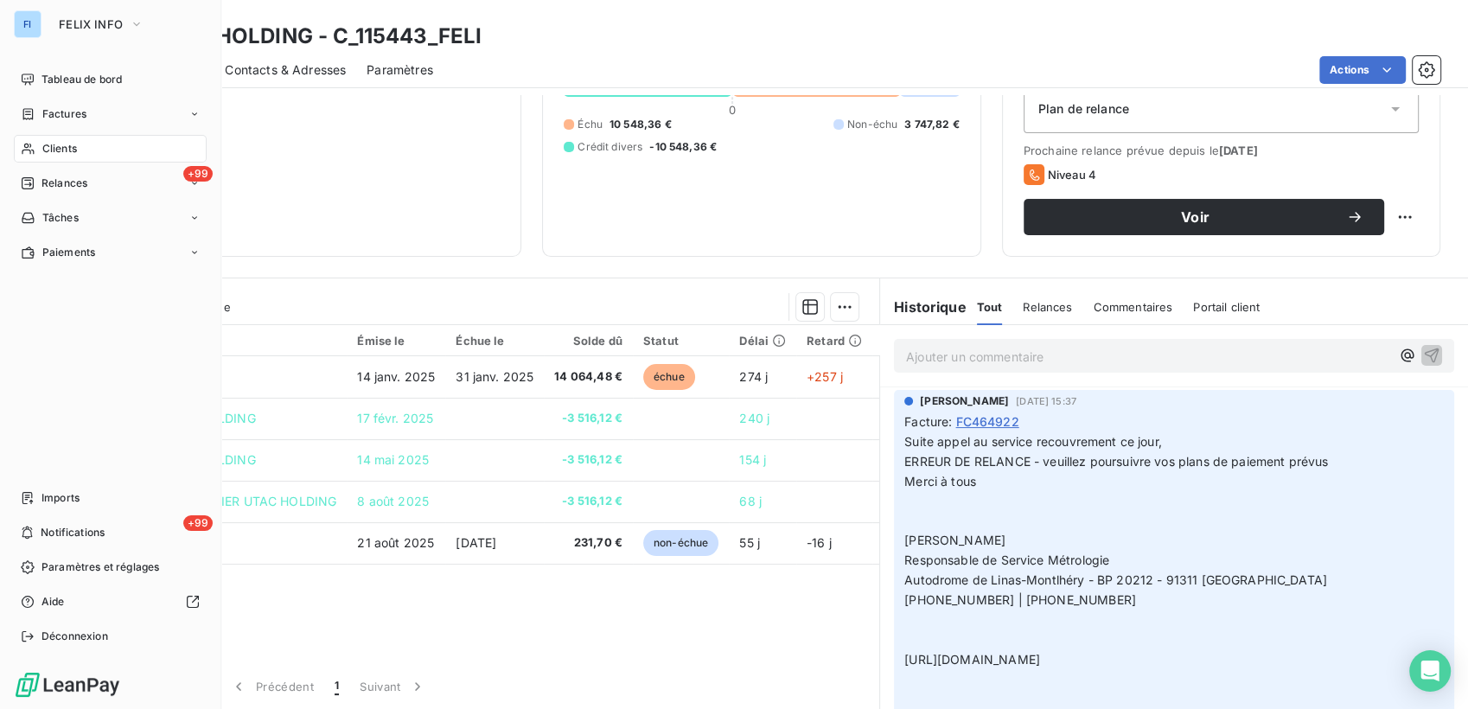
click at [42, 150] on span "Clients" at bounding box center [59, 149] width 35 height 16
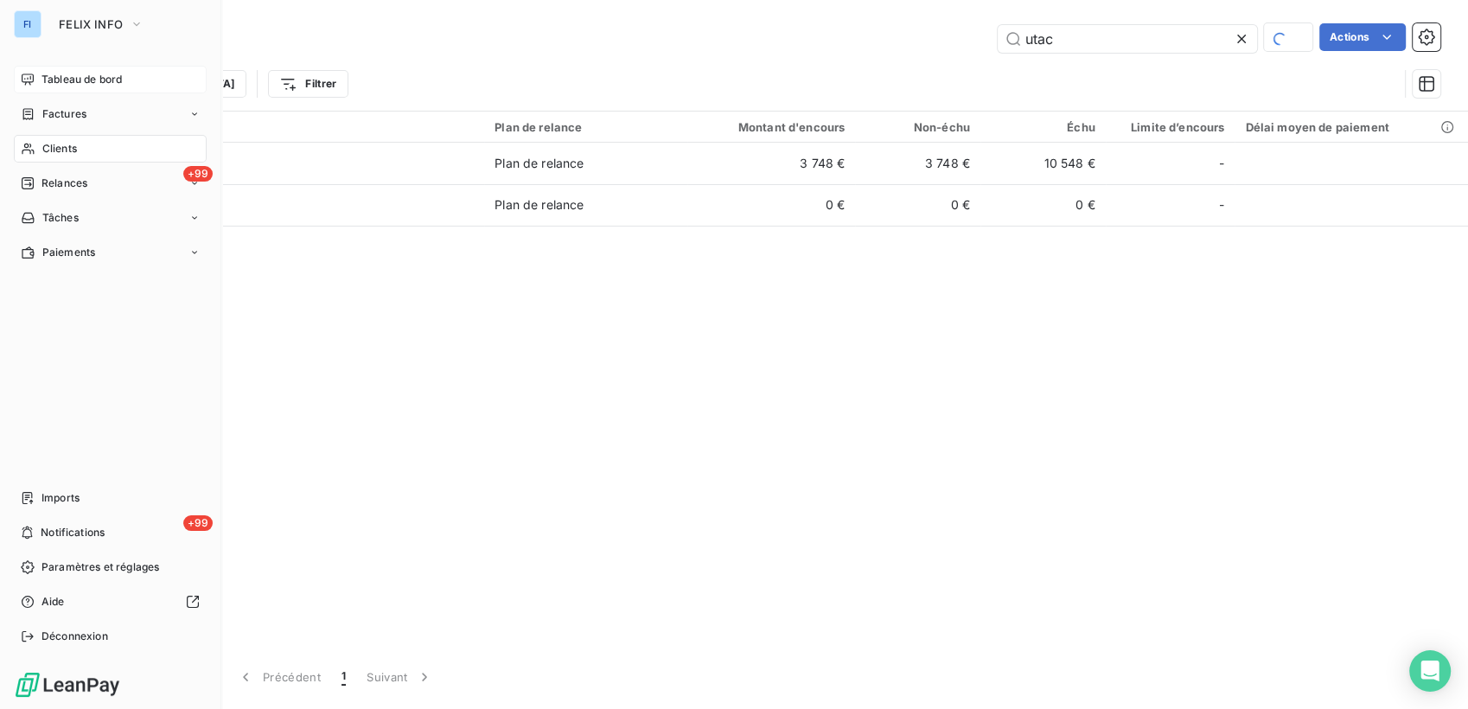
click at [59, 74] on span "Tableau de bord" at bounding box center [81, 80] width 80 height 16
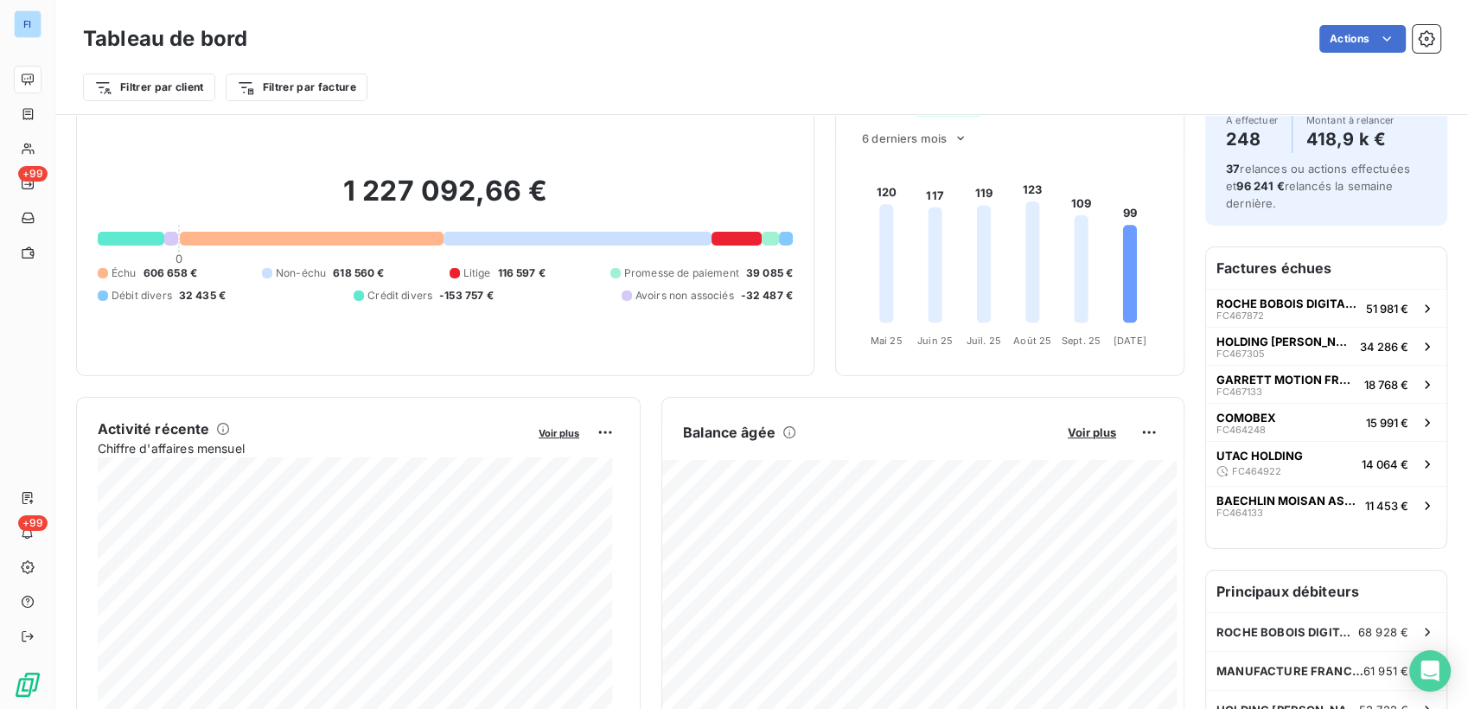
scroll to position [97, 0]
